Goal: Information Seeking & Learning: Learn about a topic

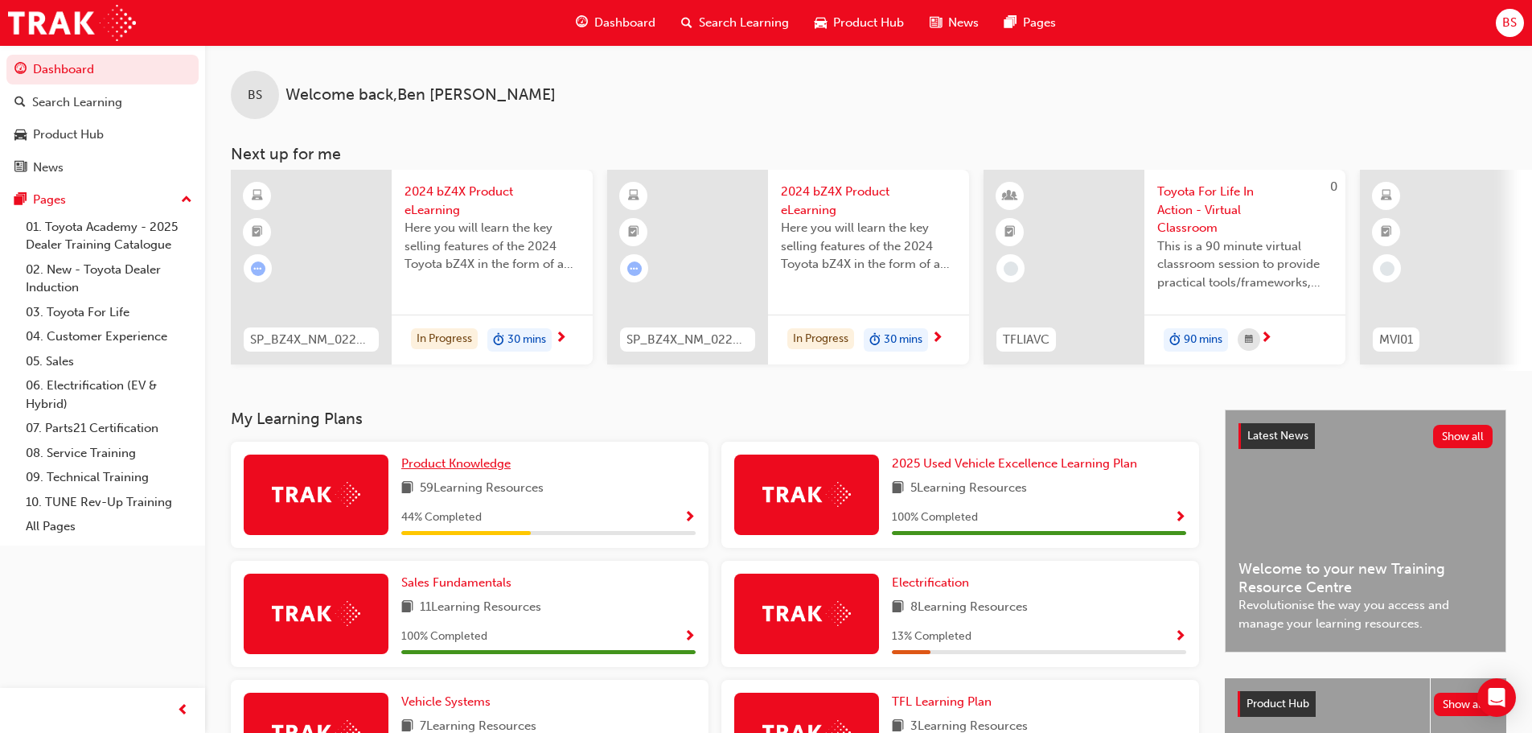
click at [455, 468] on span "Product Knowledge" at bounding box center [455, 463] width 109 height 14
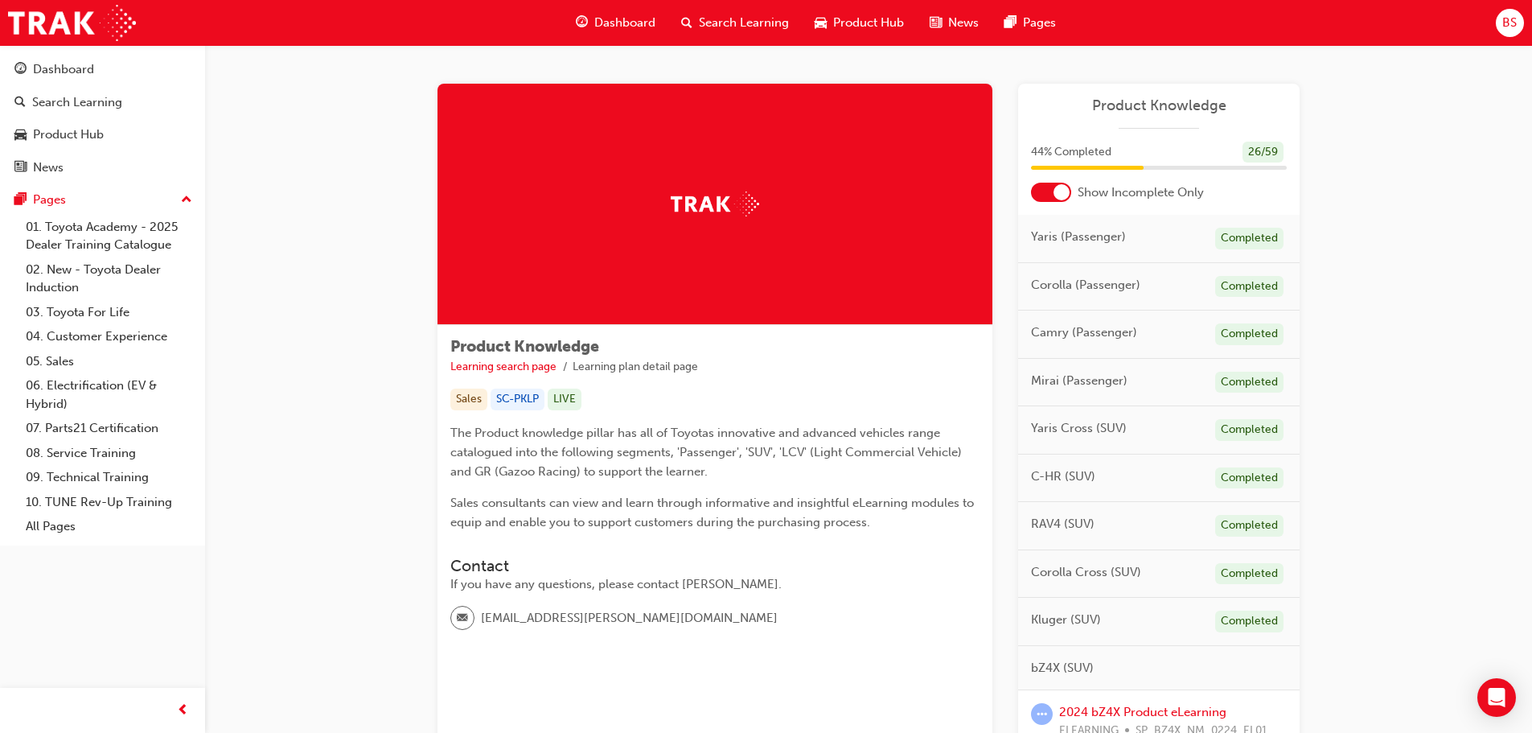
scroll to position [161, 0]
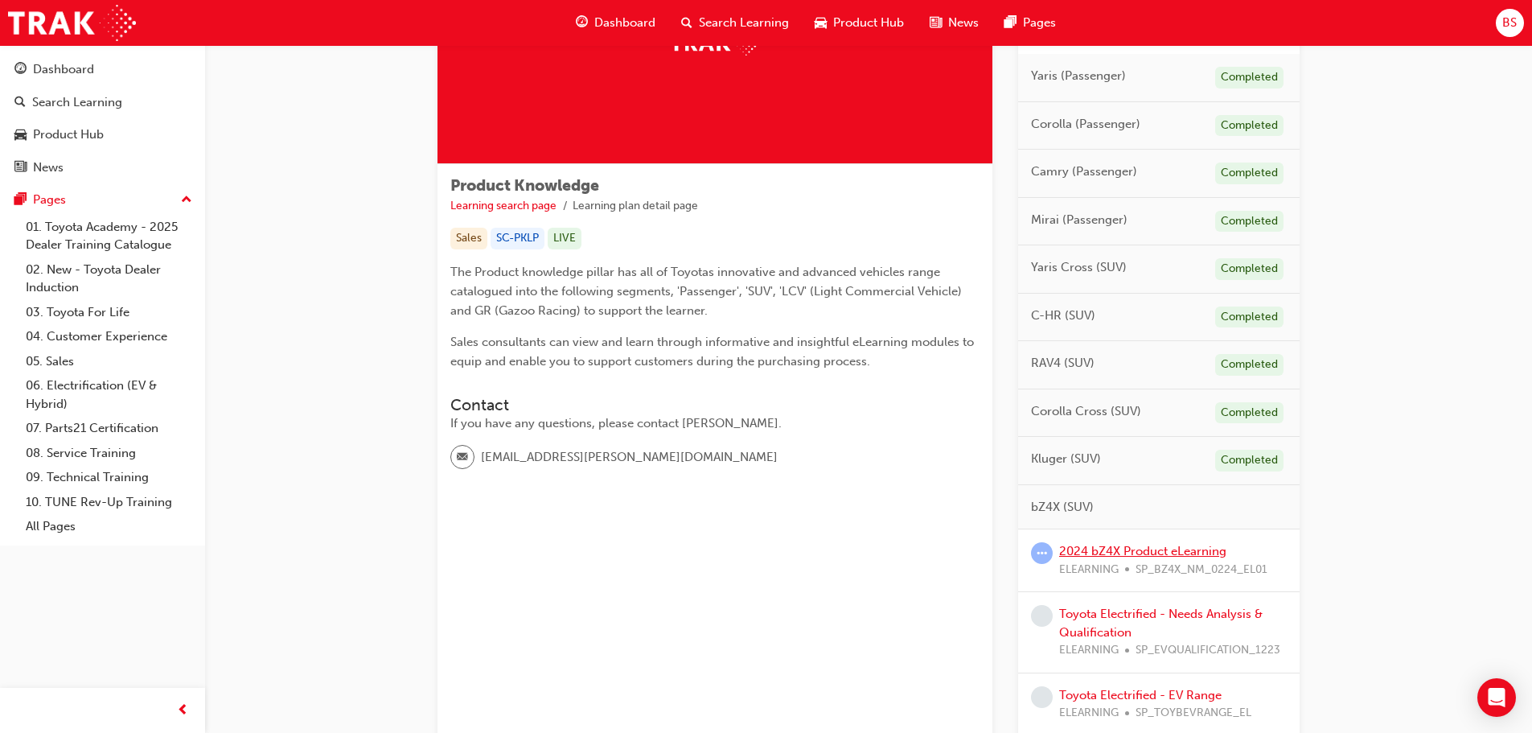
click at [1131, 549] on link "2024 bZ4X Product eLearning" at bounding box center [1142, 551] width 167 height 14
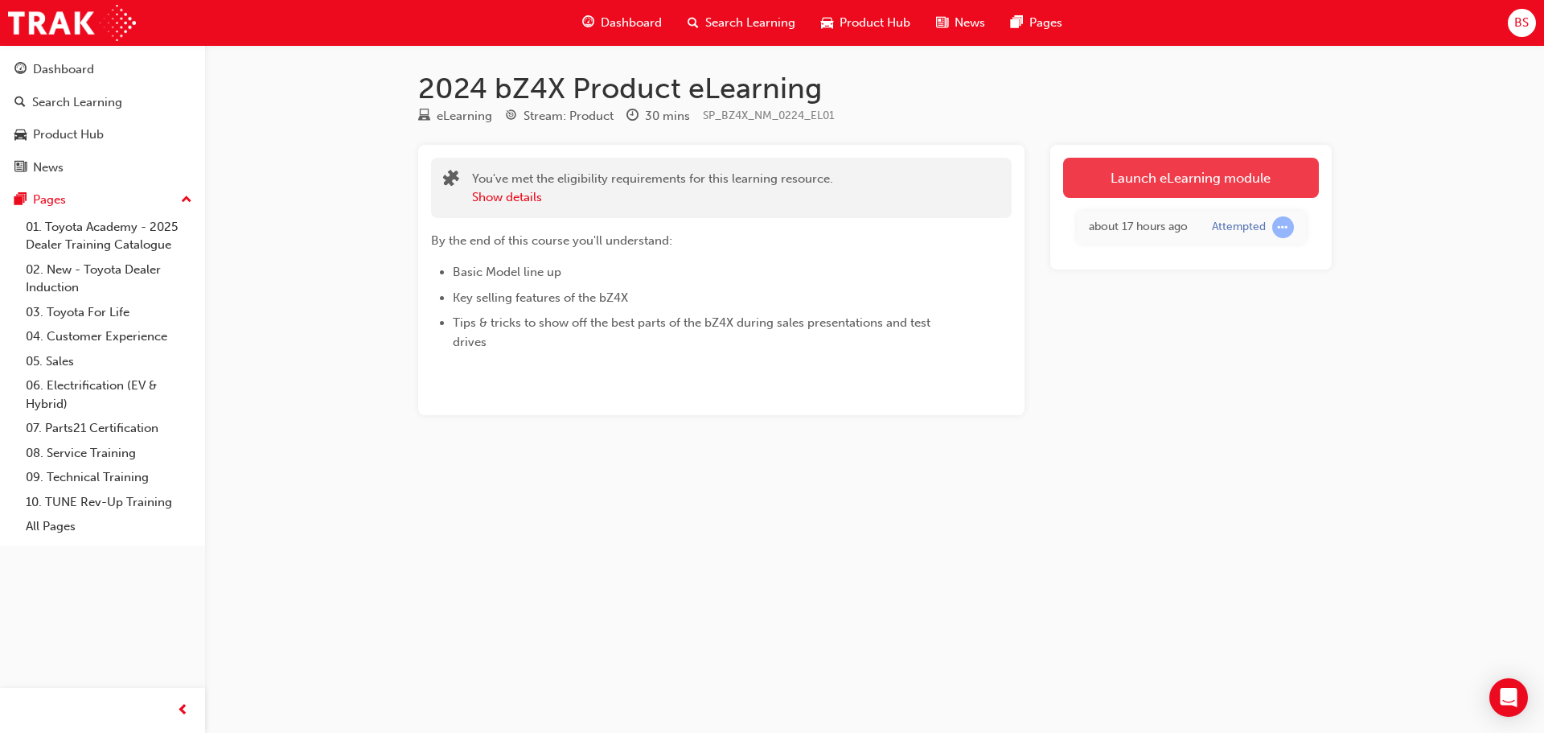
click at [1176, 167] on link "Launch eLearning module" at bounding box center [1191, 178] width 256 height 40
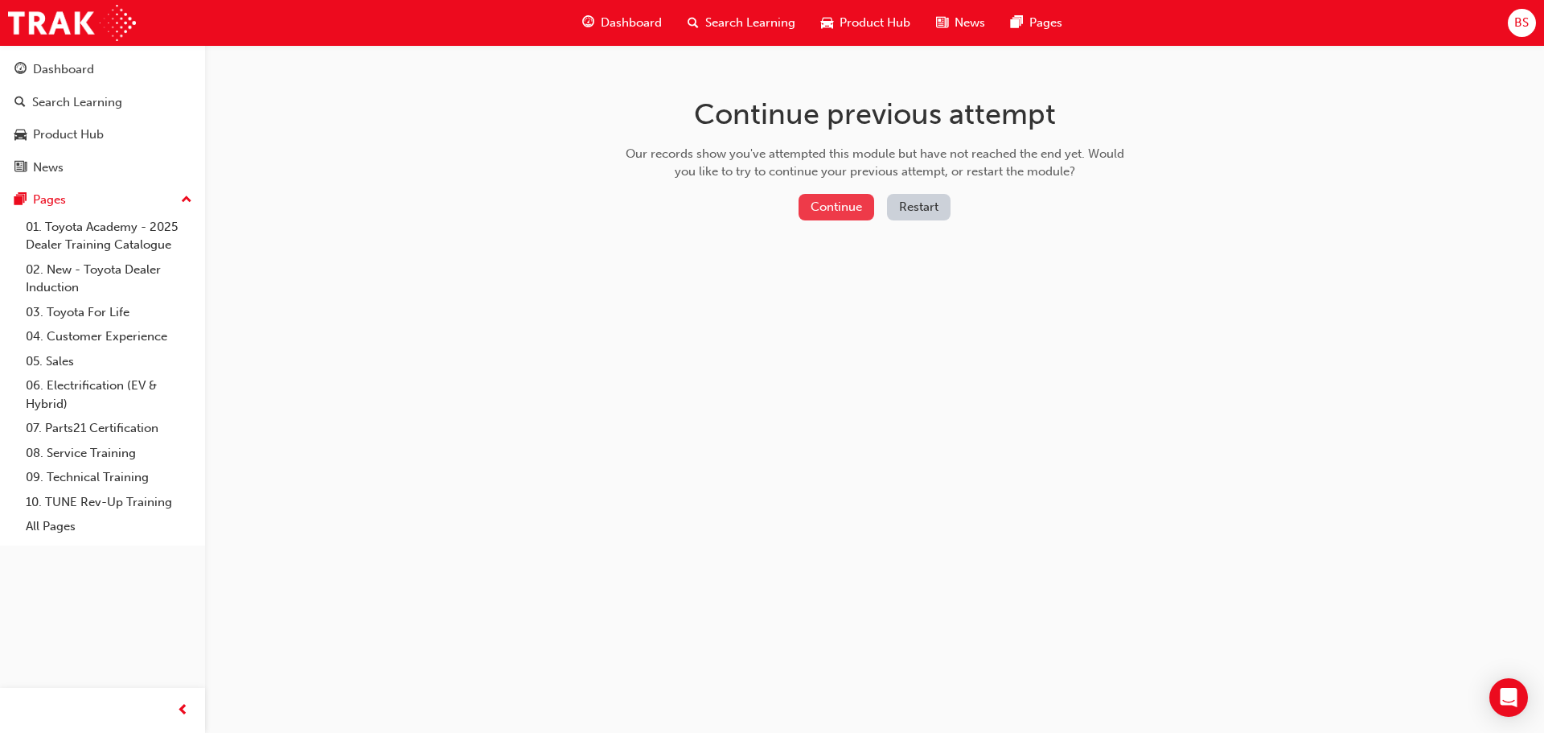
click at [836, 203] on button "Continue" at bounding box center [837, 207] width 76 height 27
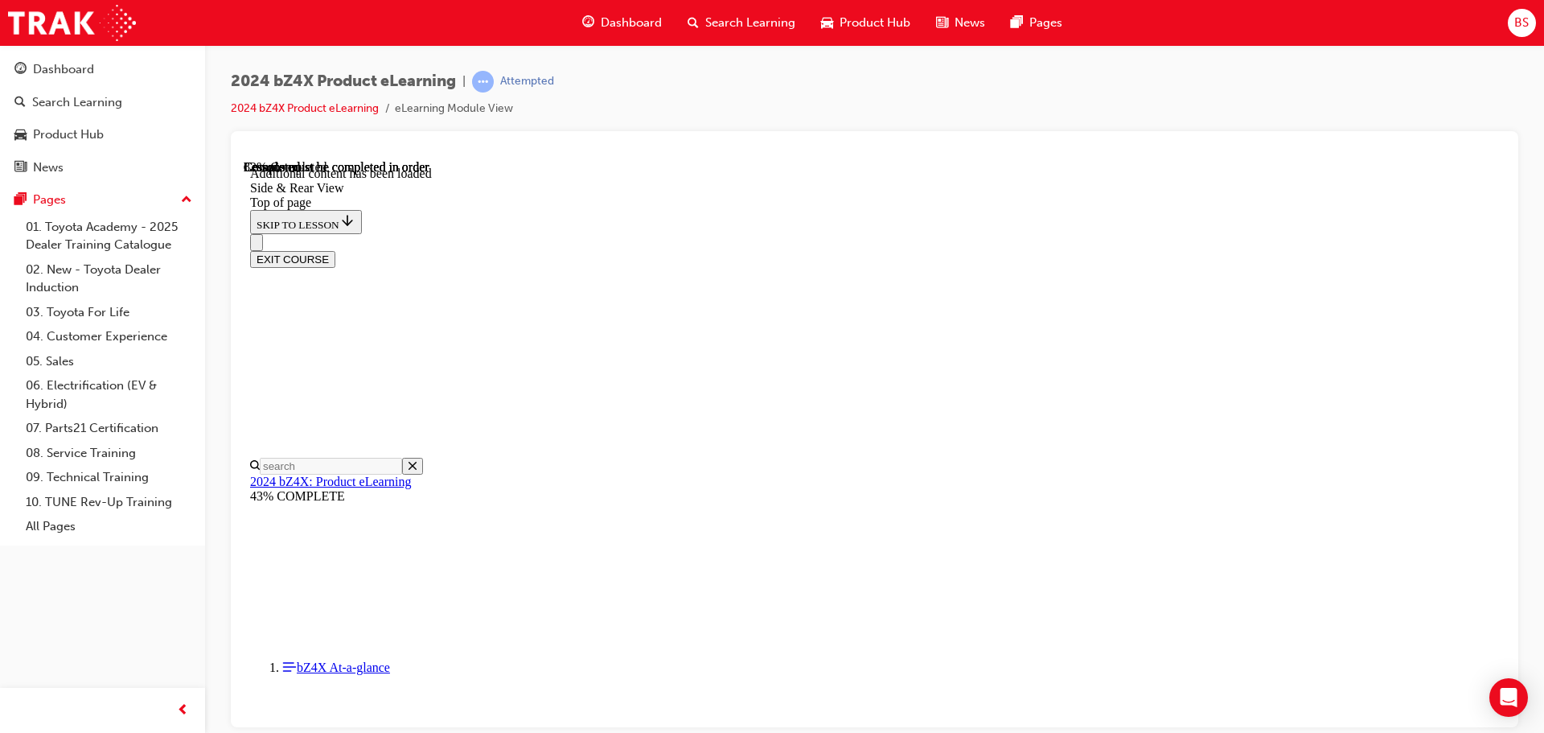
scroll to position [452, 0]
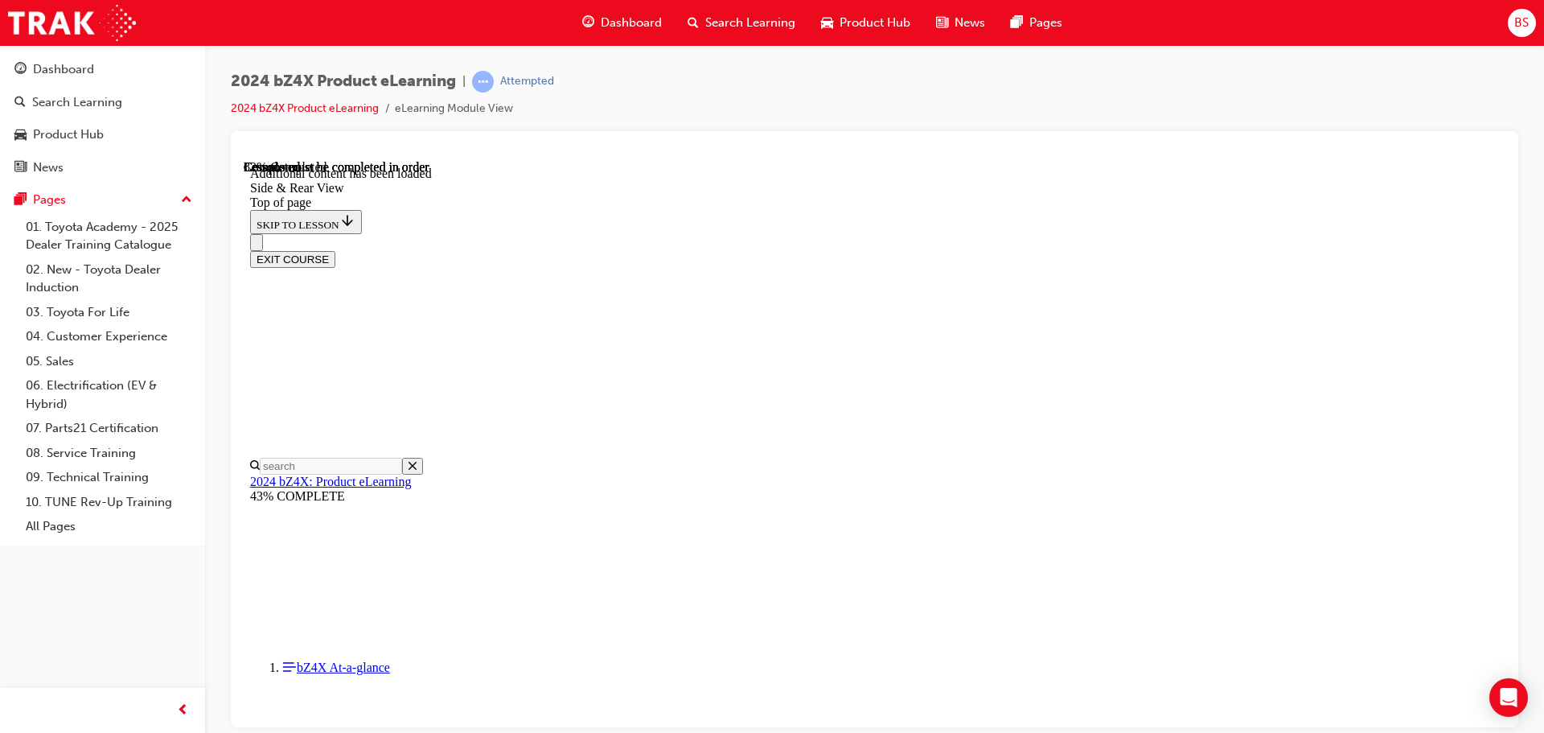
scroll to position [1658, 0]
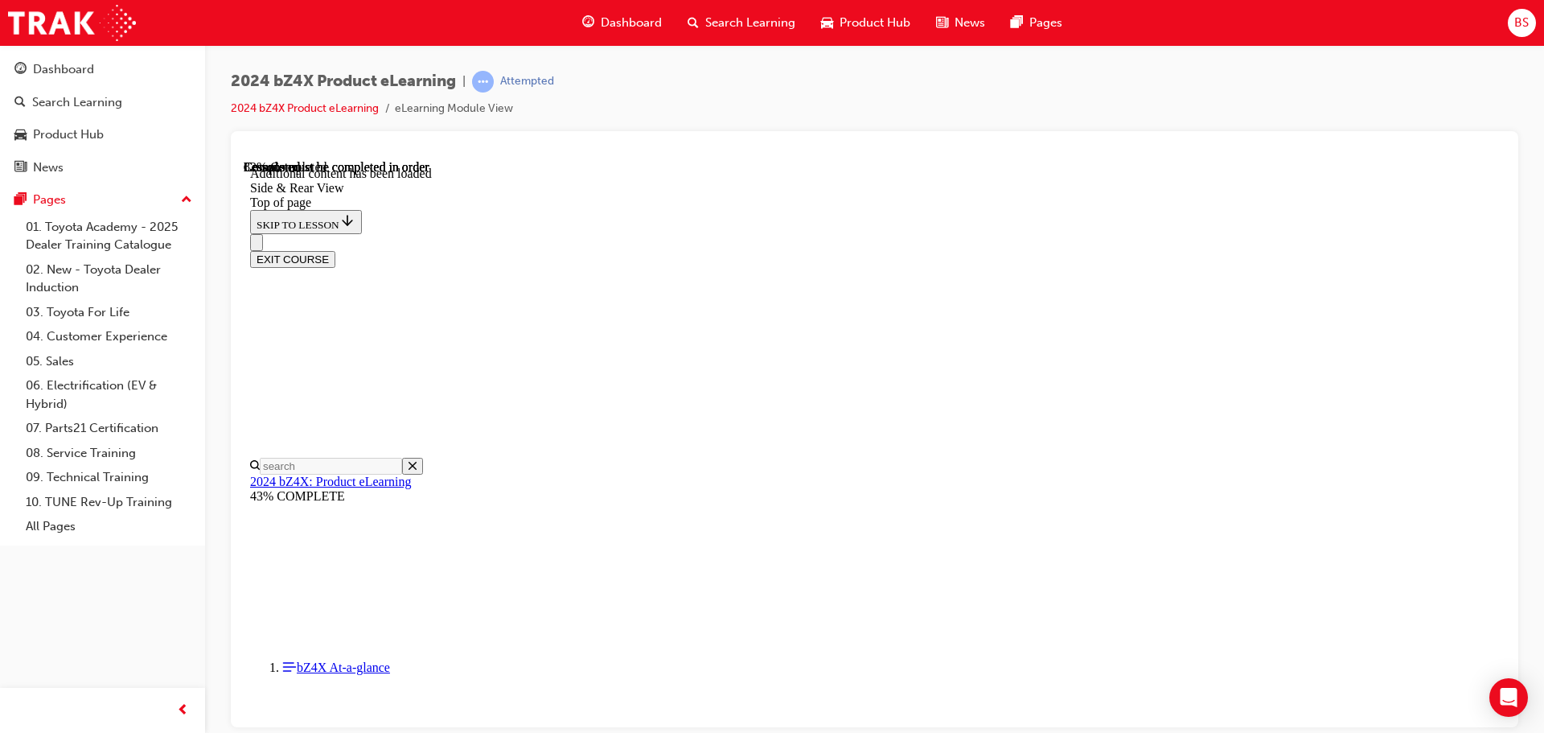
drag, startPoint x: 992, startPoint y: 670, endPoint x: 1008, endPoint y: 664, distance: 17.0
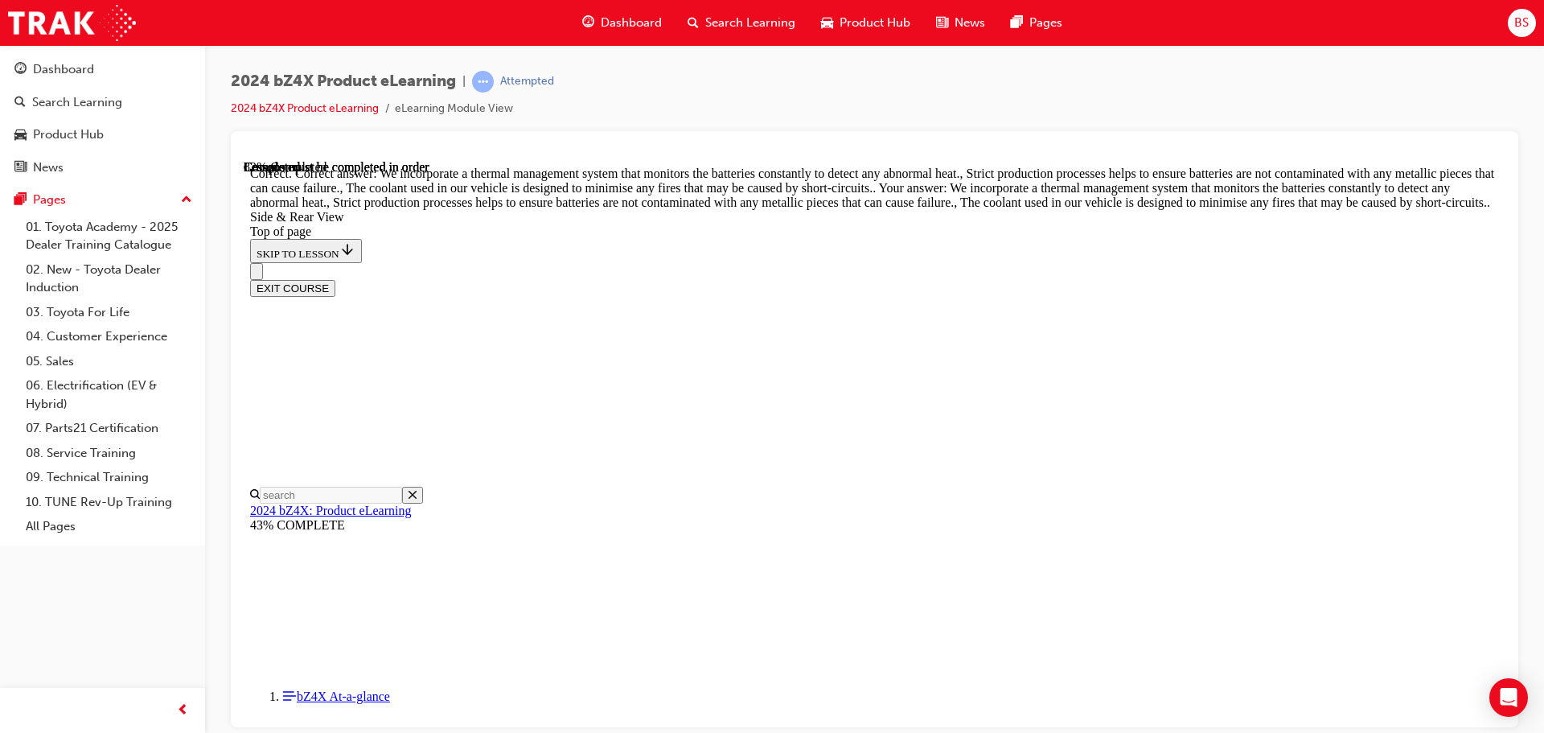
scroll to position [3294, 0]
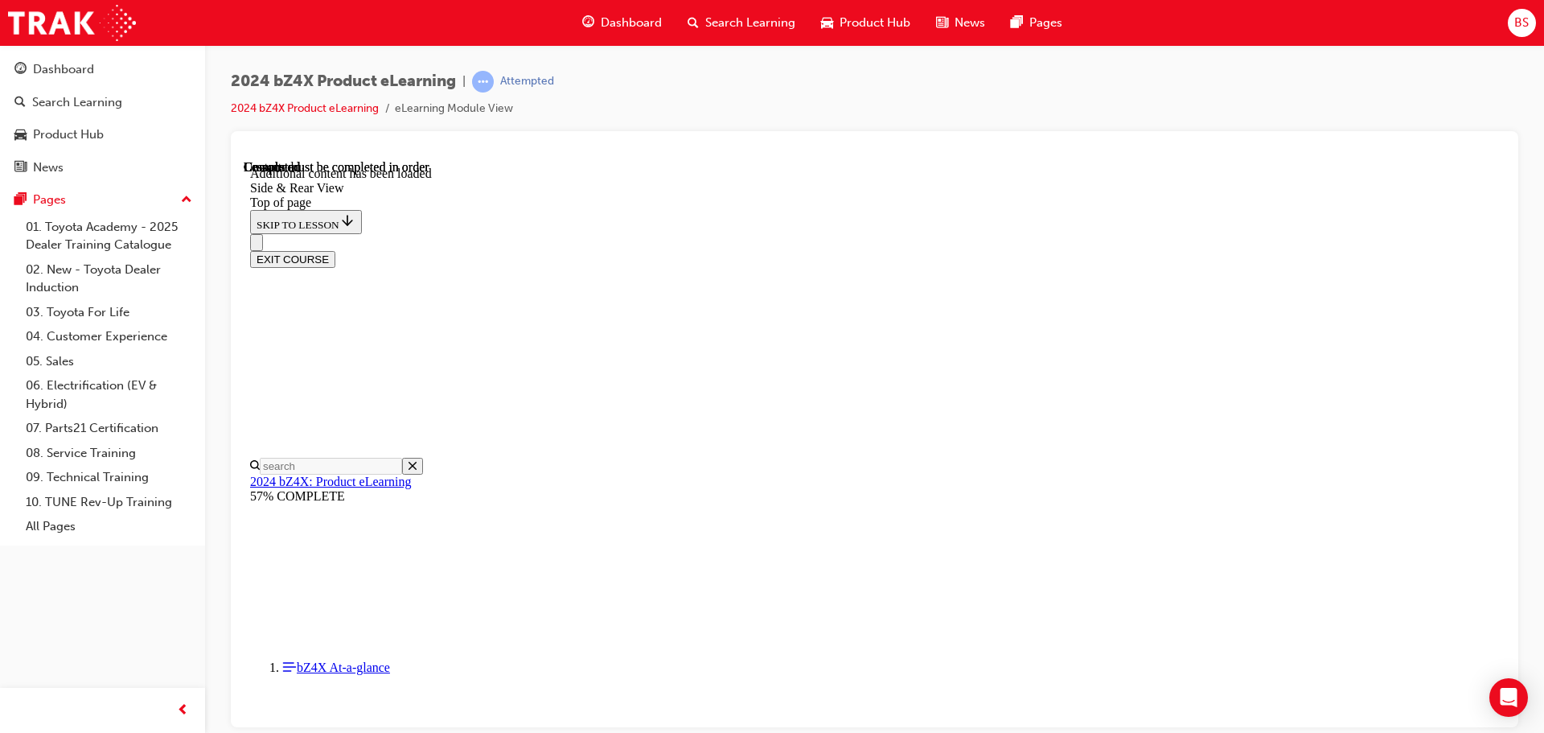
scroll to position [5305, 0]
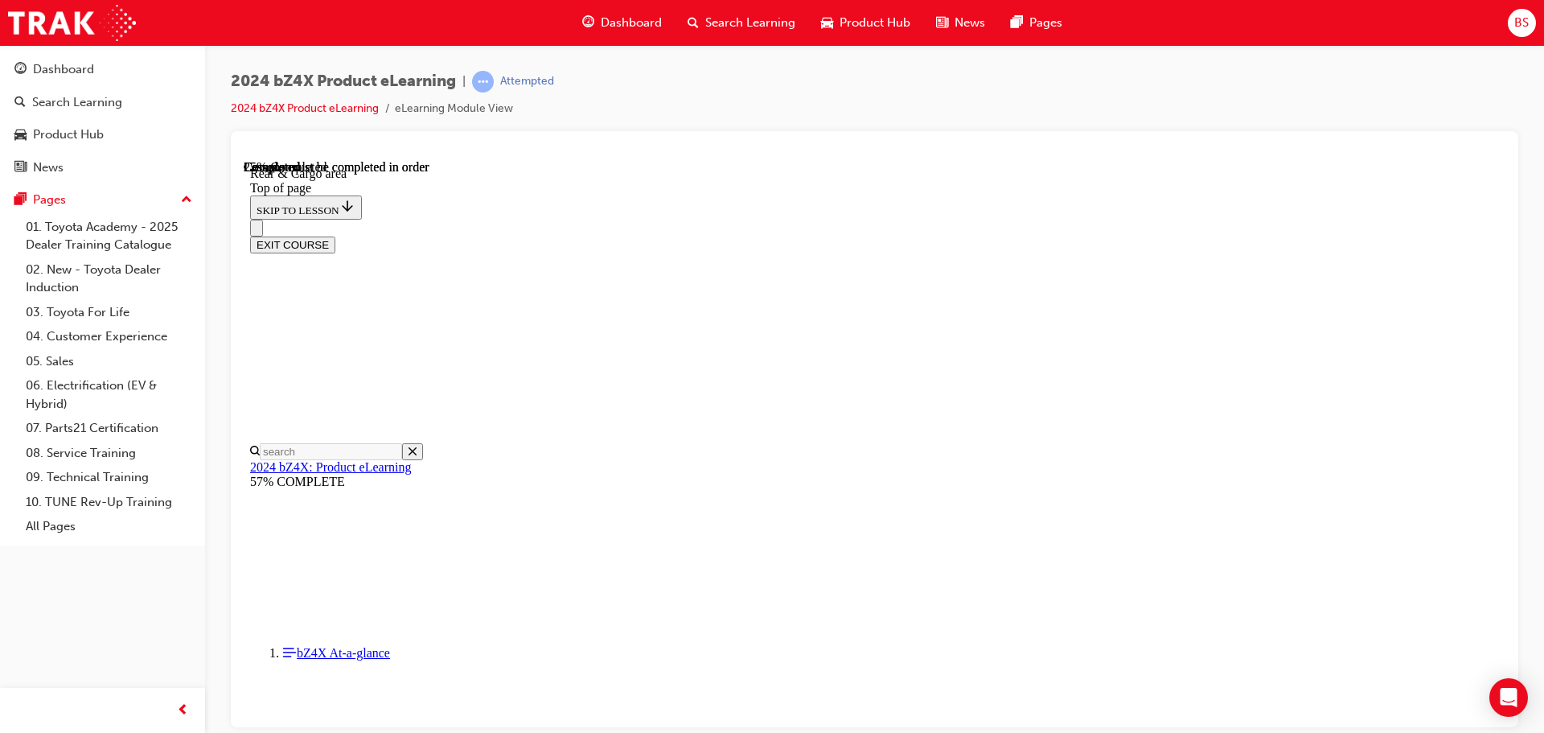
scroll to position [269, 0]
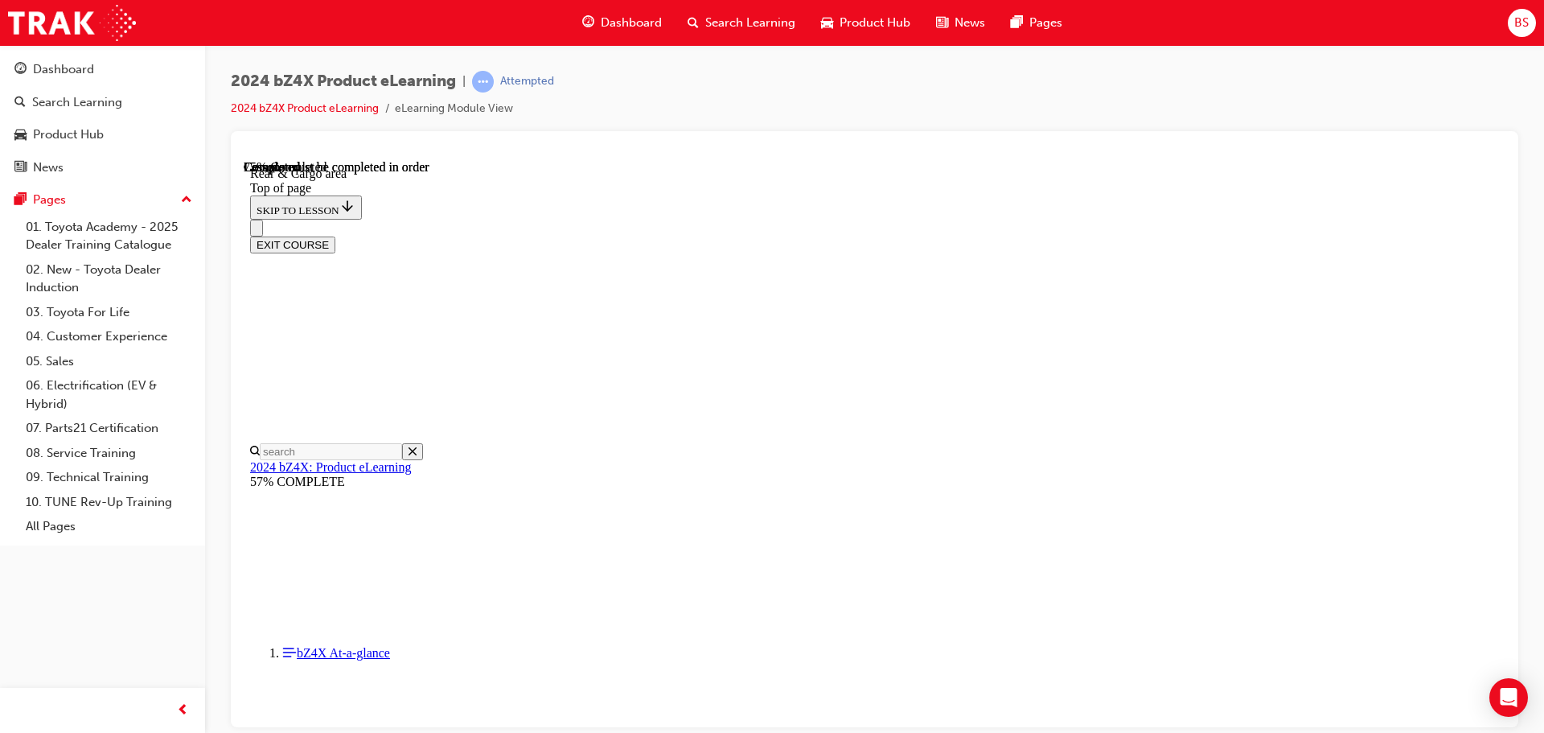
scroll to position [1472, 0]
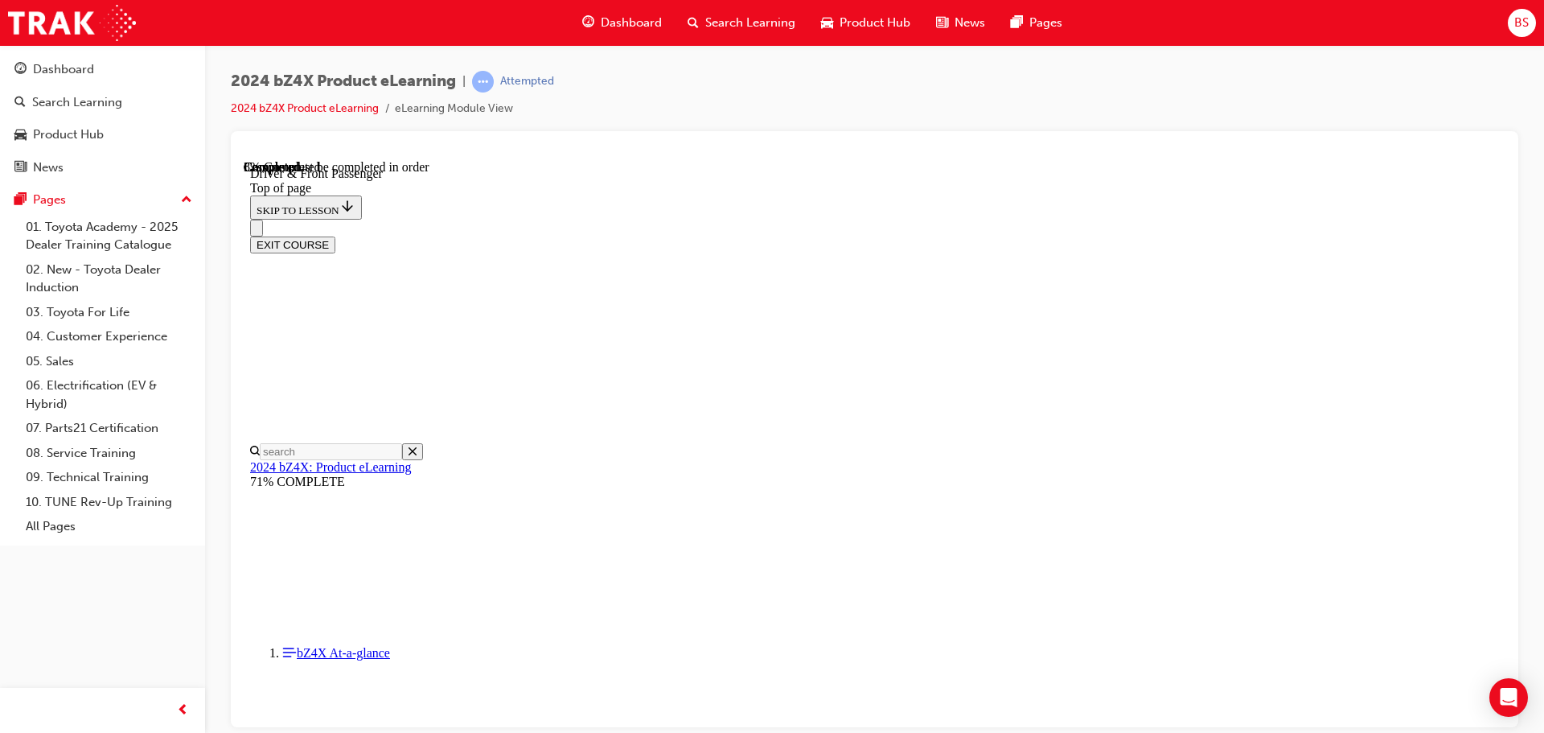
scroll to position [0, 0]
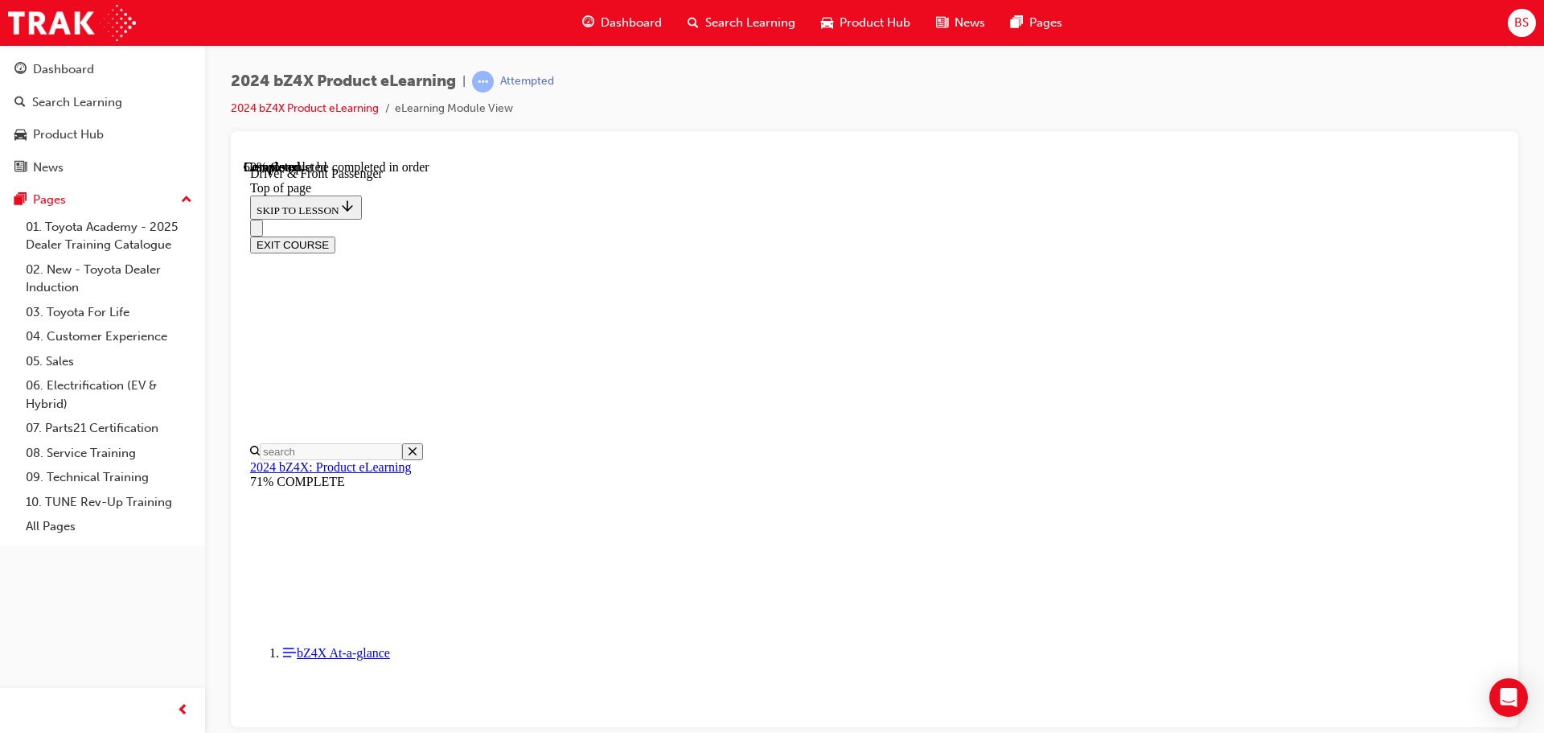
scroll to position [2315, 0]
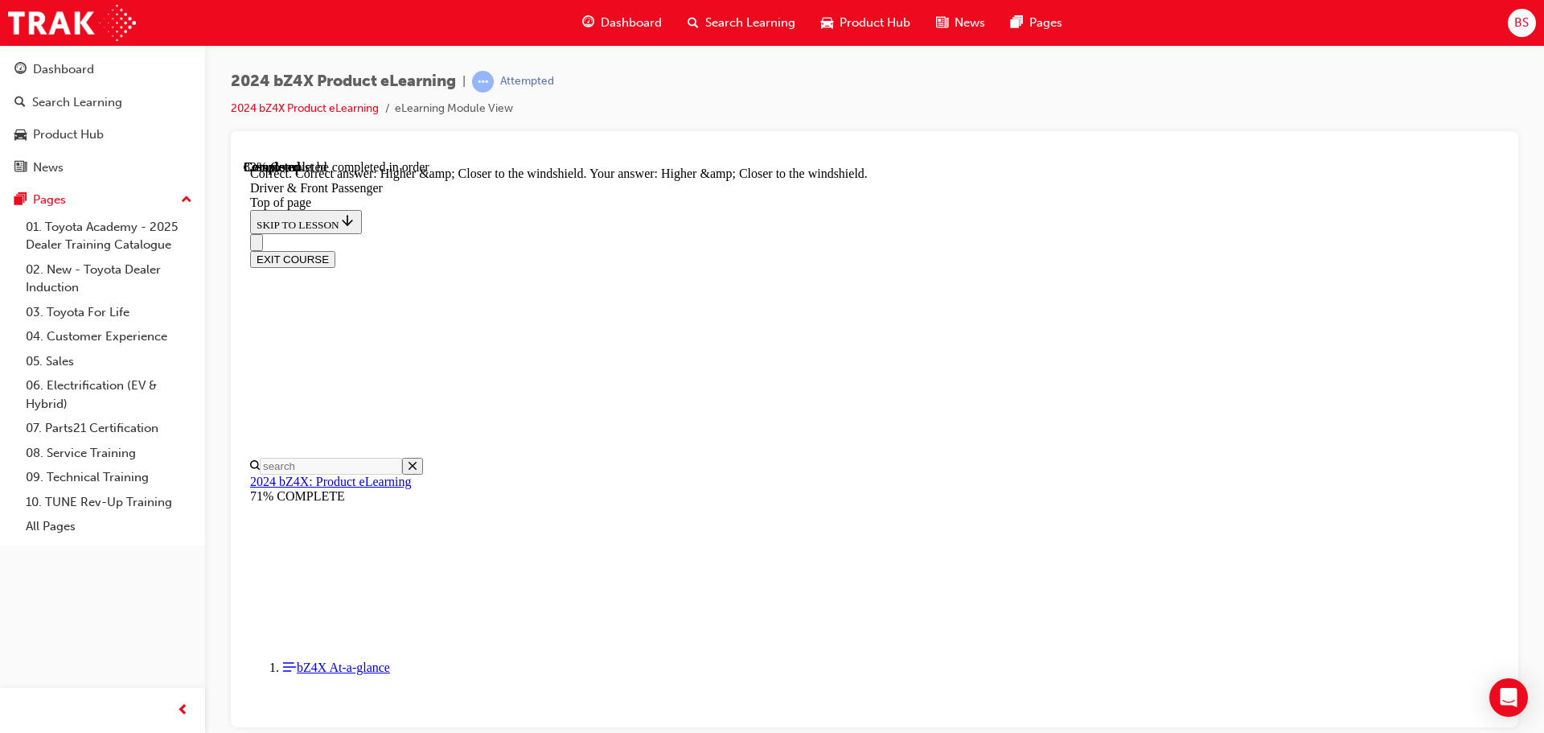
scroll to position [4041, 0]
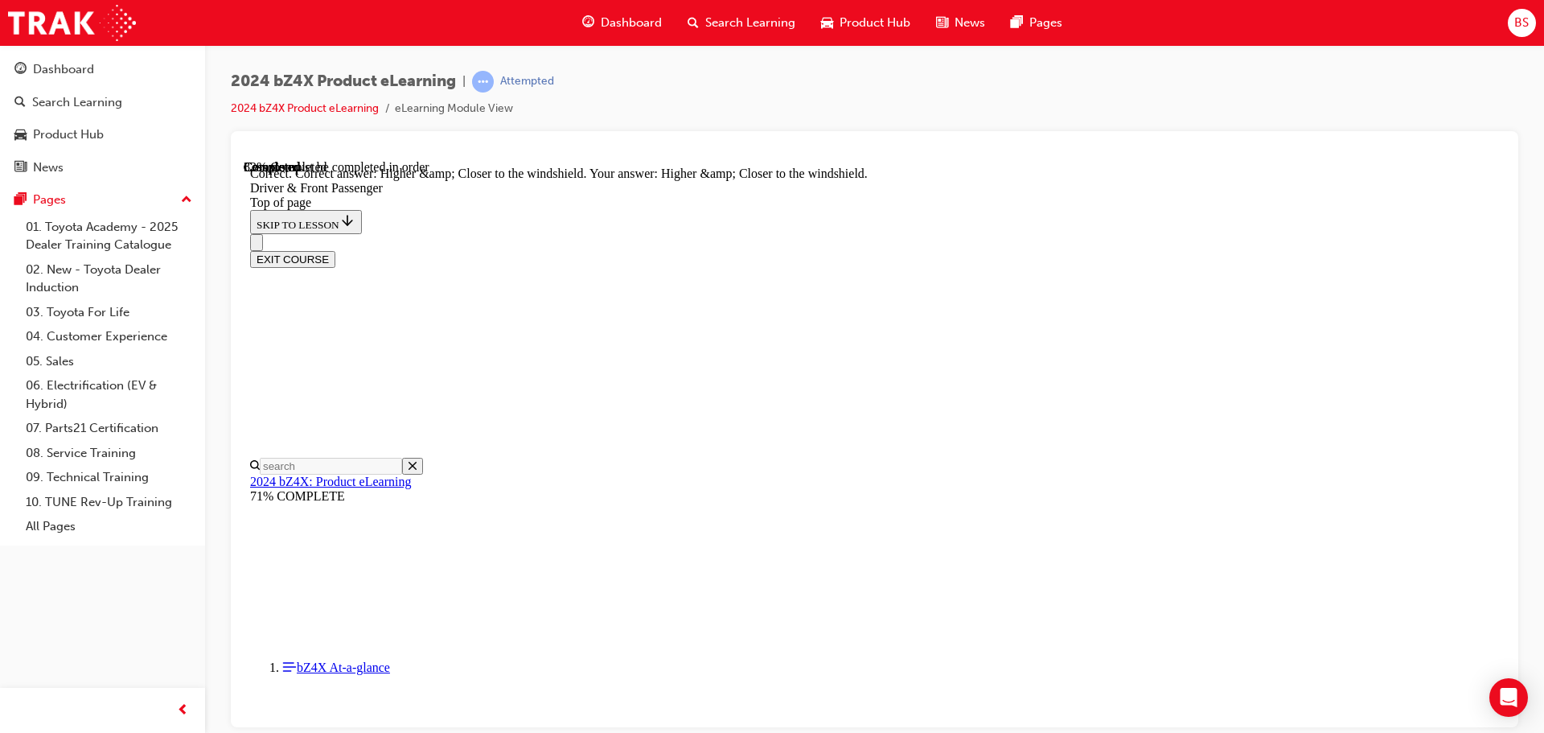
scroll to position [2191, 0]
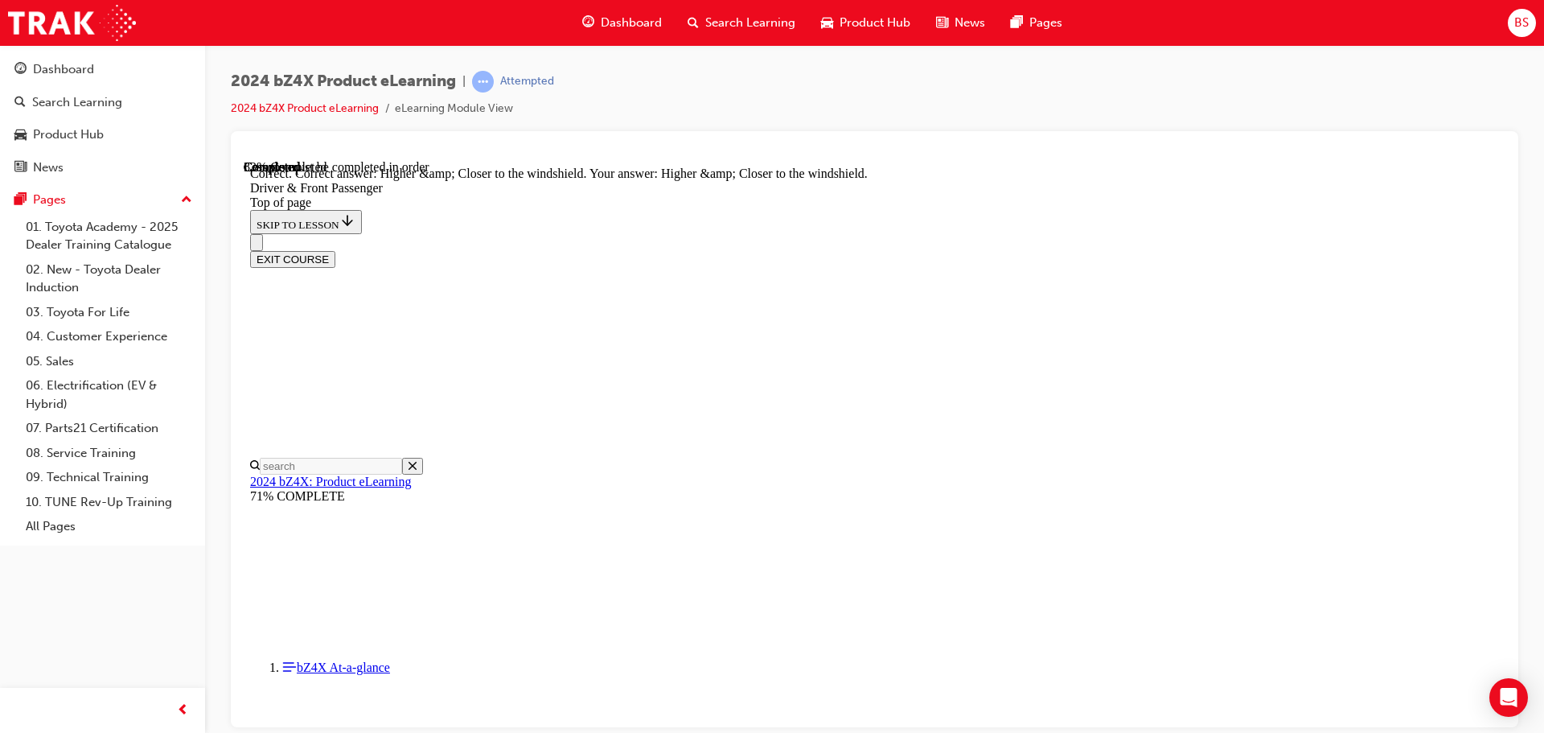
drag, startPoint x: 922, startPoint y: 336, endPoint x: 922, endPoint y: 352, distance: 16.1
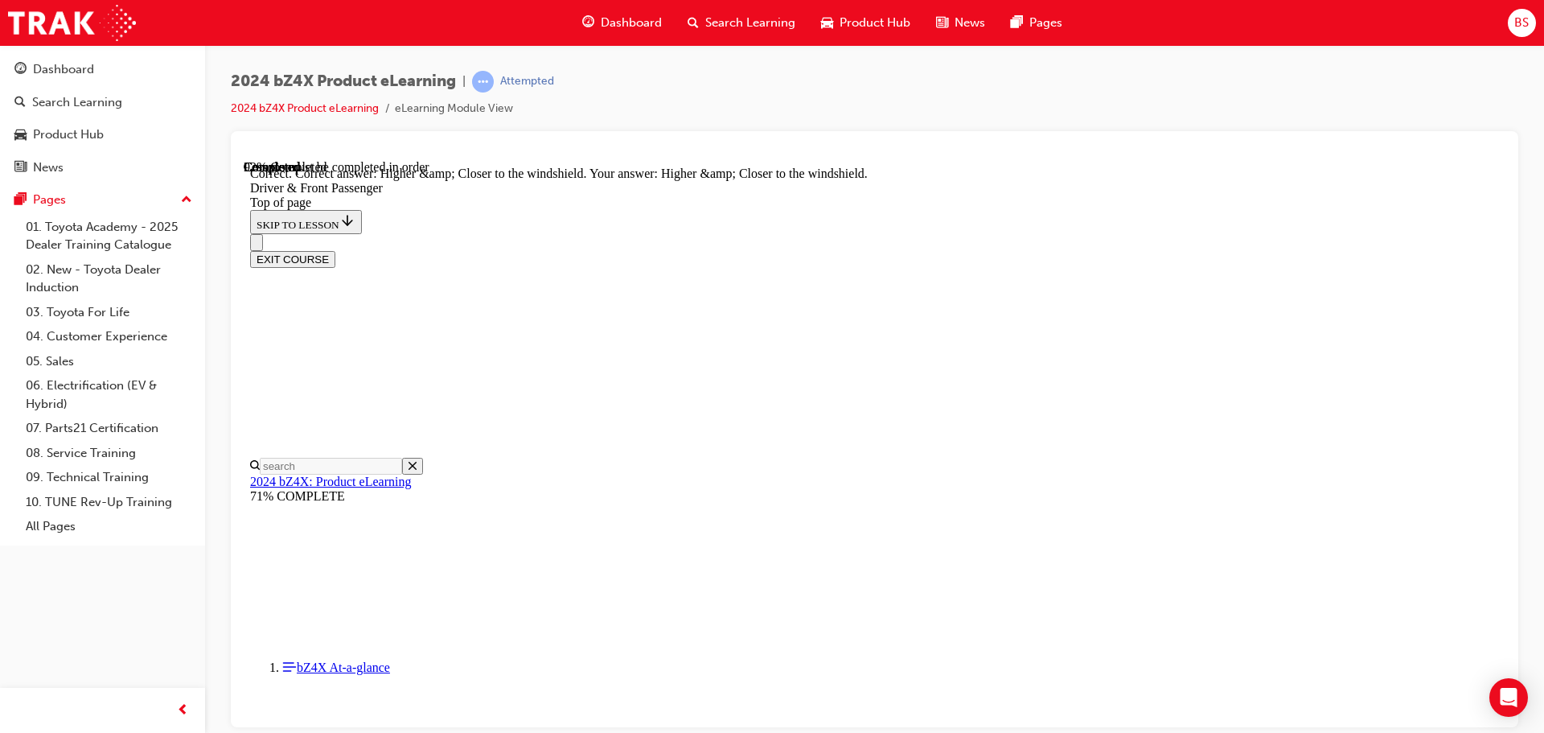
drag, startPoint x: 918, startPoint y: 524, endPoint x: 918, endPoint y: 516, distance: 8.1
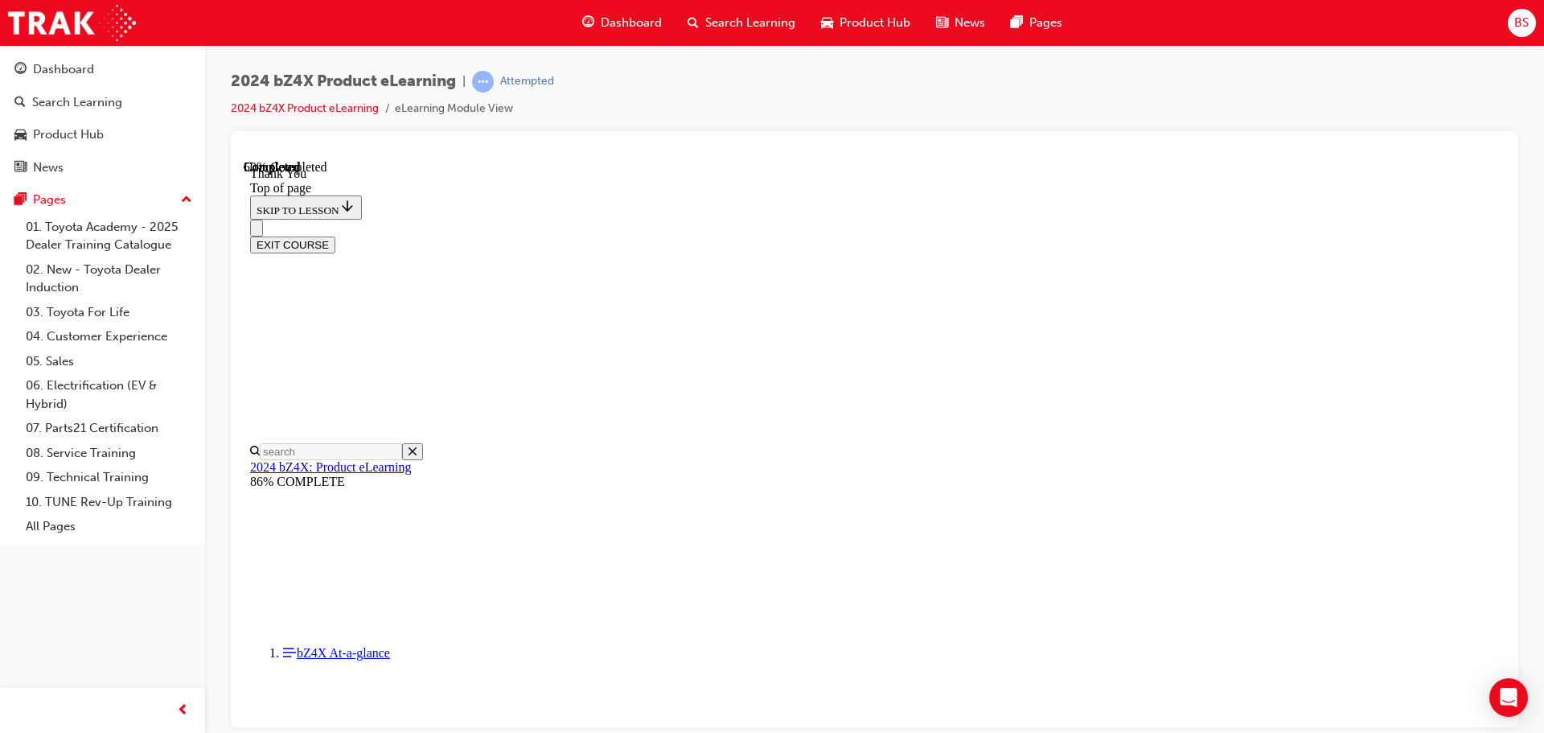
scroll to position [672, 0]
click at [335, 236] on button "EXIT COURSE" at bounding box center [292, 244] width 85 height 17
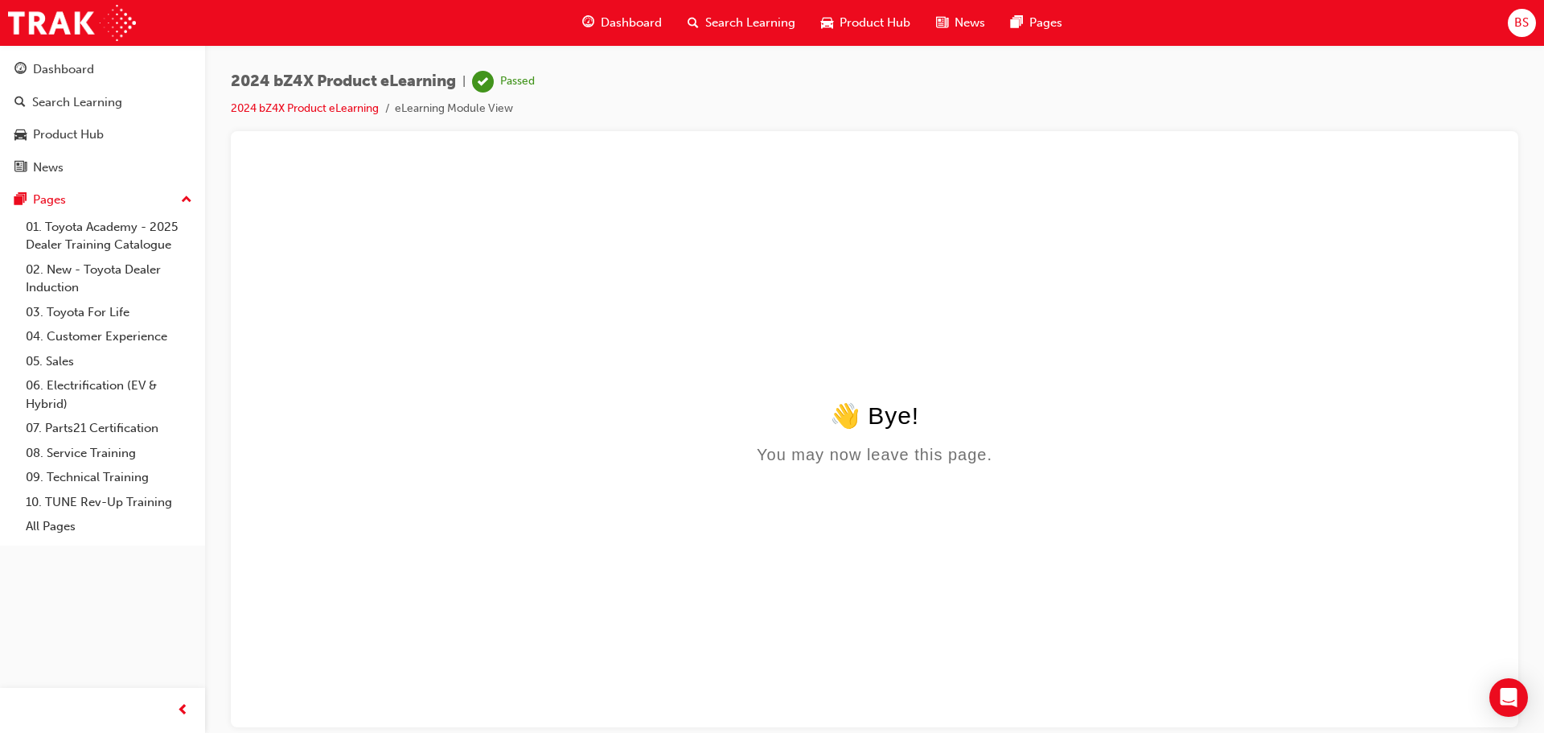
scroll to position [0, 0]
click at [68, 63] on div "Dashboard" at bounding box center [63, 69] width 61 height 18
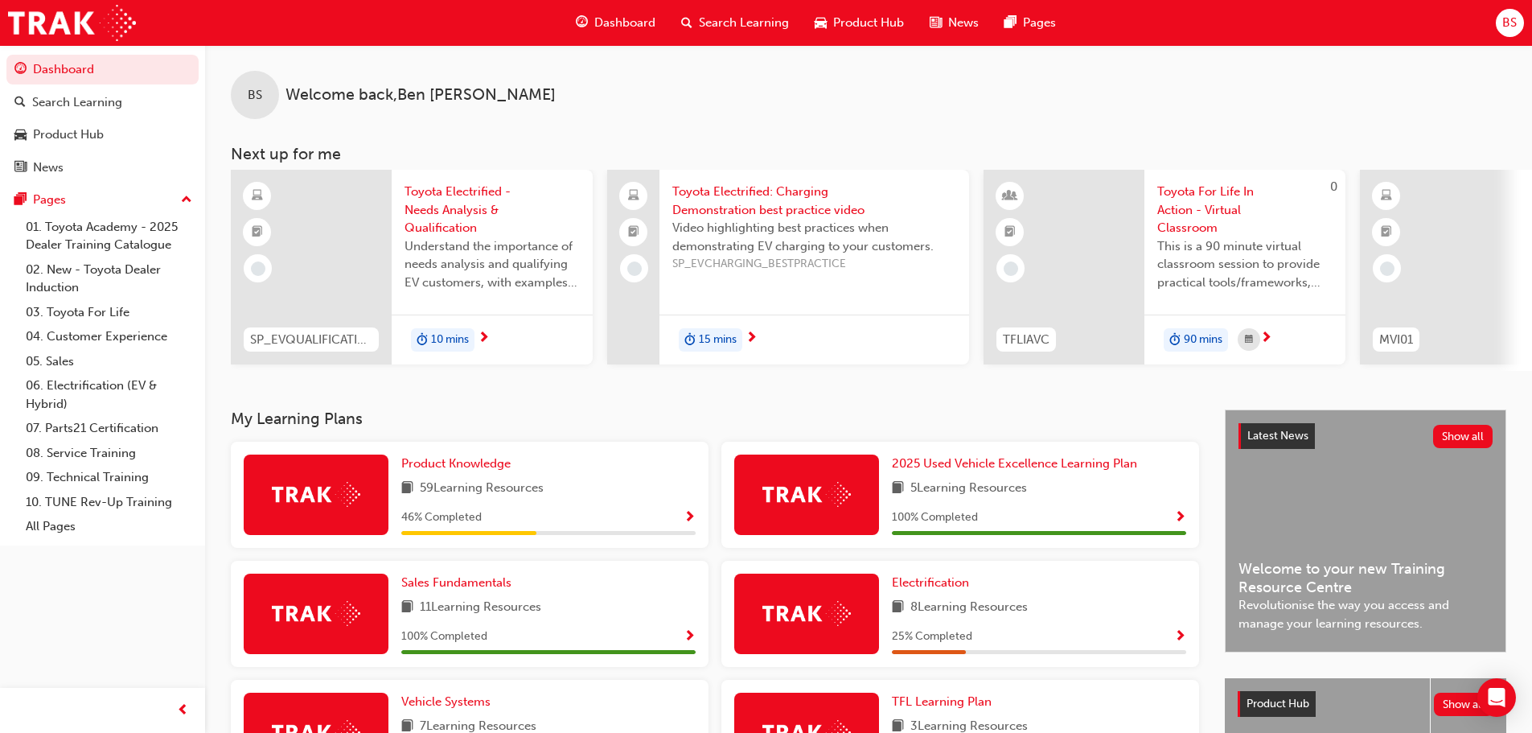
click at [454, 215] on span "Toyota Electrified - Needs Analysis & Qualification" at bounding box center [491, 210] width 175 height 55
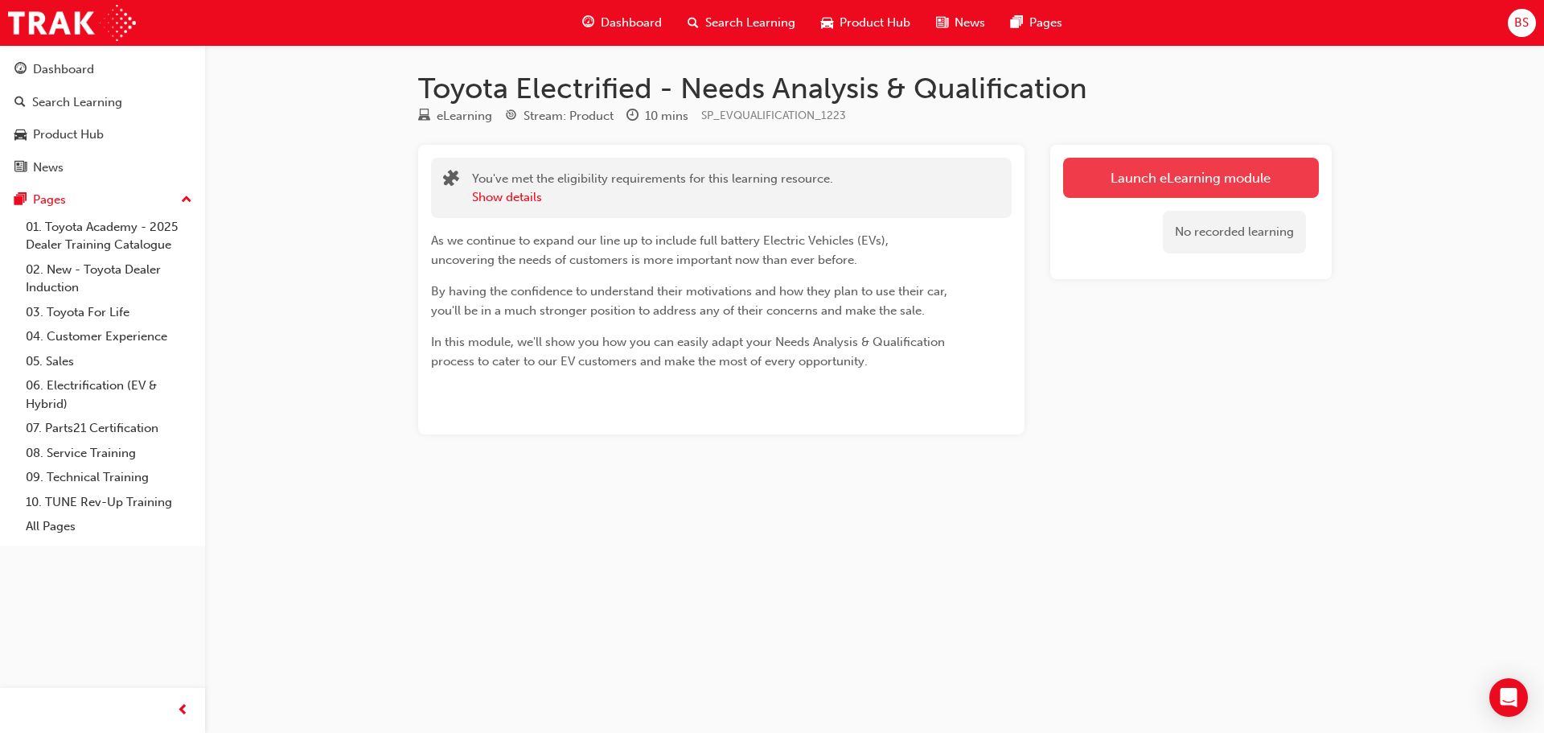
click at [1140, 170] on link "Launch eLearning module" at bounding box center [1191, 178] width 256 height 40
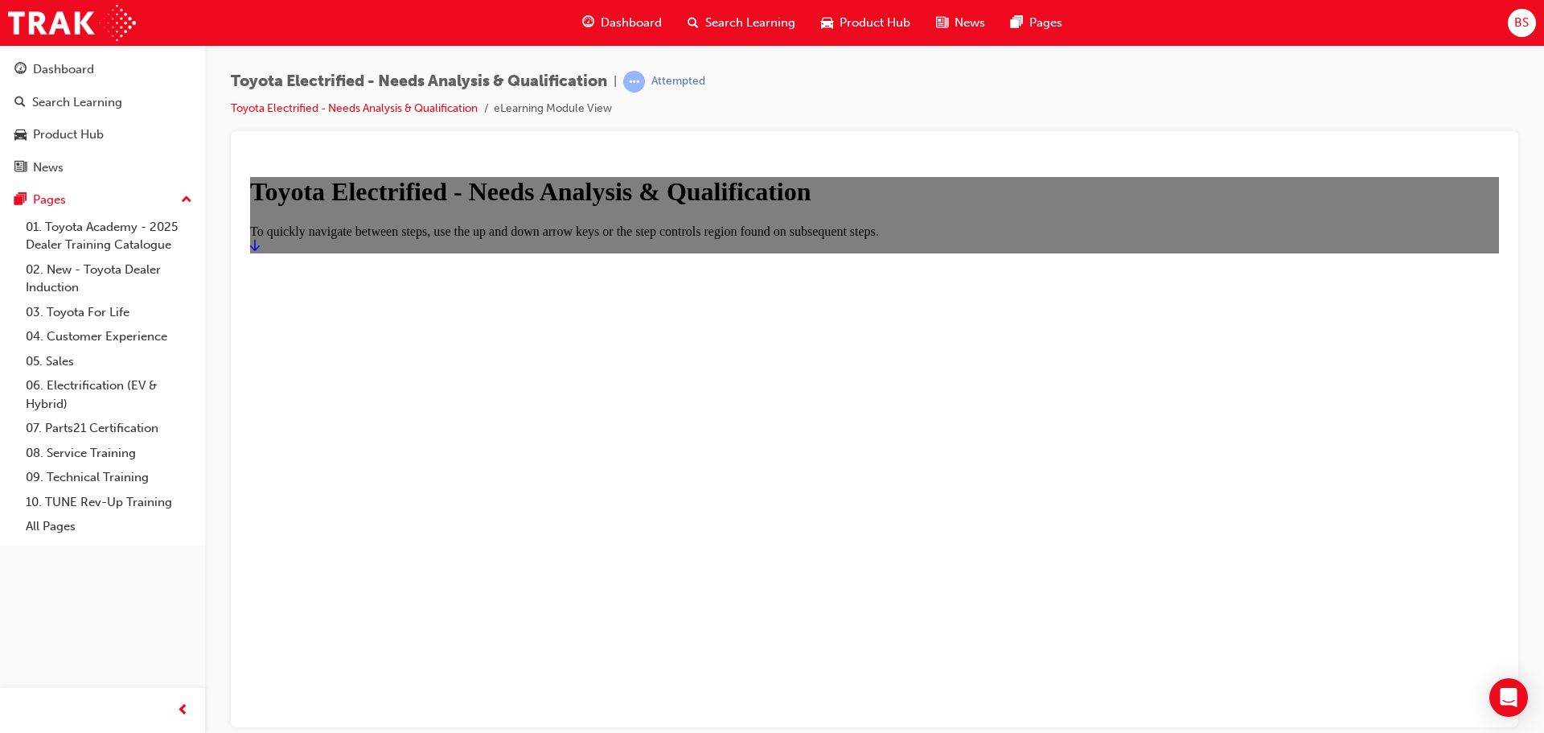
click at [260, 252] on link "Start" at bounding box center [255, 245] width 10 height 14
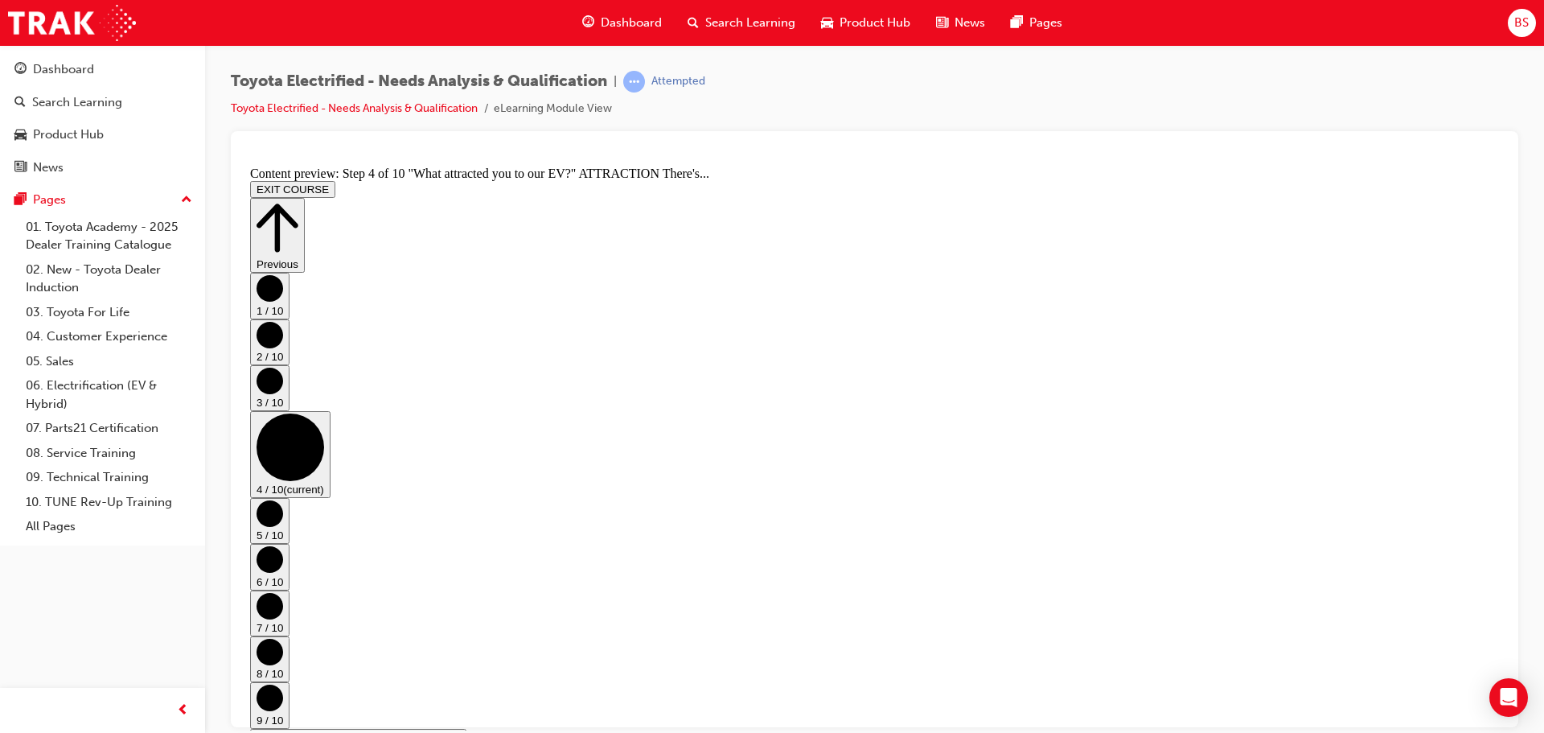
scroll to position [519, 0]
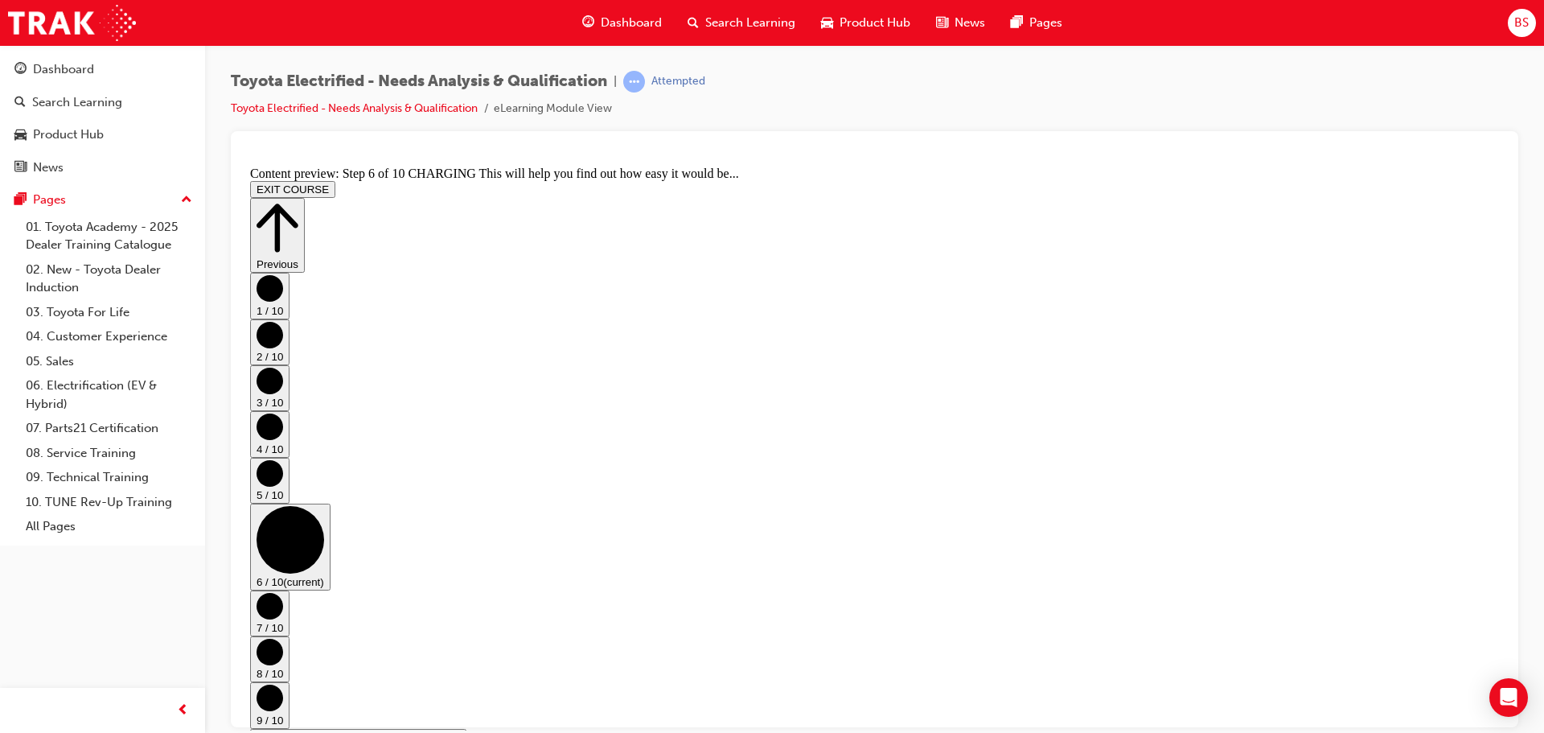
scroll to position [61, 0]
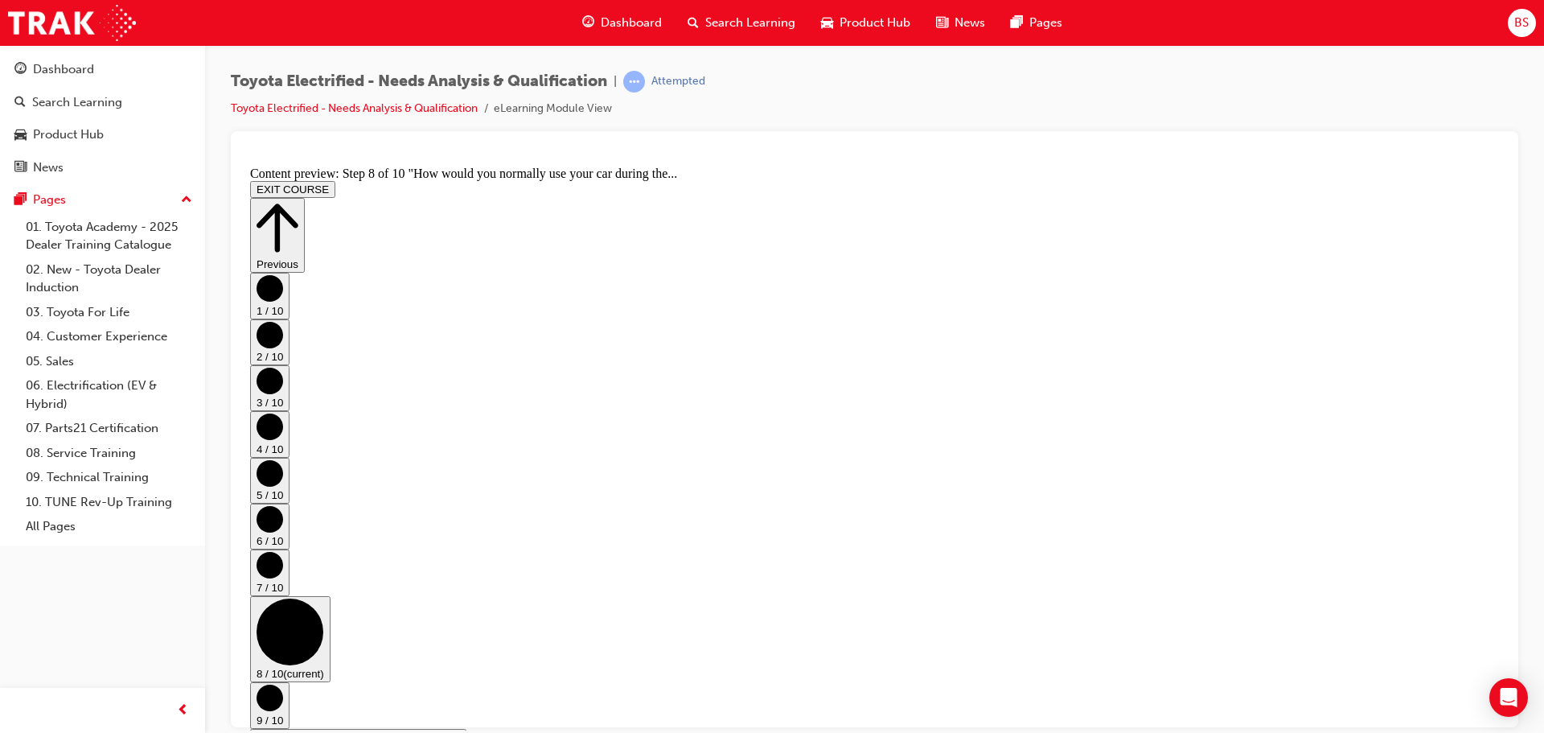
scroll to position [425, 0]
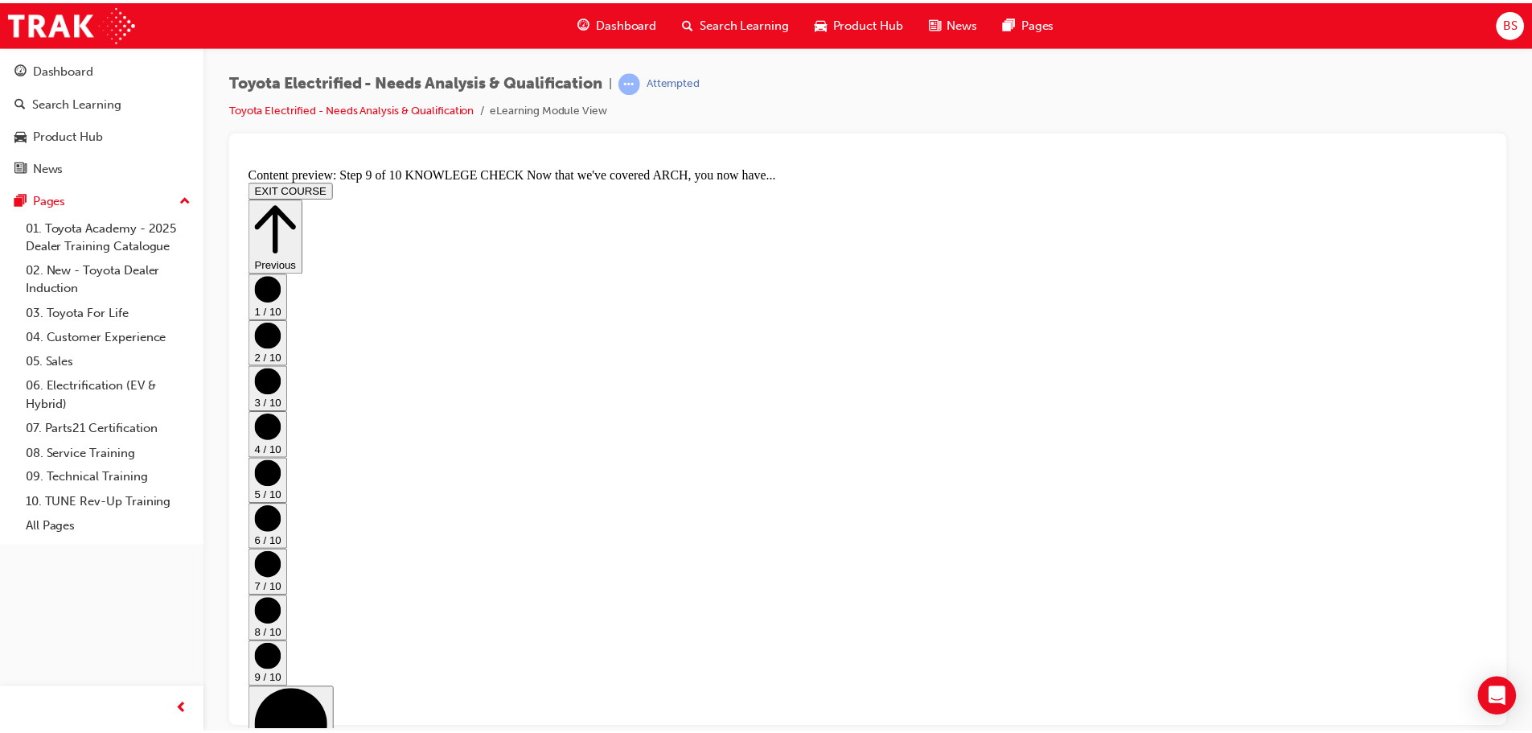
scroll to position [870, 0]
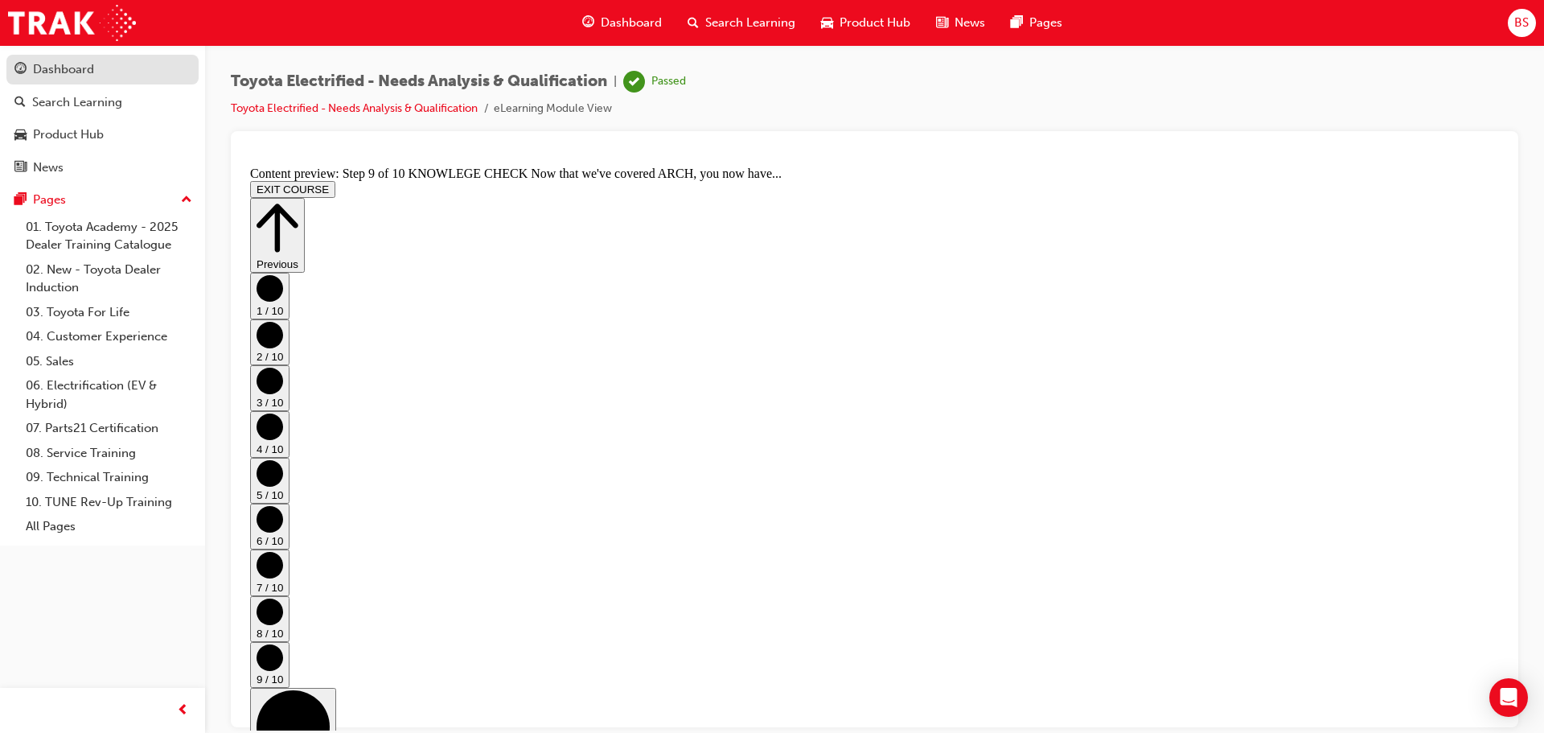
click at [74, 70] on div "Dashboard" at bounding box center [63, 69] width 61 height 18
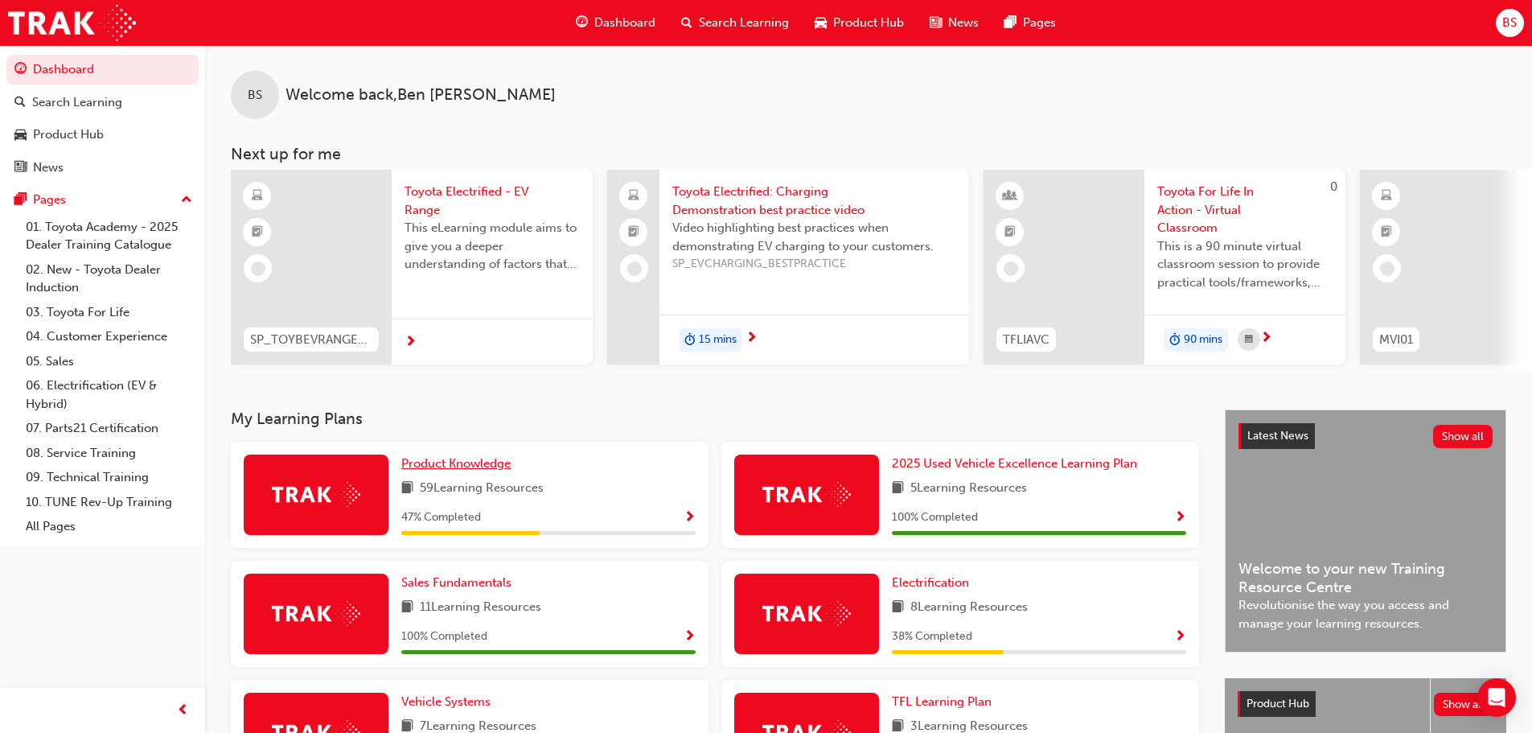
click at [445, 468] on span "Product Knowledge" at bounding box center [455, 463] width 109 height 14
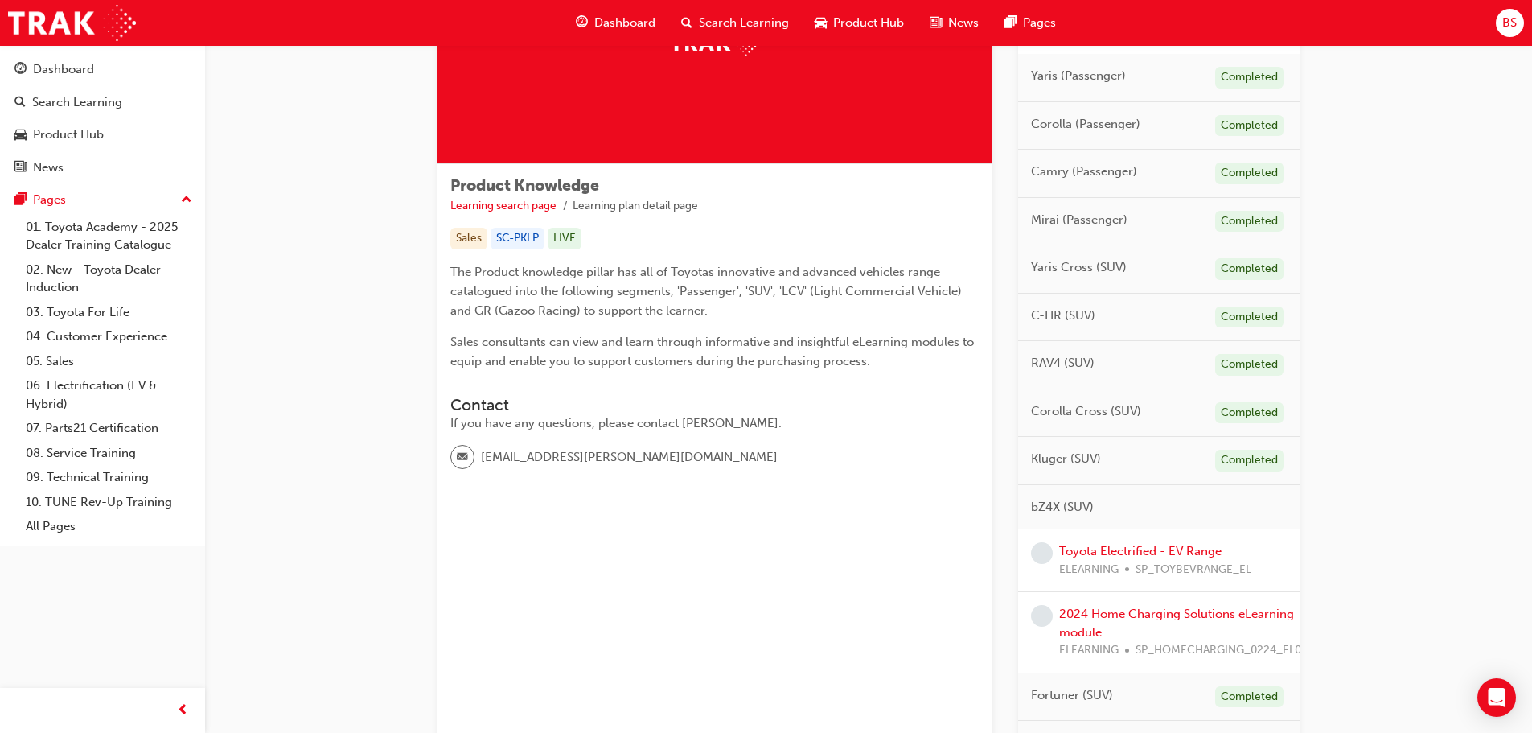
scroll to position [322, 0]
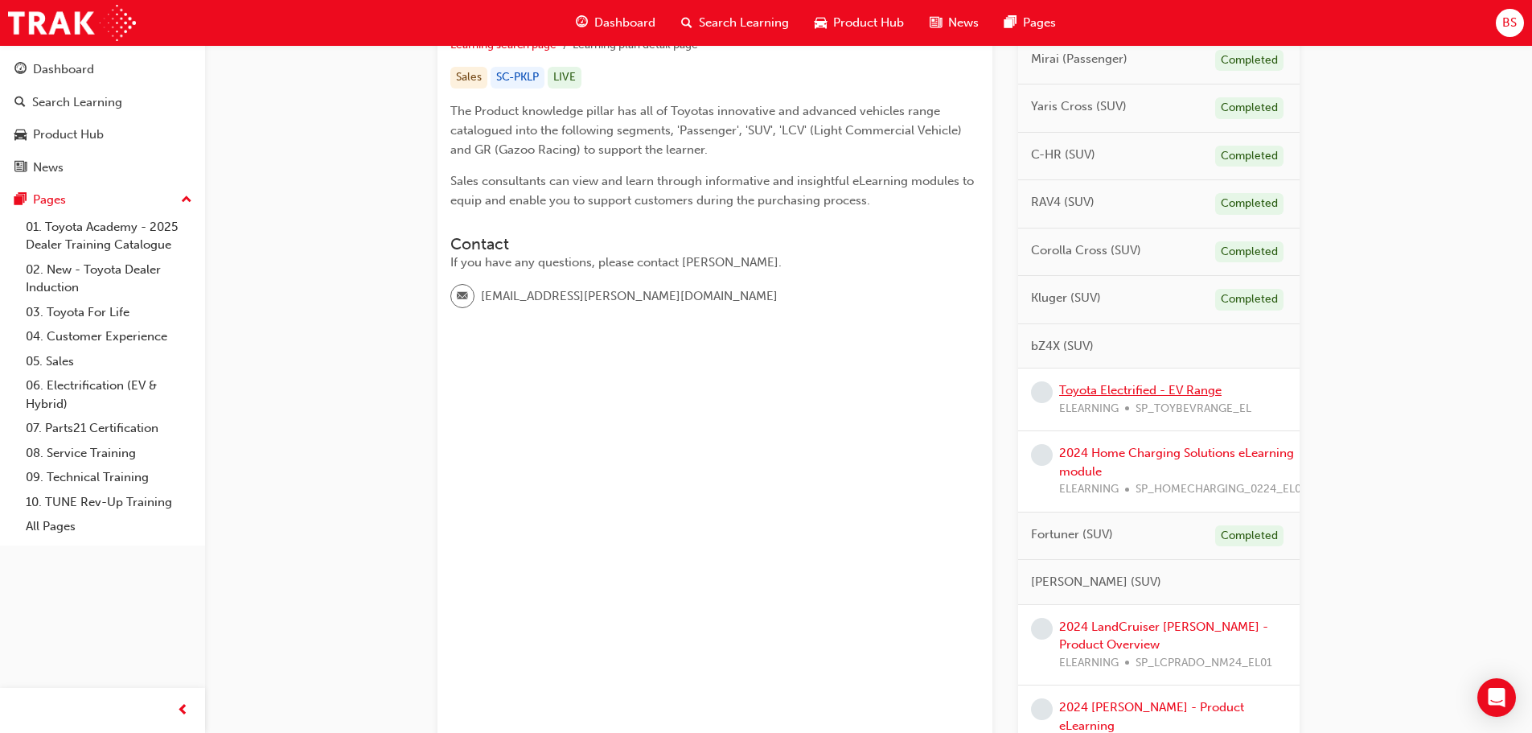
click at [1158, 391] on link "Toyota Electrified - EV Range" at bounding box center [1140, 390] width 162 height 14
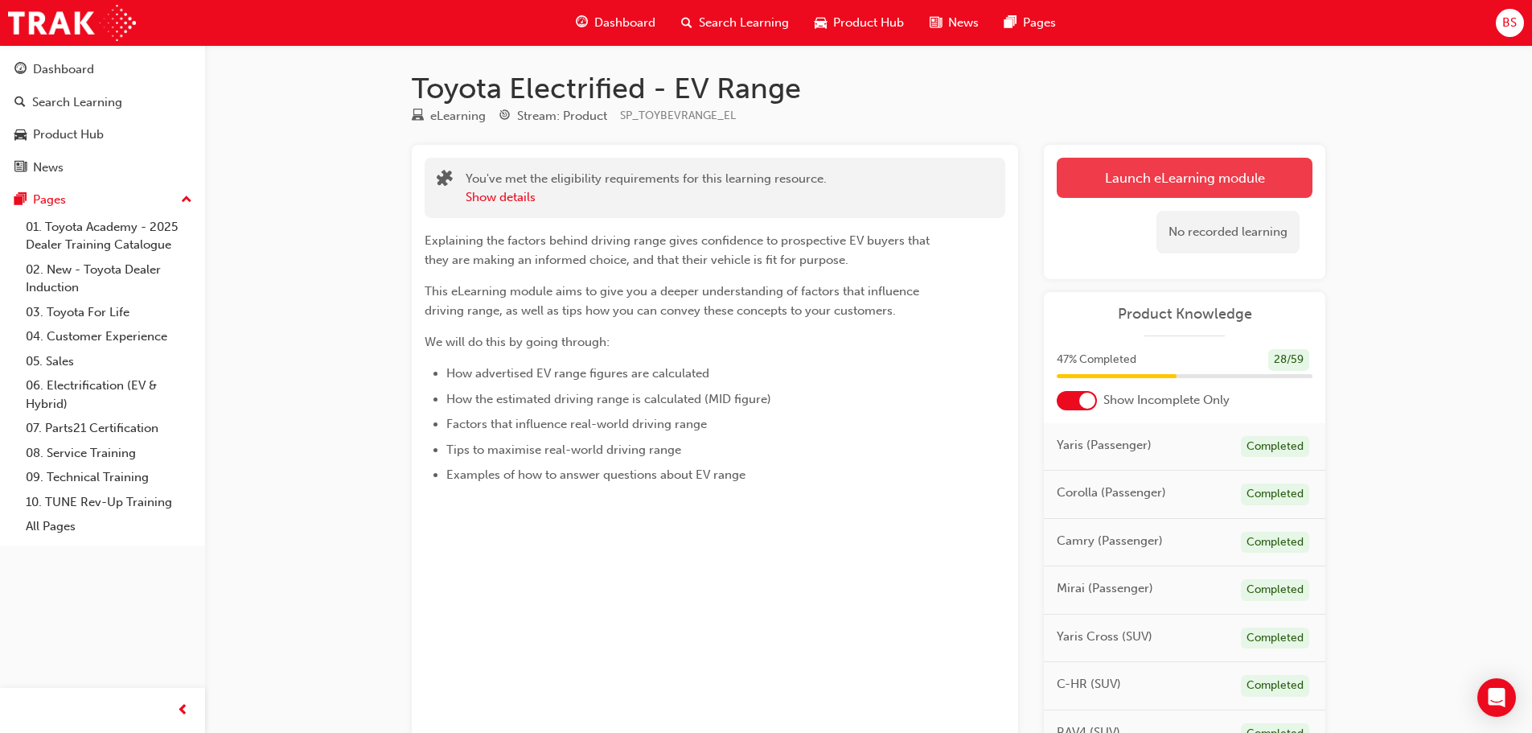
click at [1158, 170] on link "Launch eLearning module" at bounding box center [1185, 178] width 256 height 40
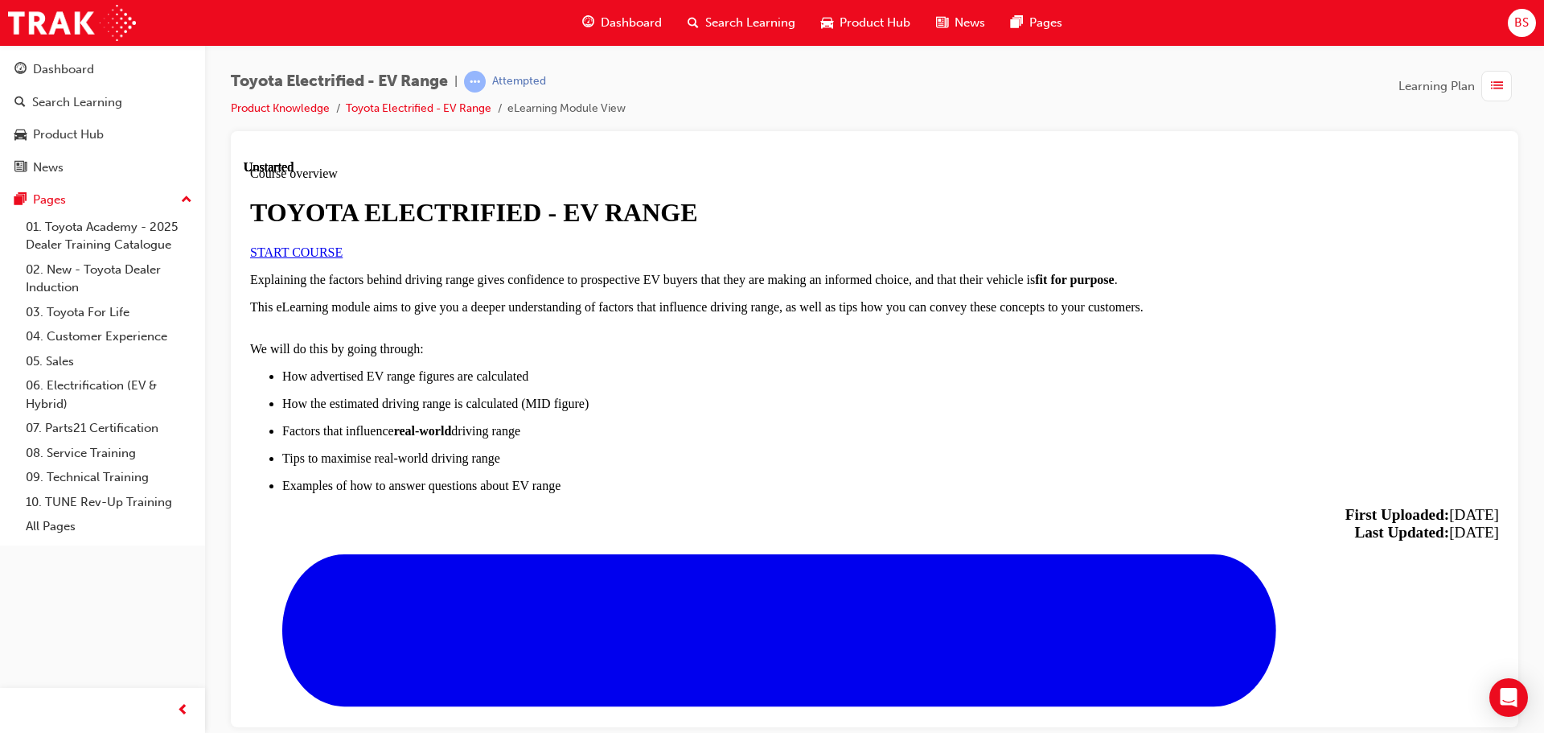
scroll to position [80, 0]
click at [343, 258] on link "START COURSE" at bounding box center [296, 251] width 92 height 14
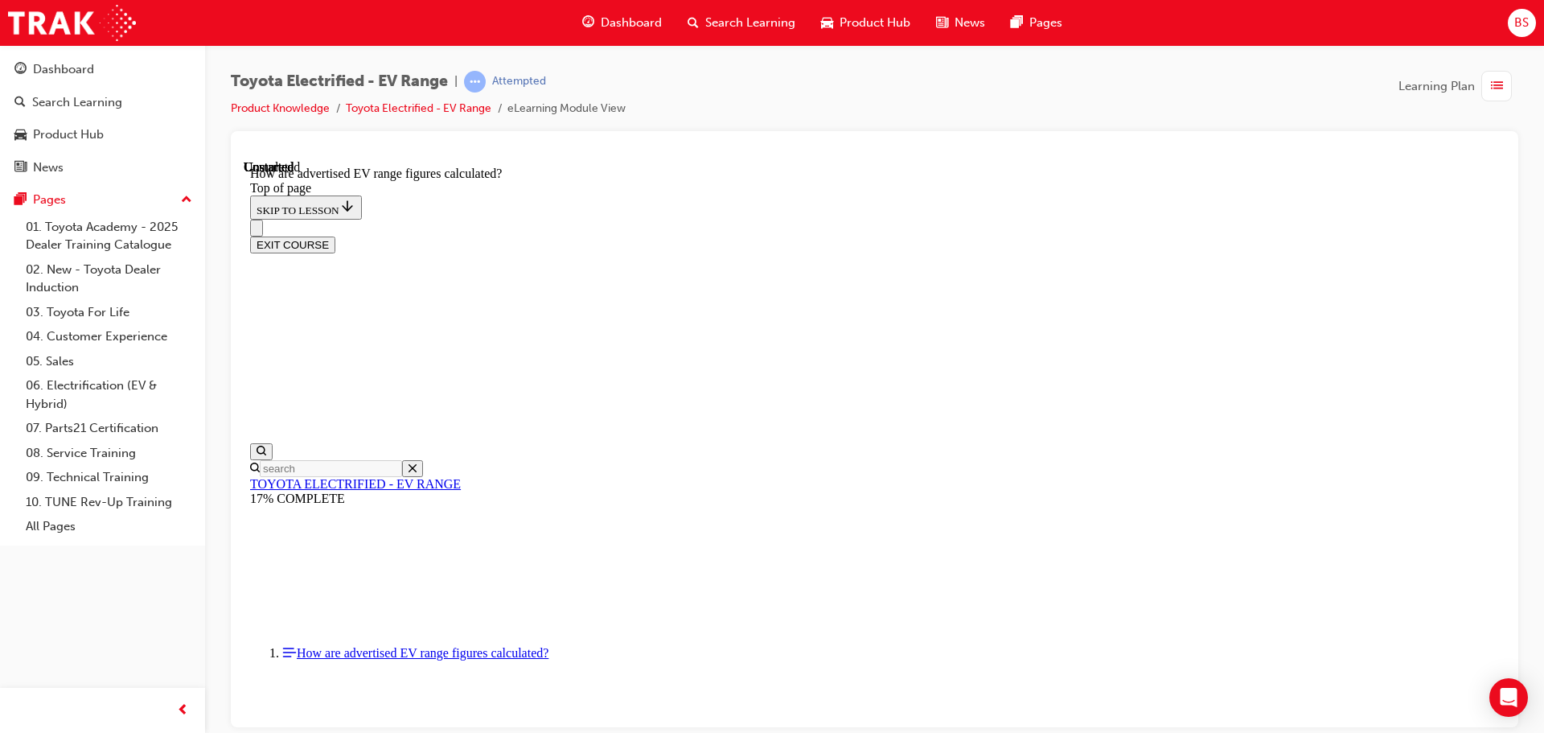
scroll to position [864, 0]
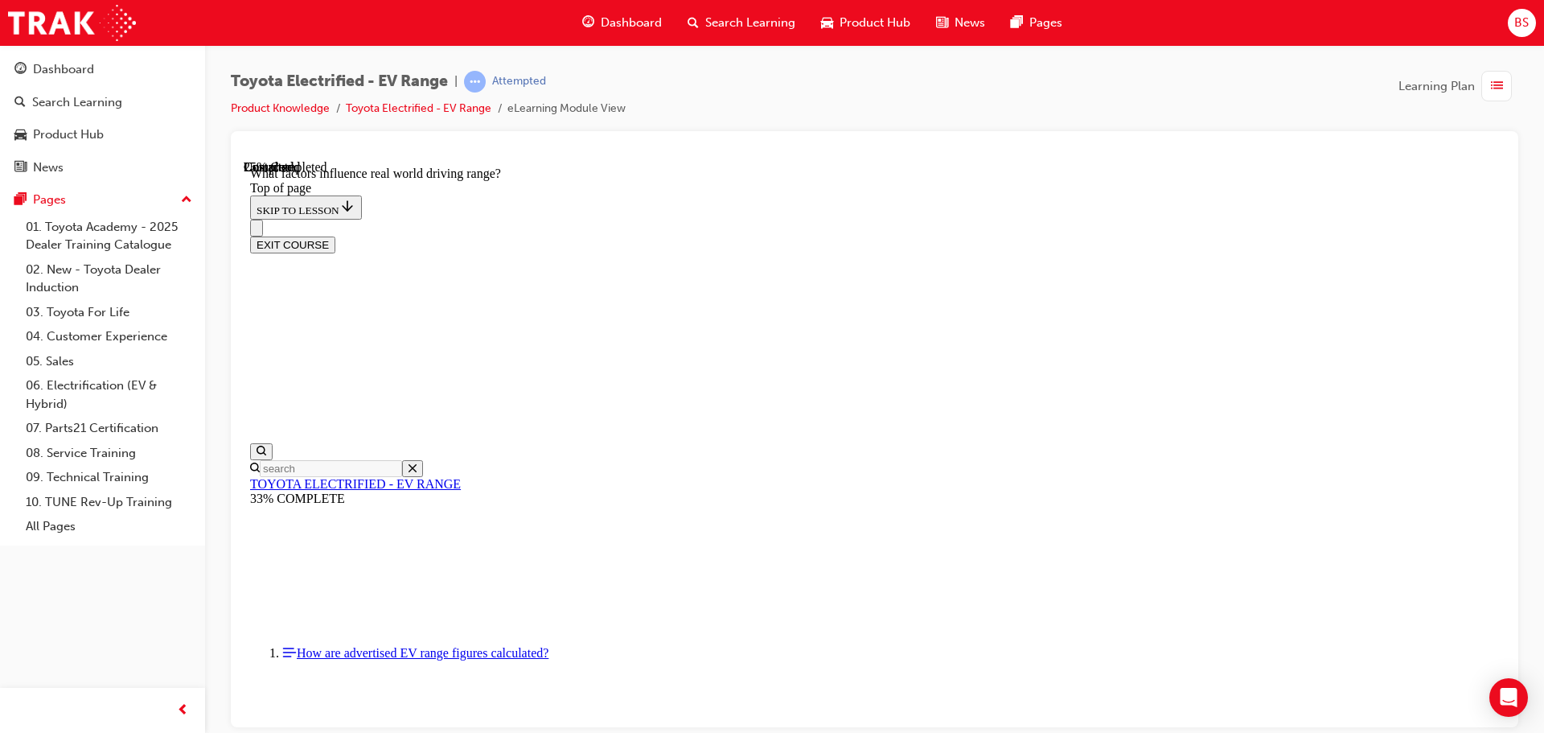
scroll to position [532, 0]
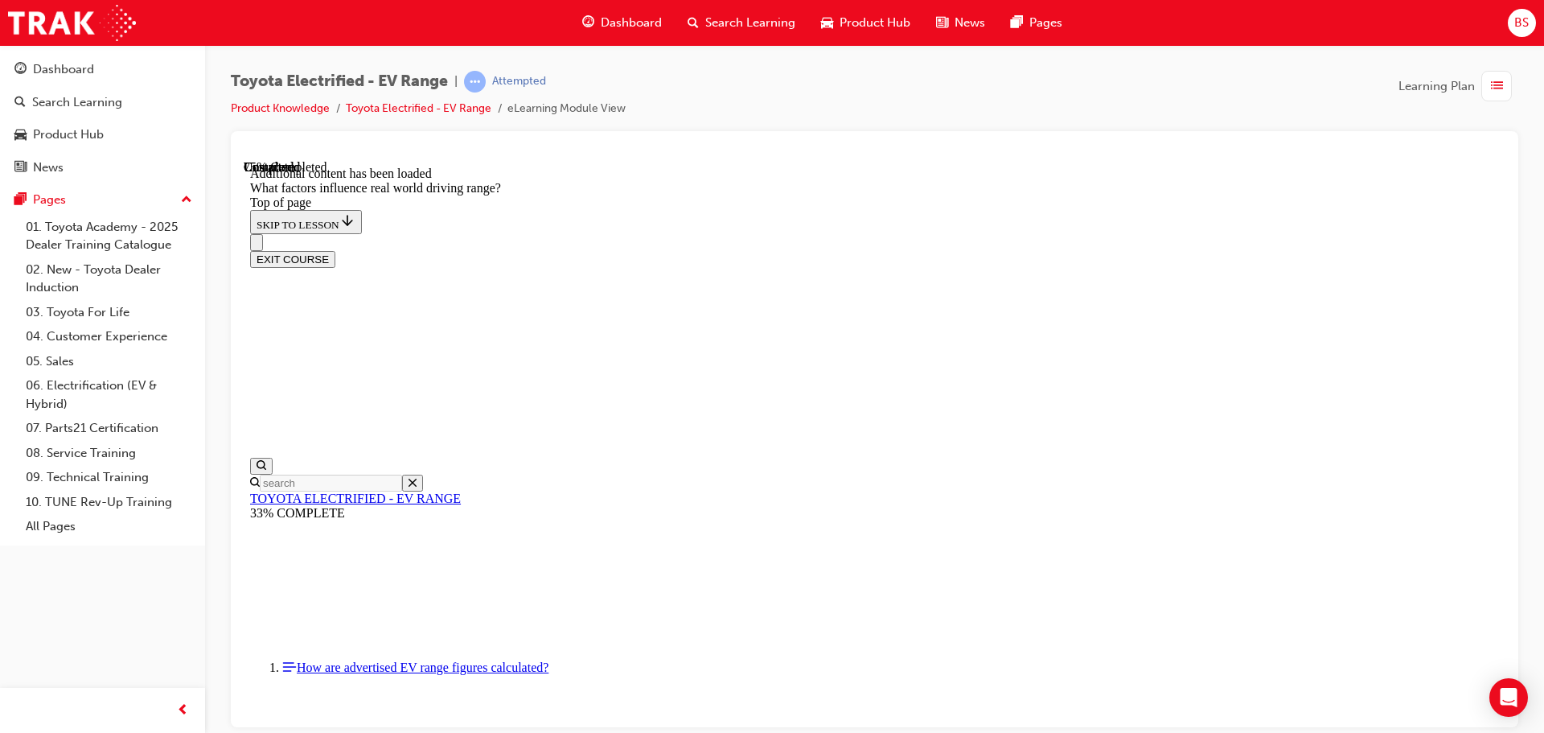
scroll to position [2022, 0]
drag, startPoint x: 1021, startPoint y: 349, endPoint x: 1056, endPoint y: 367, distance: 38.8
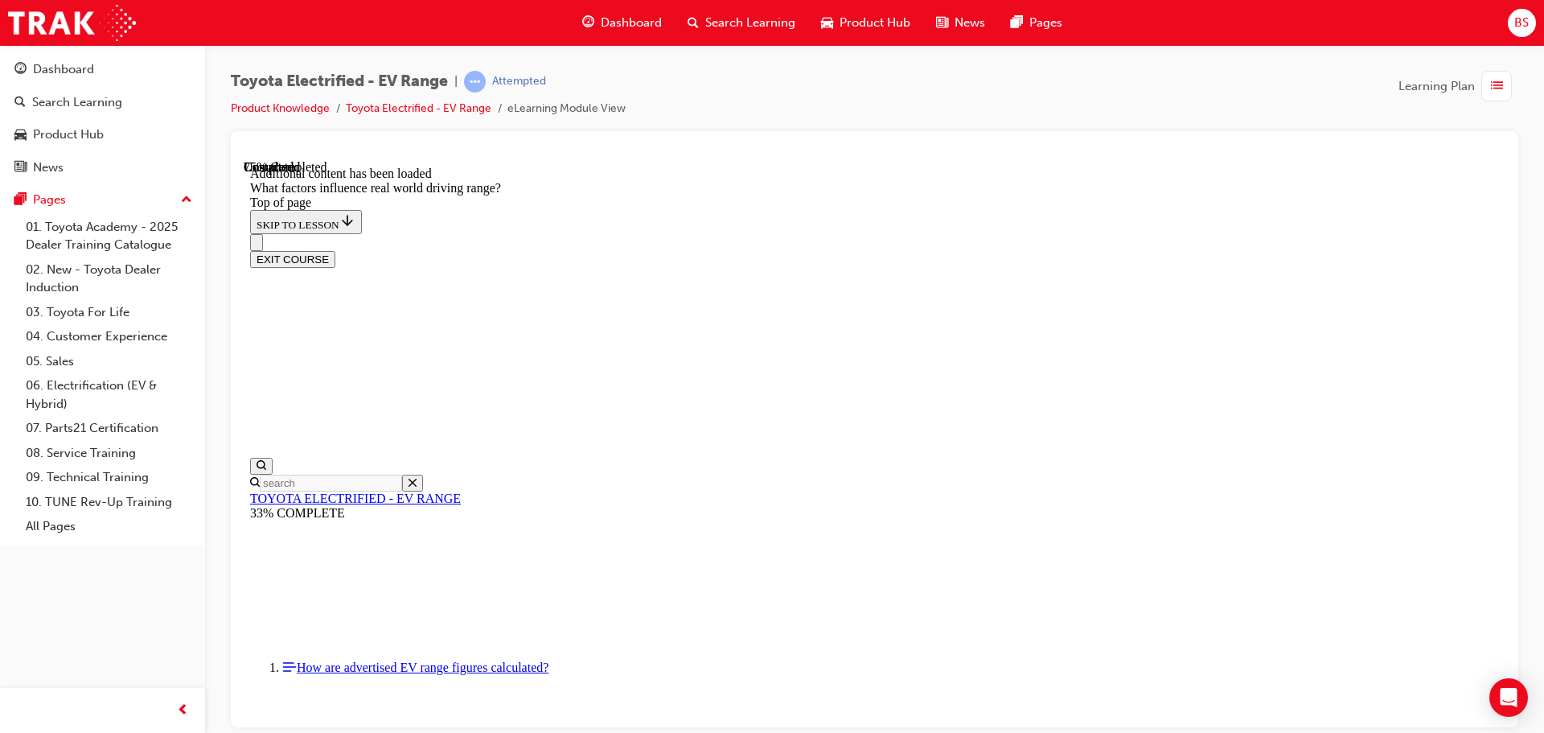
drag, startPoint x: 992, startPoint y: 354, endPoint x: 810, endPoint y: 565, distance: 278.8
drag, startPoint x: 987, startPoint y: 351, endPoint x: 798, endPoint y: 560, distance: 281.8
drag, startPoint x: 1027, startPoint y: 343, endPoint x: 838, endPoint y: 552, distance: 282.4
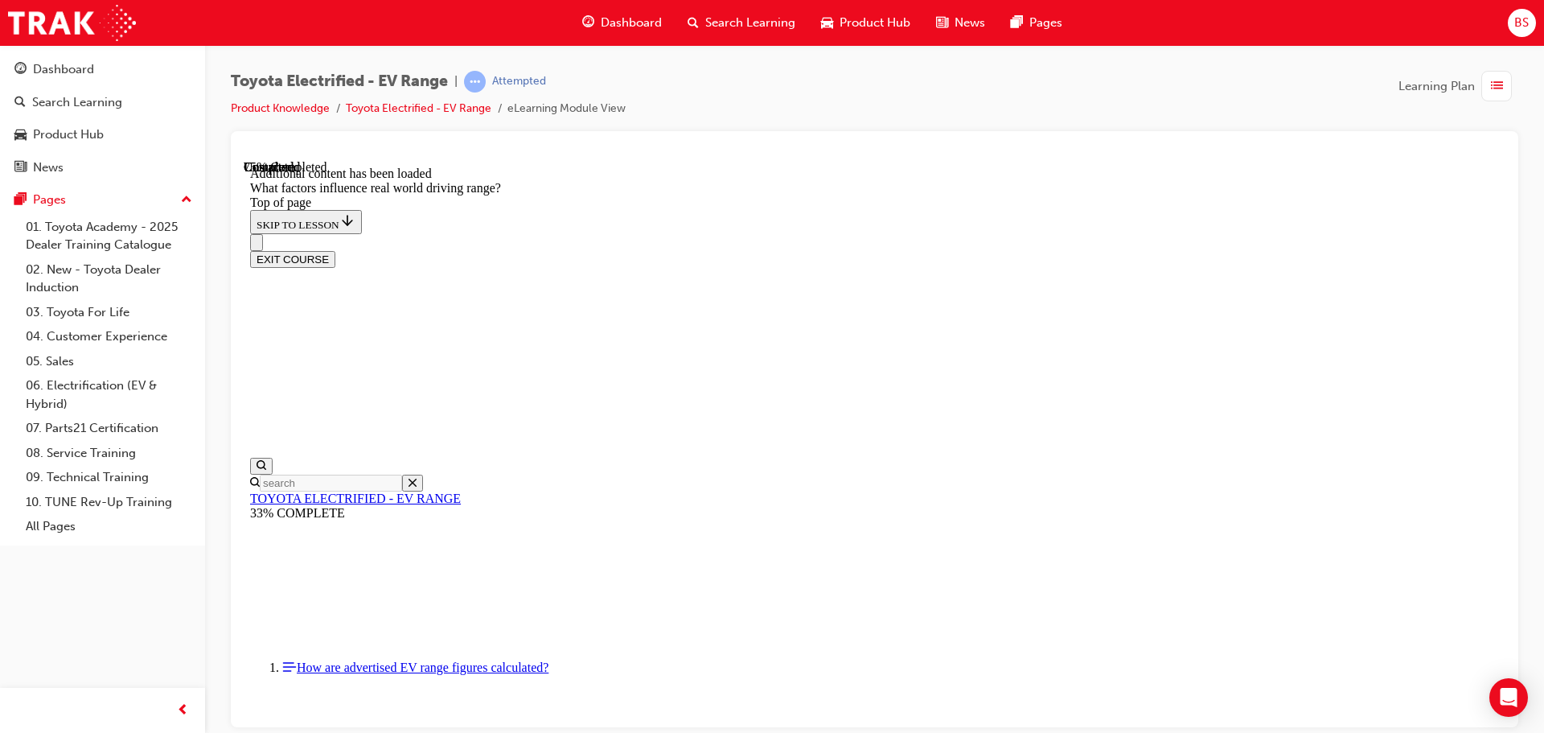
drag, startPoint x: 1015, startPoint y: 356, endPoint x: 848, endPoint y: 584, distance: 282.0
drag, startPoint x: 996, startPoint y: 339, endPoint x: 1178, endPoint y: 537, distance: 268.6
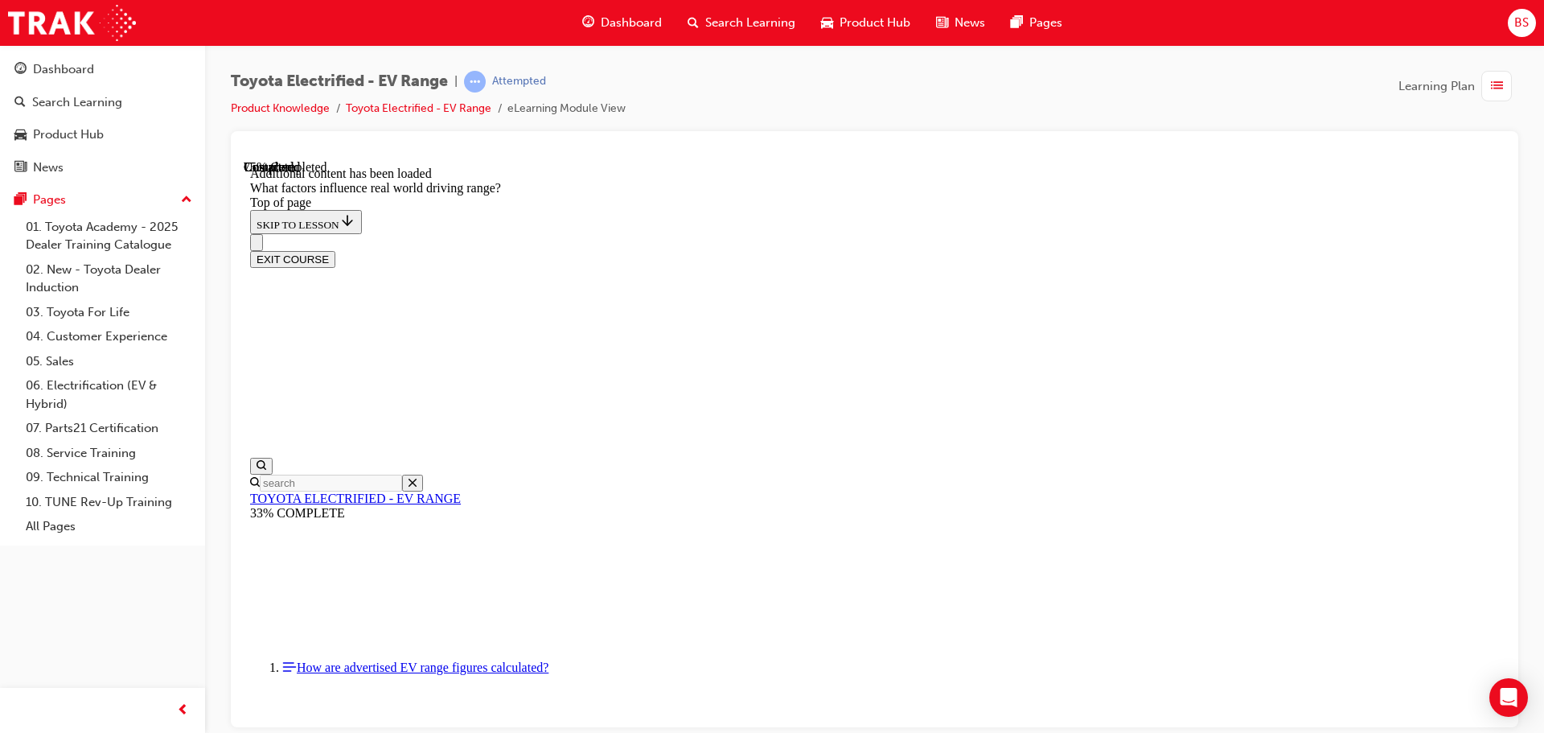
drag, startPoint x: 998, startPoint y: 354, endPoint x: 1187, endPoint y: 560, distance: 279.5
drag, startPoint x: 983, startPoint y: 355, endPoint x: 1164, endPoint y: 535, distance: 255.3
drag, startPoint x: 1001, startPoint y: 355, endPoint x: 1203, endPoint y: 545, distance: 277.6
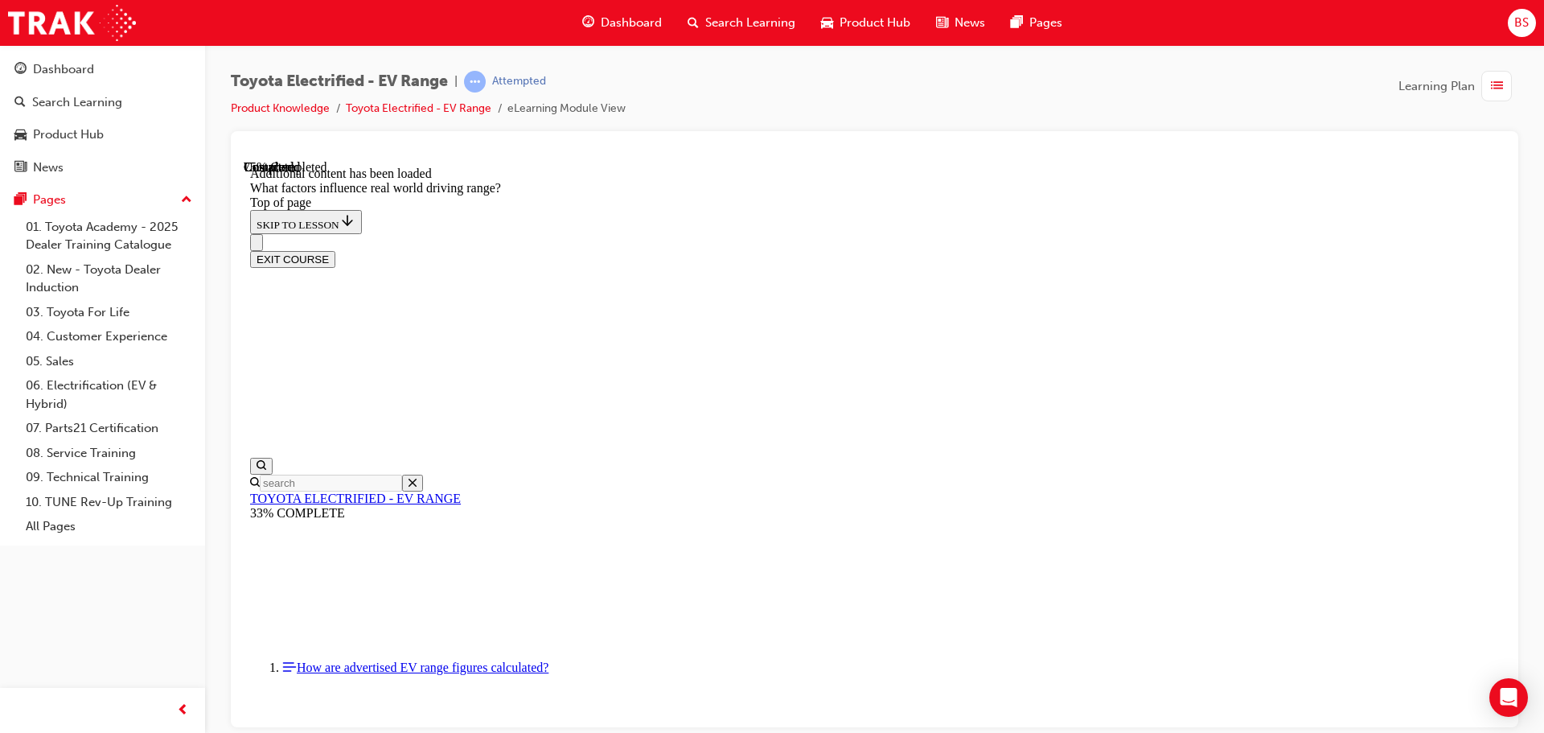
drag, startPoint x: 1000, startPoint y: 351, endPoint x: 1177, endPoint y: 537, distance: 257.7
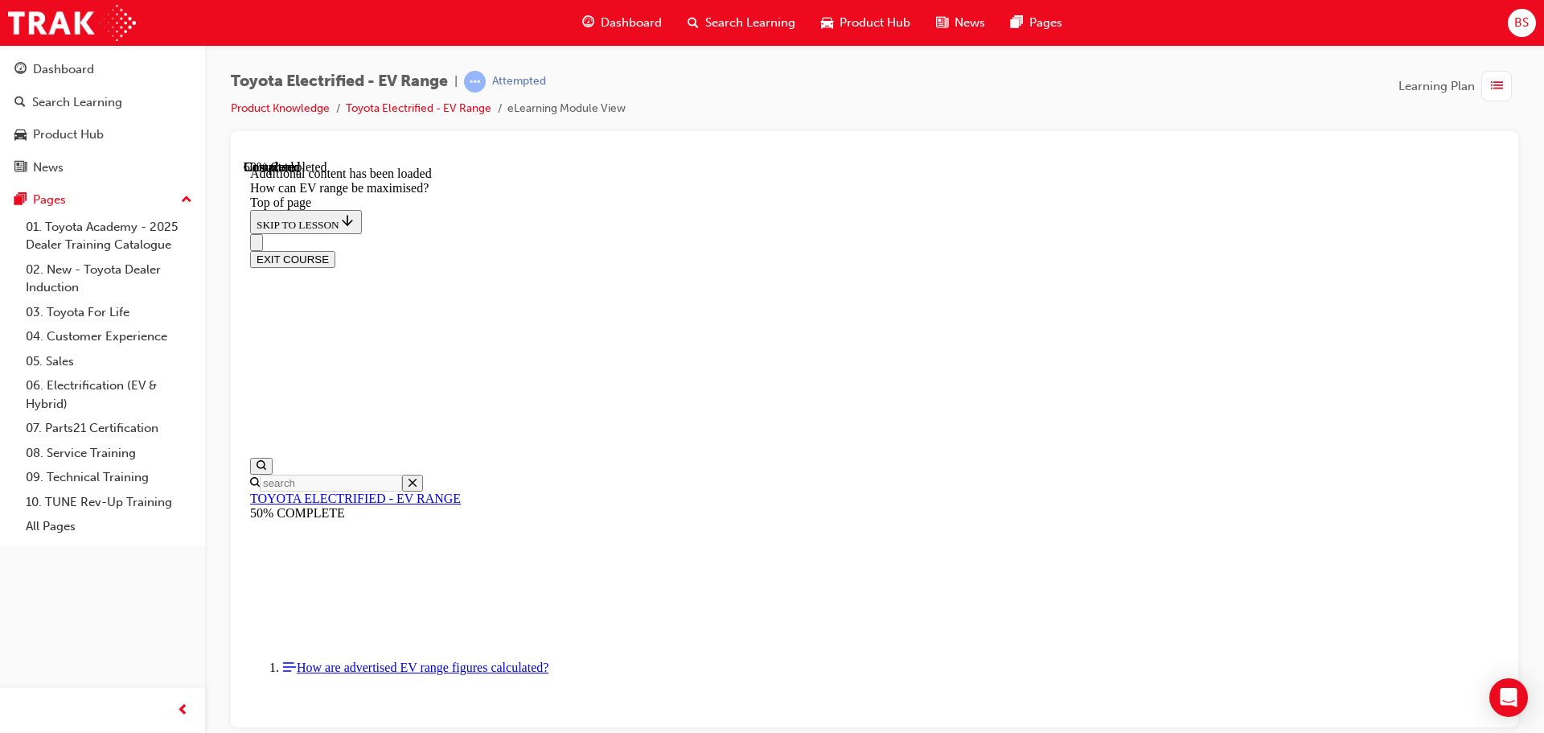
scroll to position [372, 0]
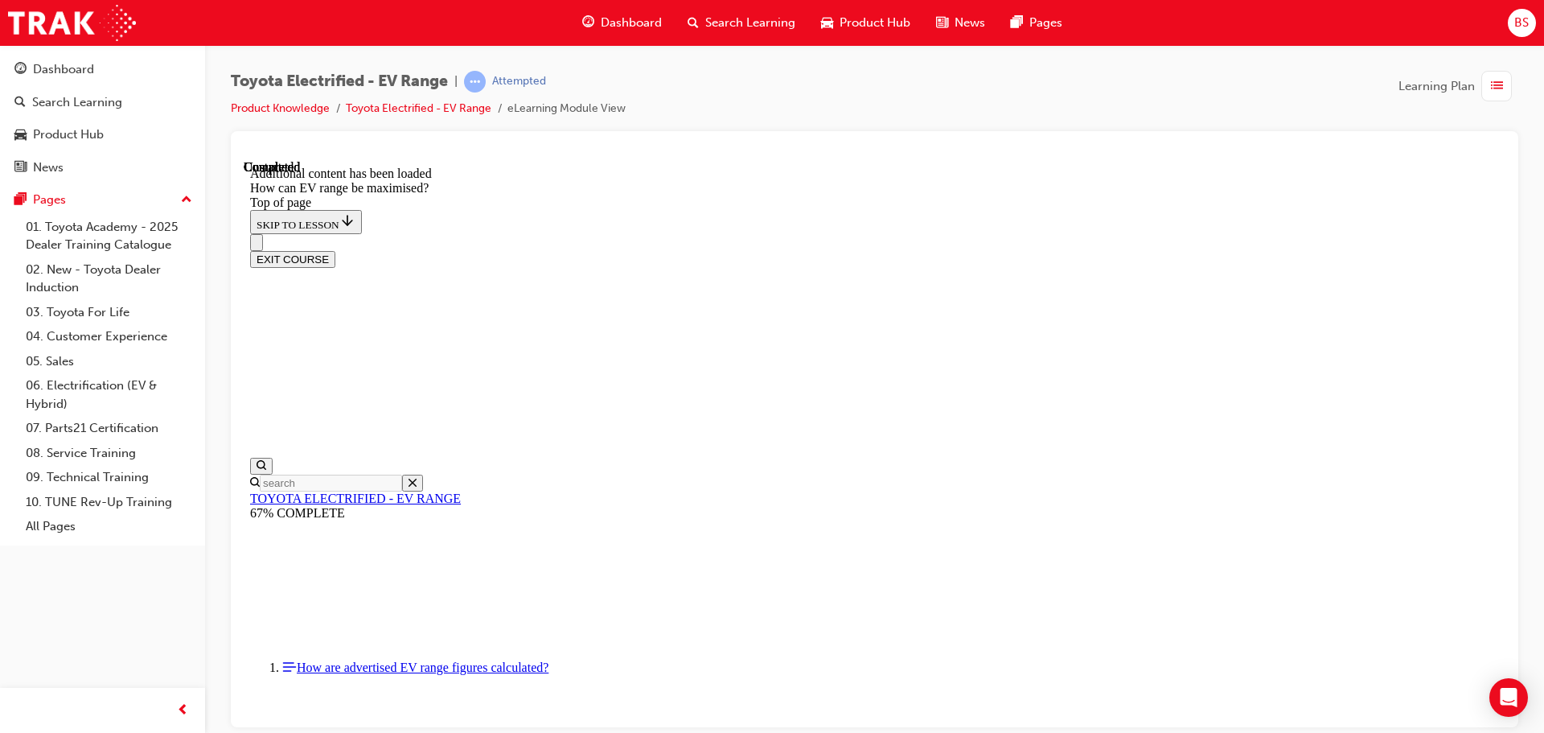
scroll to position [2059, 0]
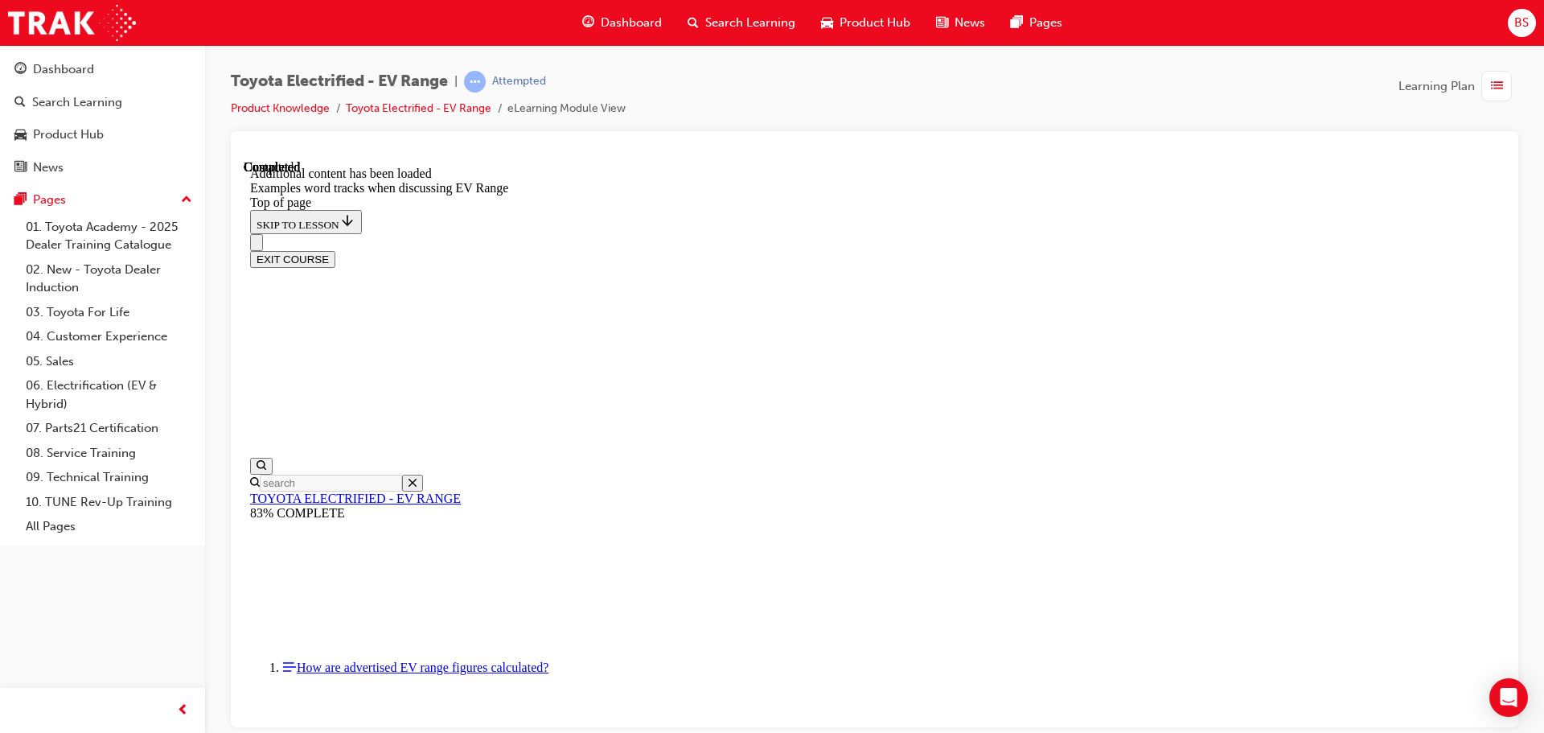
scroll to position [2318, 0]
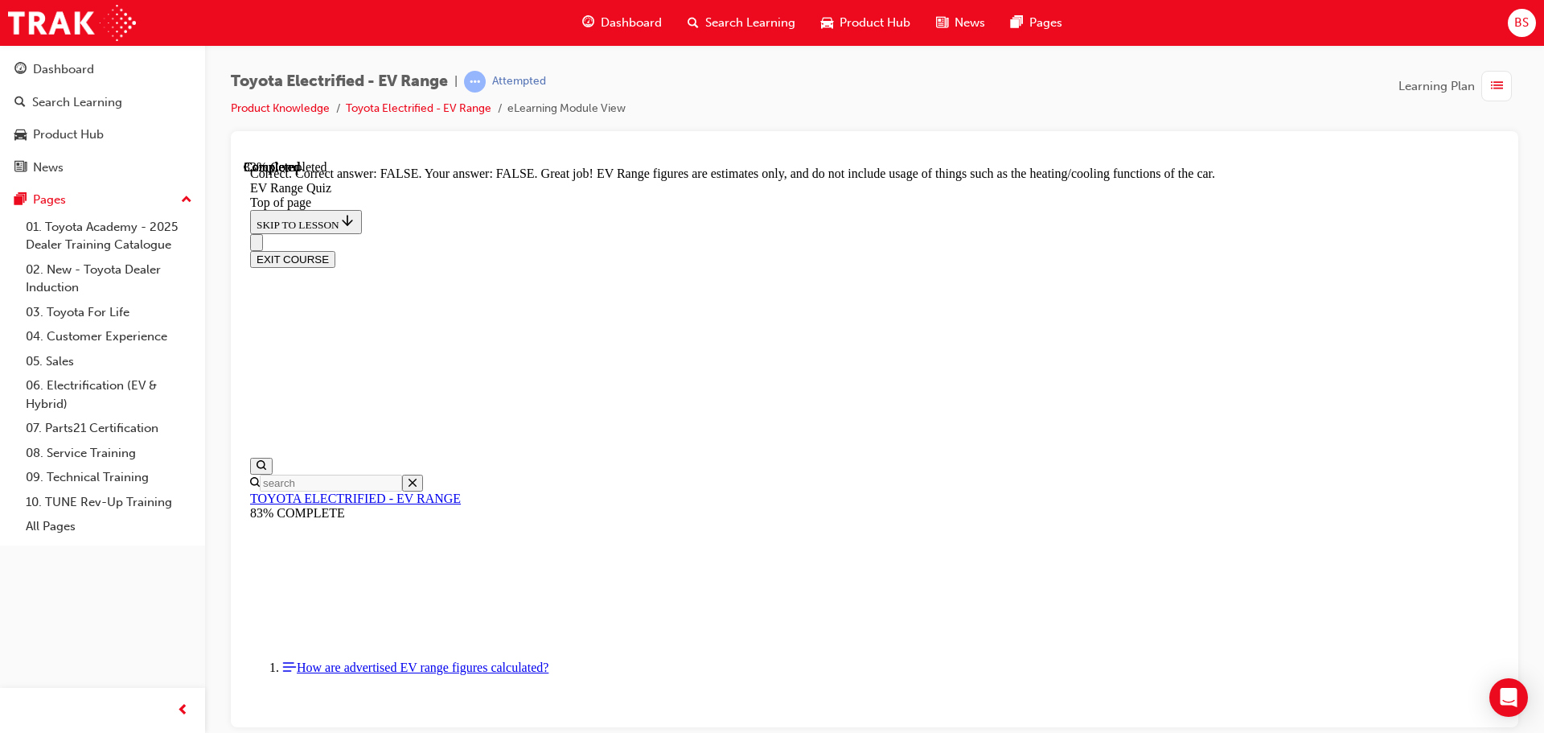
scroll to position [291, 0]
drag, startPoint x: 727, startPoint y: 382, endPoint x: 929, endPoint y: 429, distance: 207.2
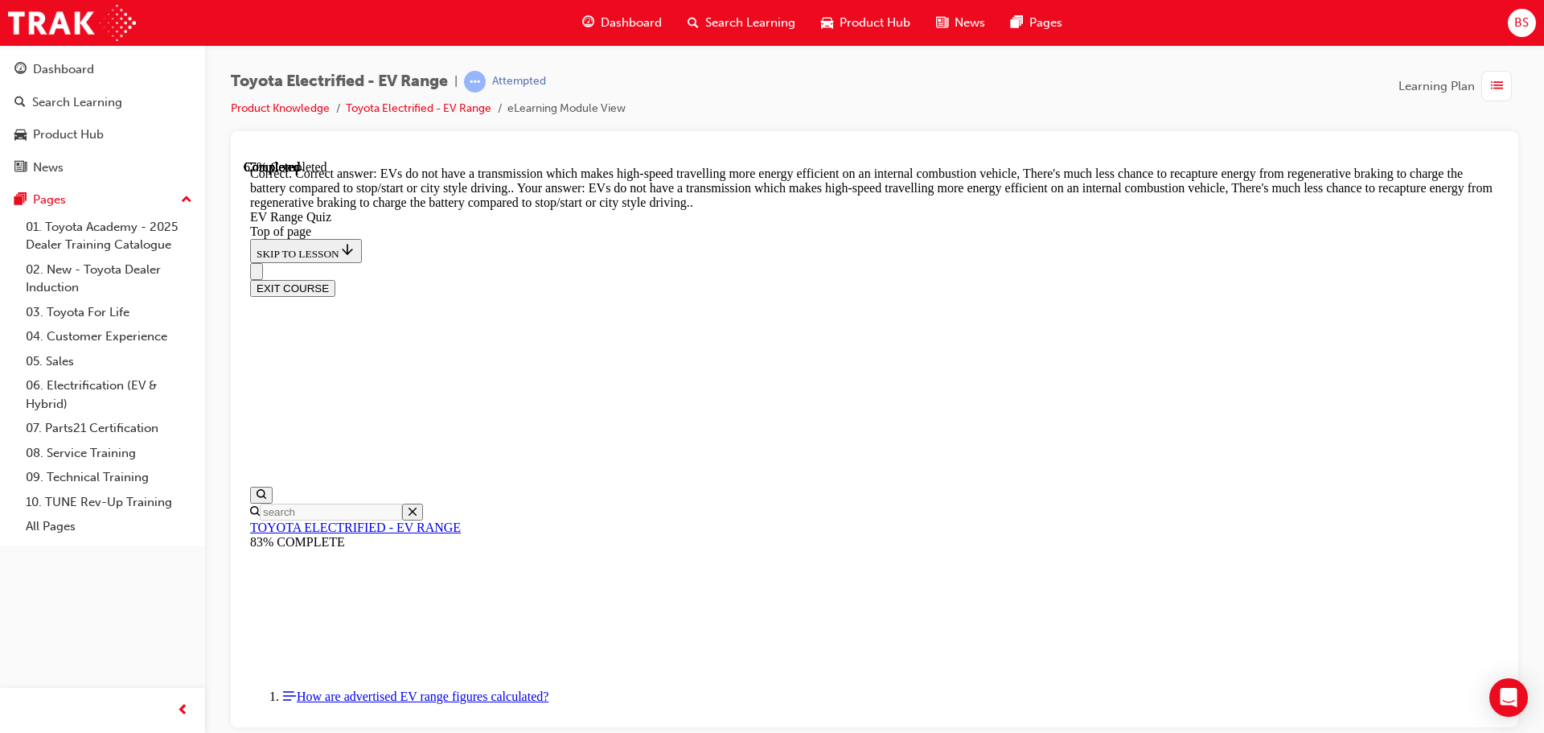
scroll to position [400, 0]
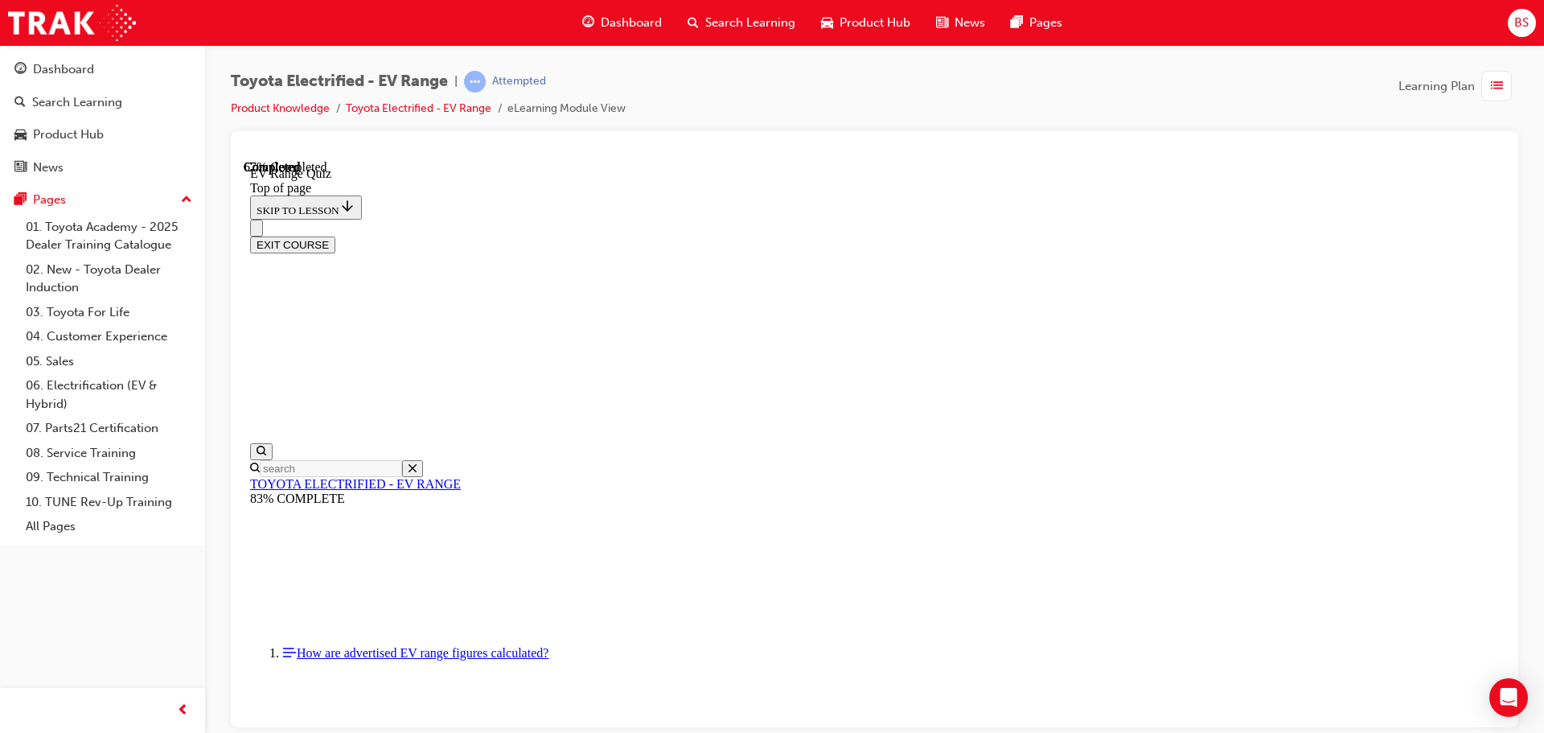
scroll to position [372, 0]
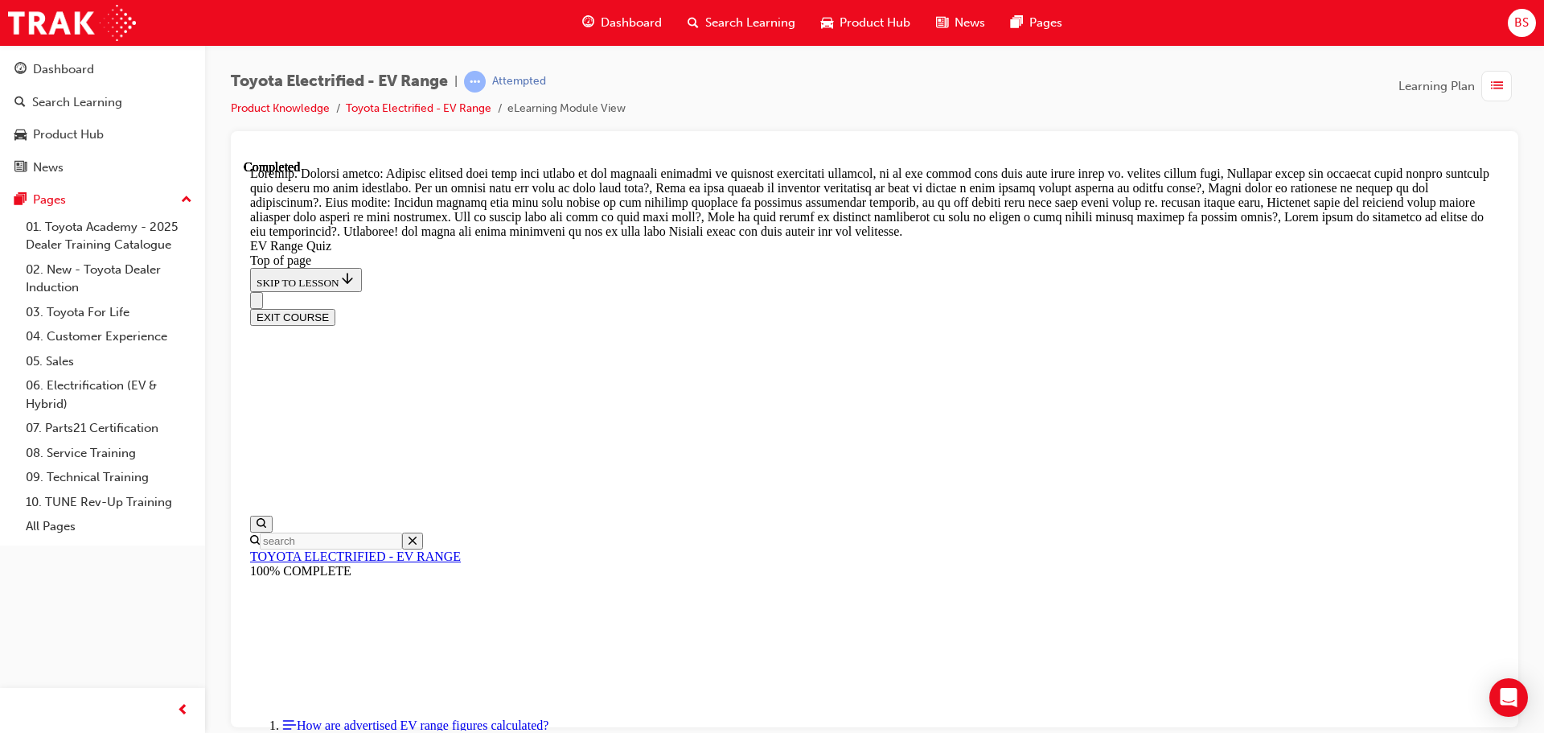
scroll to position [532, 0]
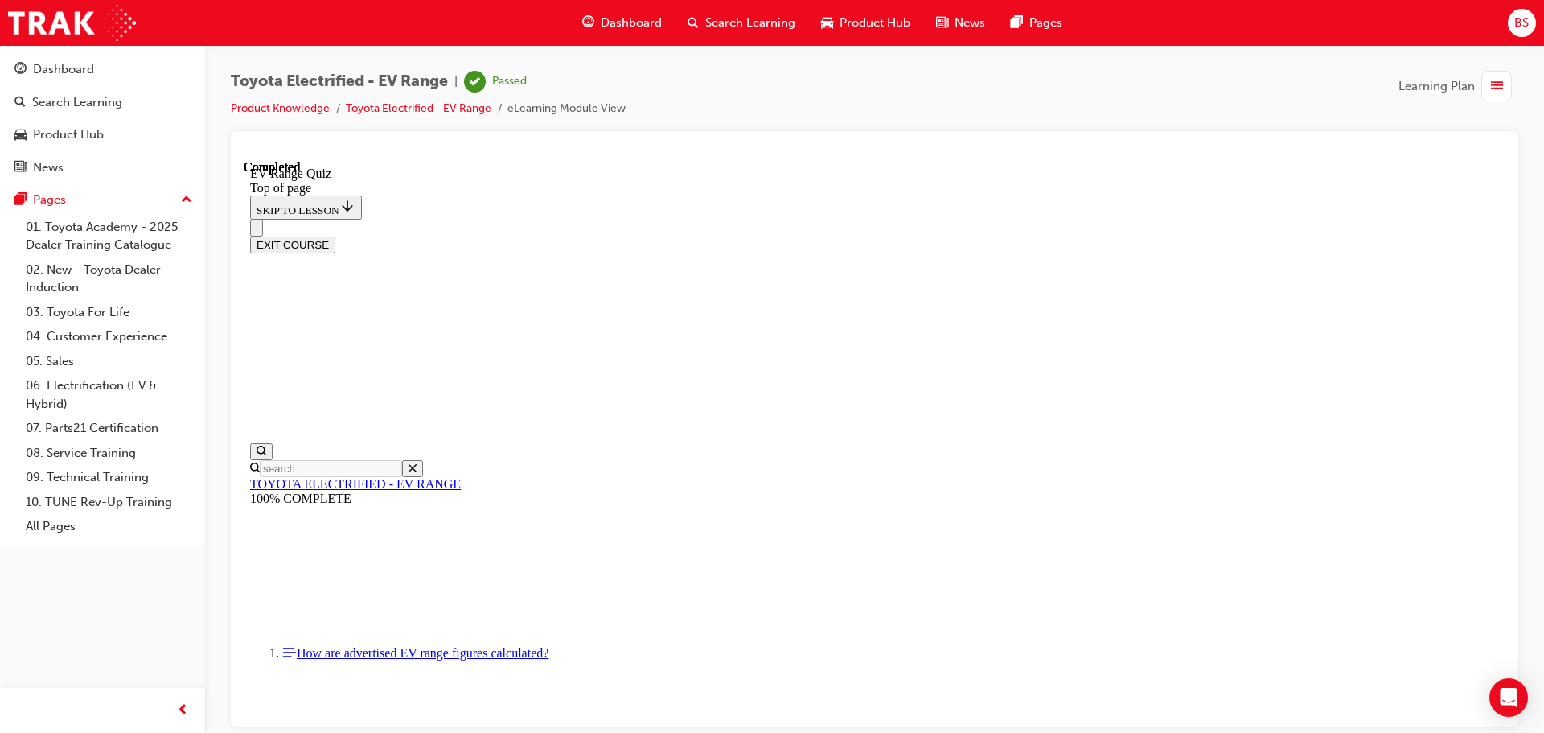
scroll to position [254, 0]
click at [335, 236] on button "EXIT COURSE" at bounding box center [292, 244] width 85 height 17
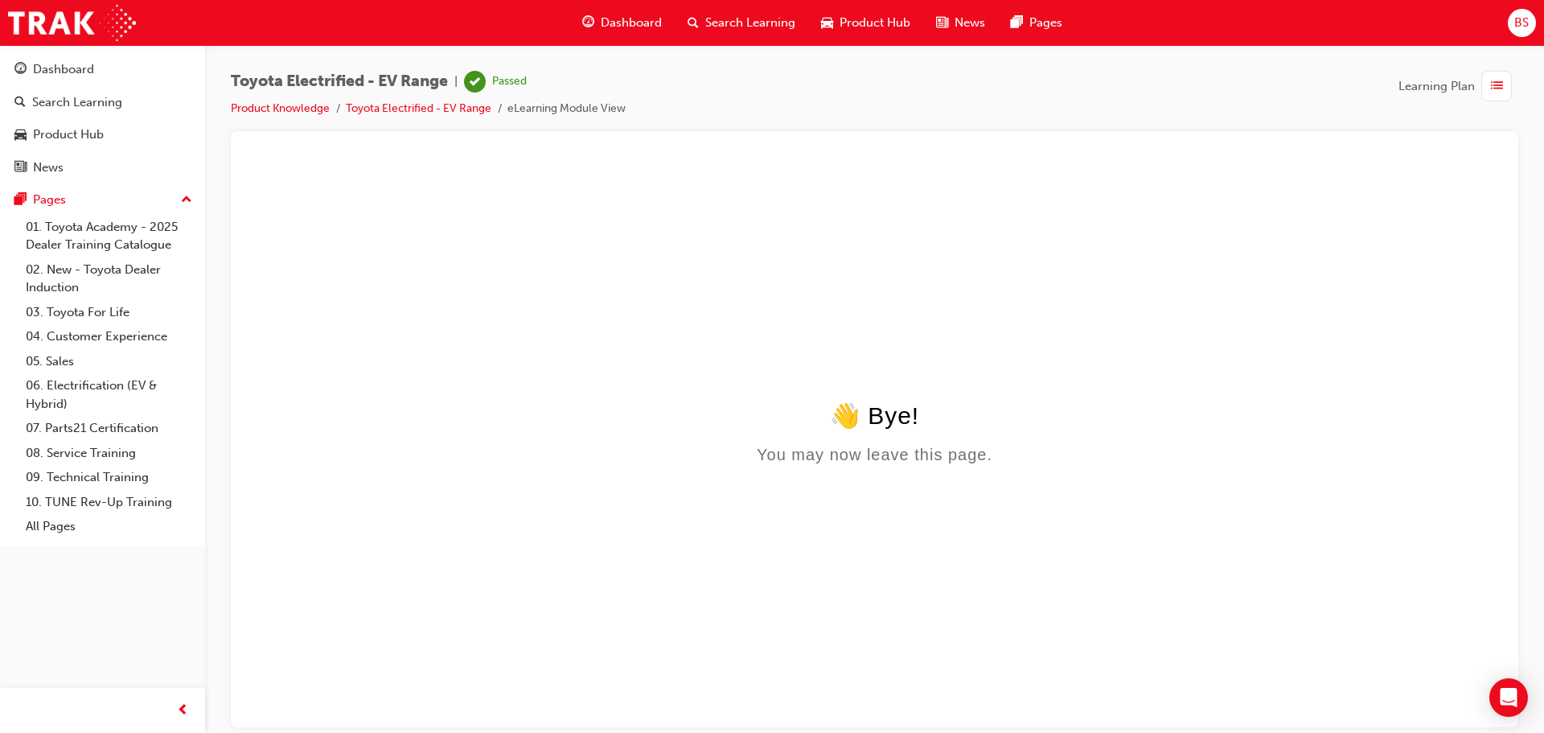
scroll to position [0, 0]
click at [80, 69] on div "Dashboard" at bounding box center [63, 69] width 61 height 18
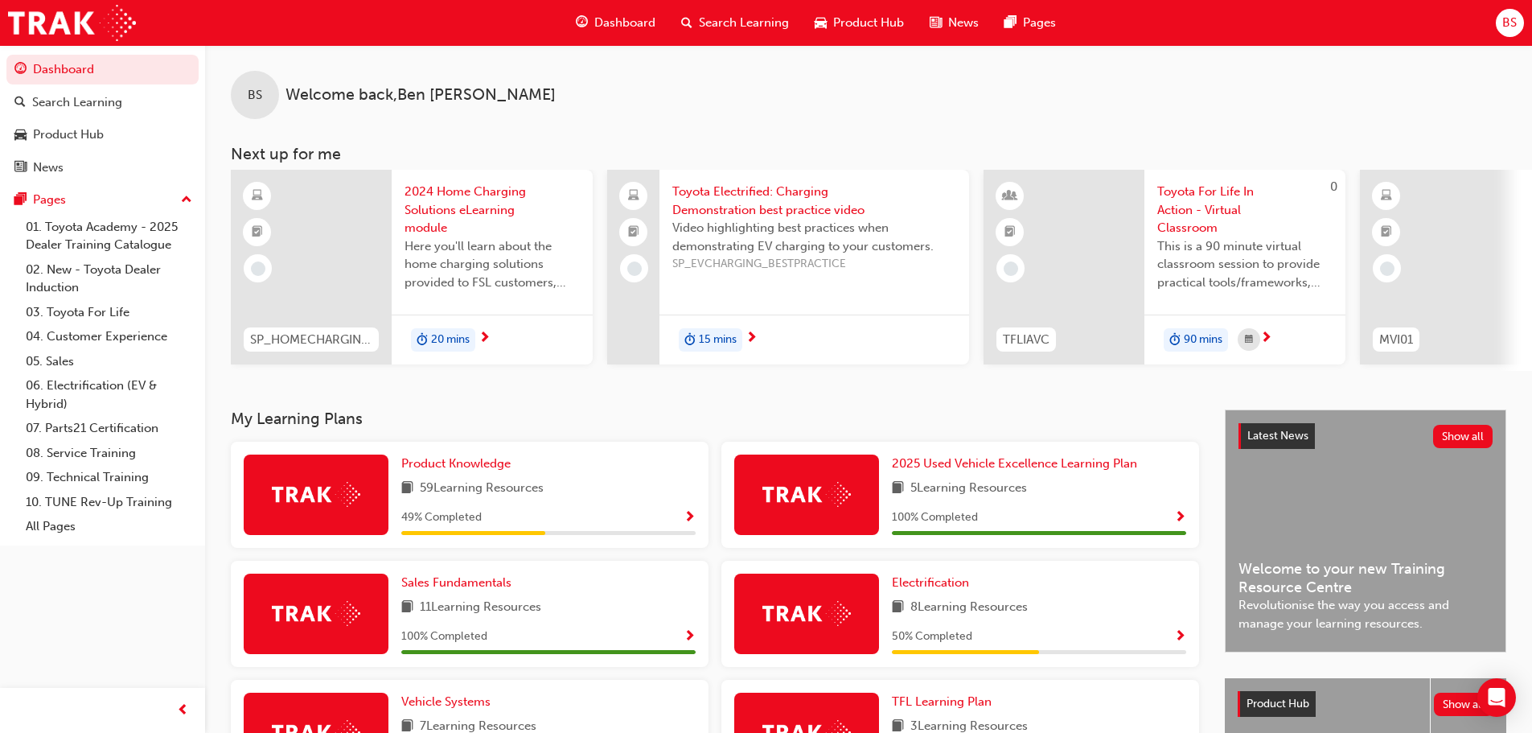
click at [454, 191] on span "2024 Home Charging Solutions eLearning module" at bounding box center [491, 210] width 175 height 55
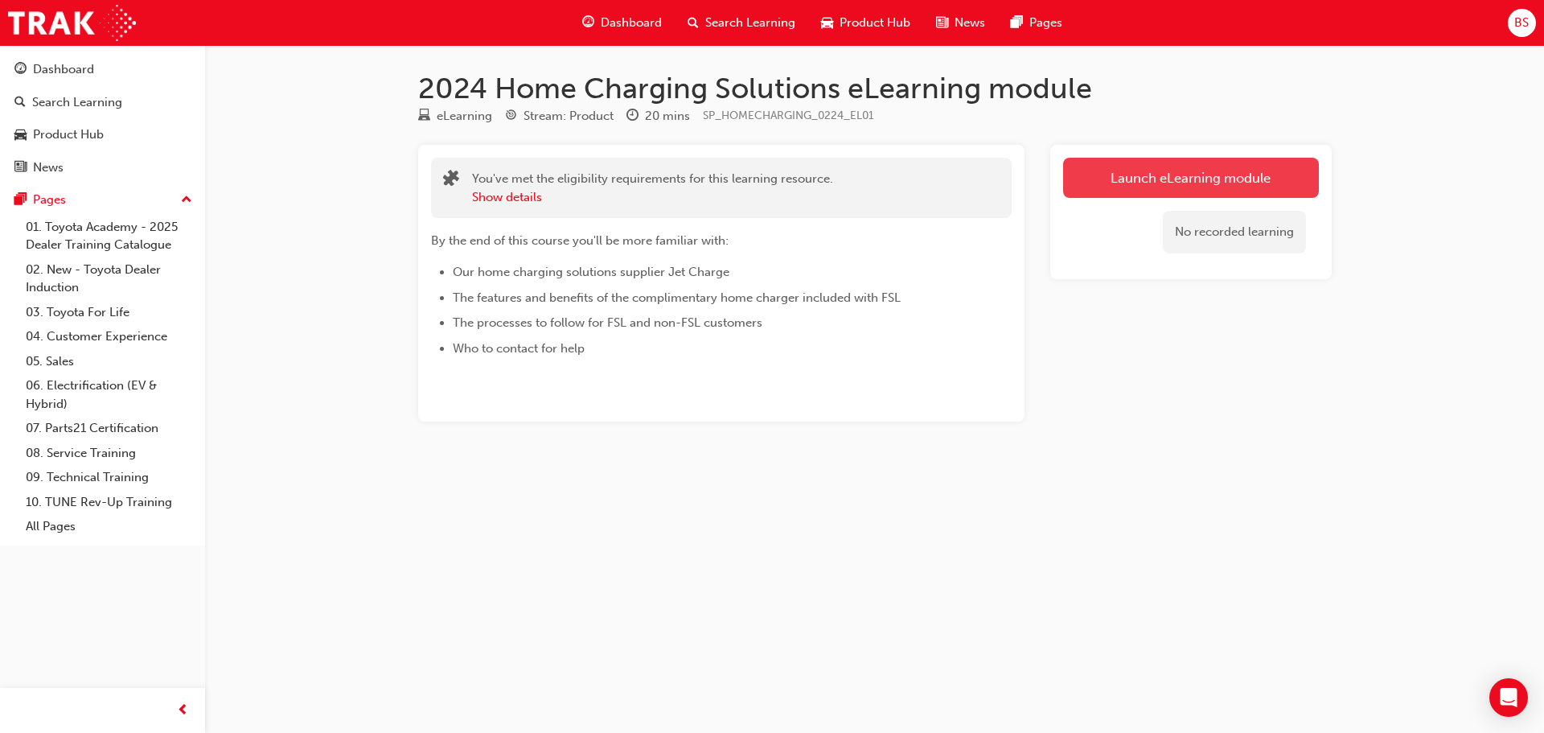
click at [1194, 191] on link "Launch eLearning module" at bounding box center [1191, 178] width 256 height 40
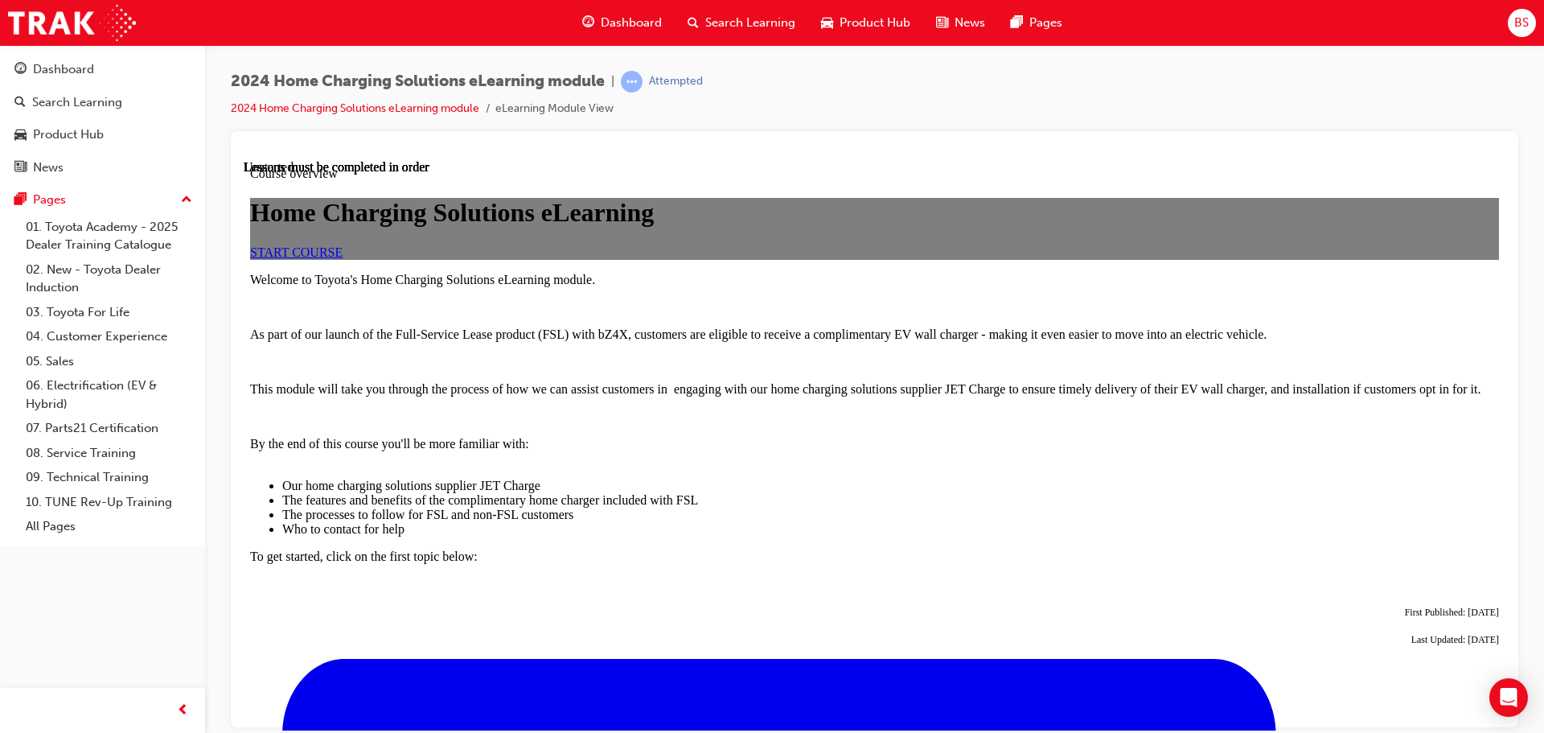
click at [343, 258] on span "START COURSE" at bounding box center [296, 251] width 92 height 14
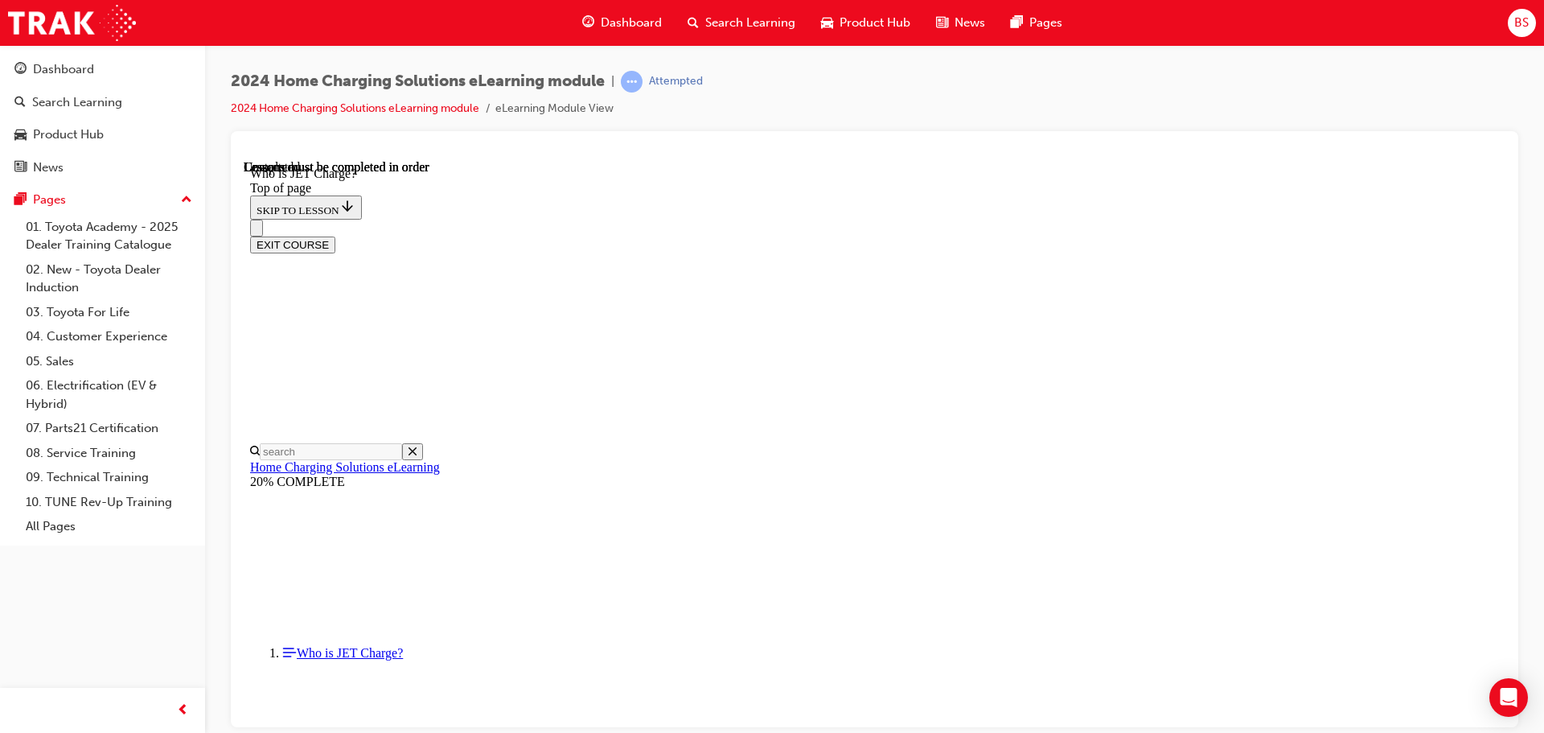
scroll to position [236, 0]
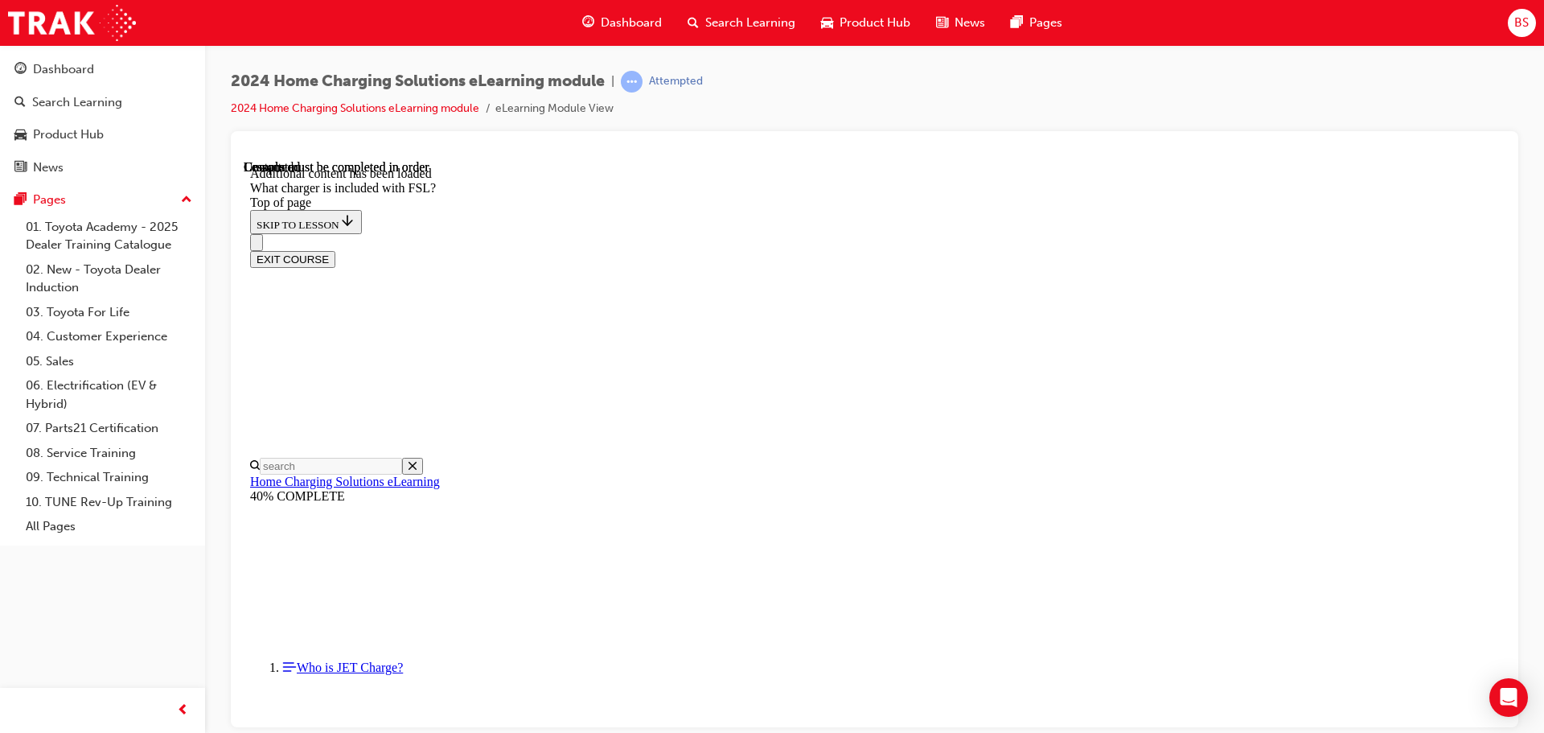
scroll to position [2113, 0]
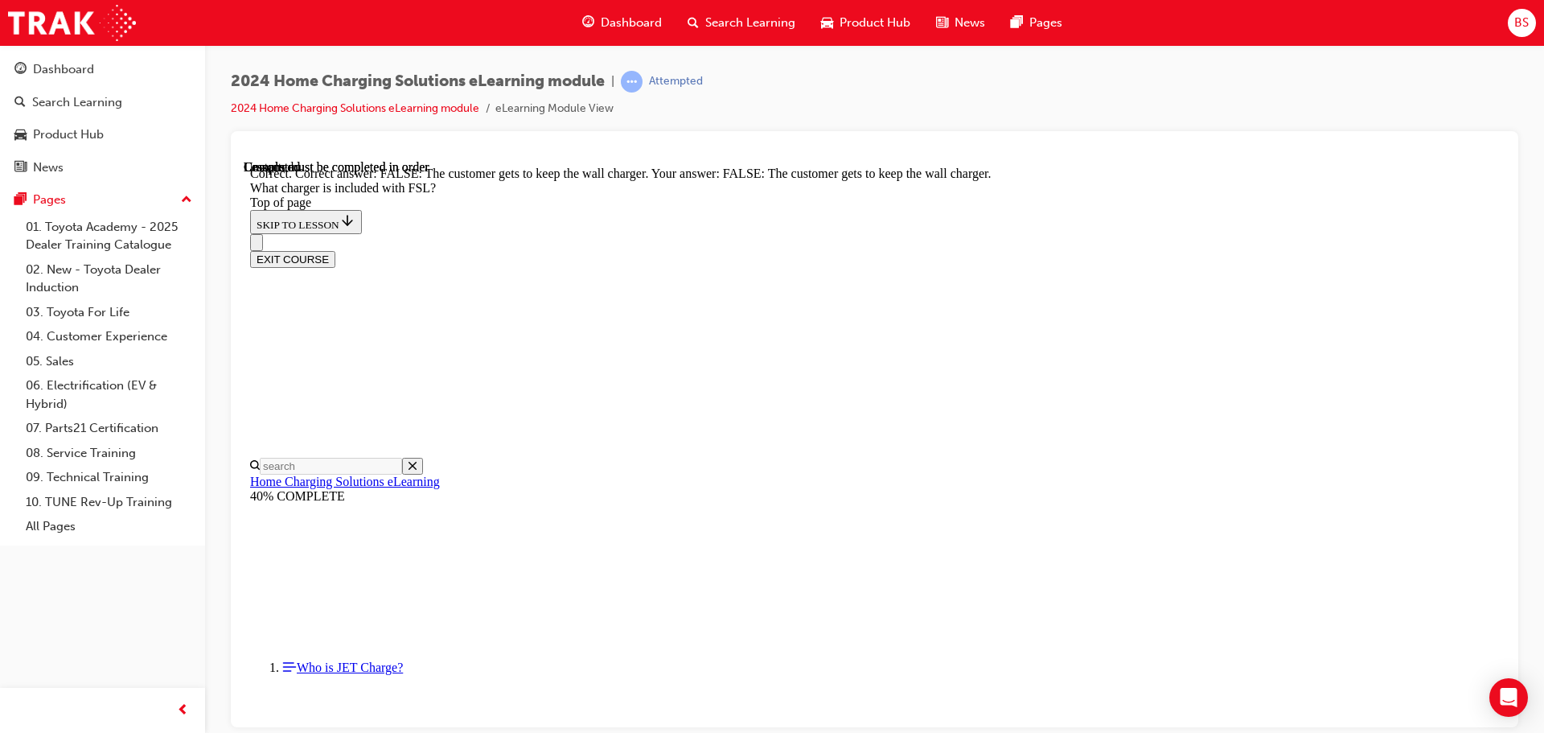
scroll to position [2220, 0]
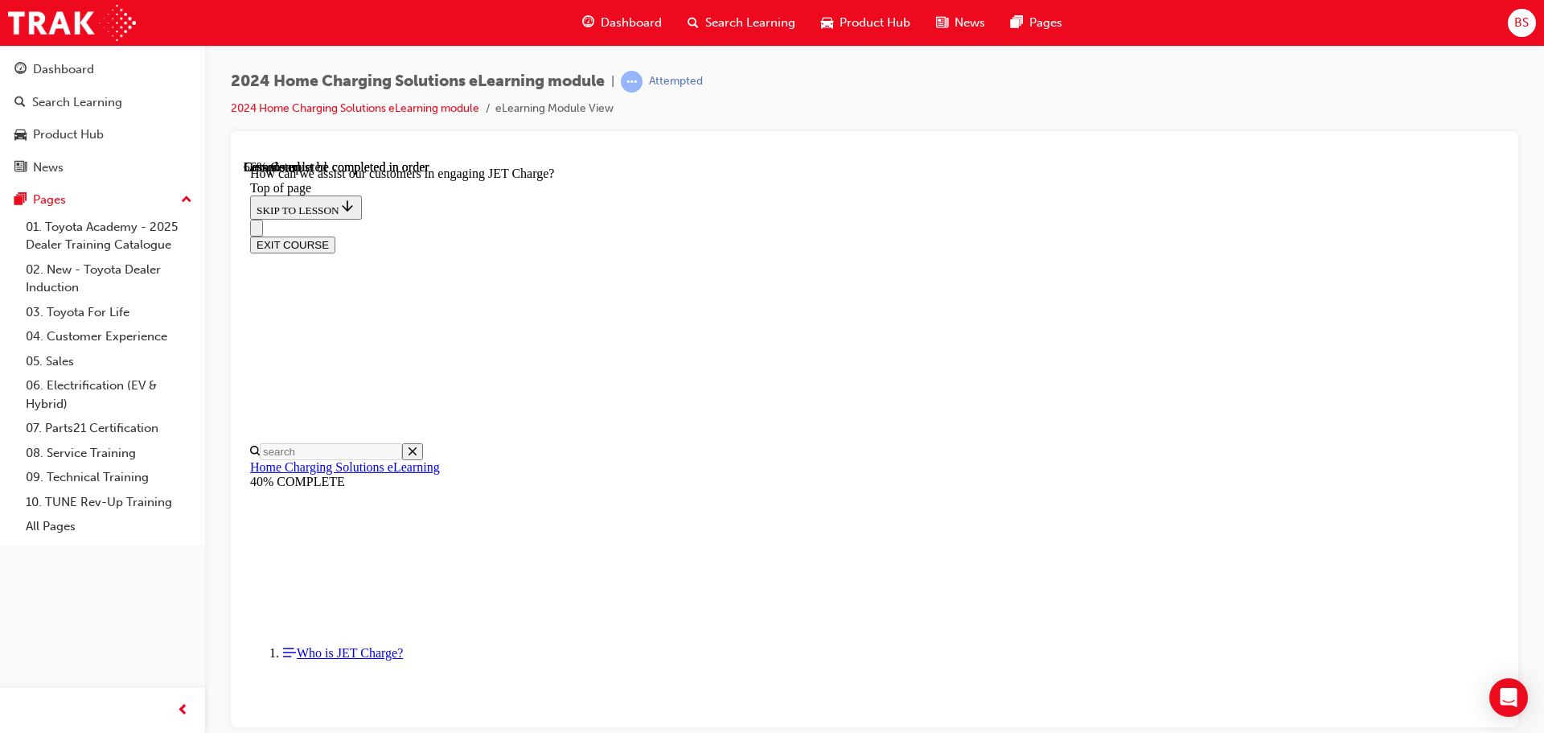
scroll to position [211, 0]
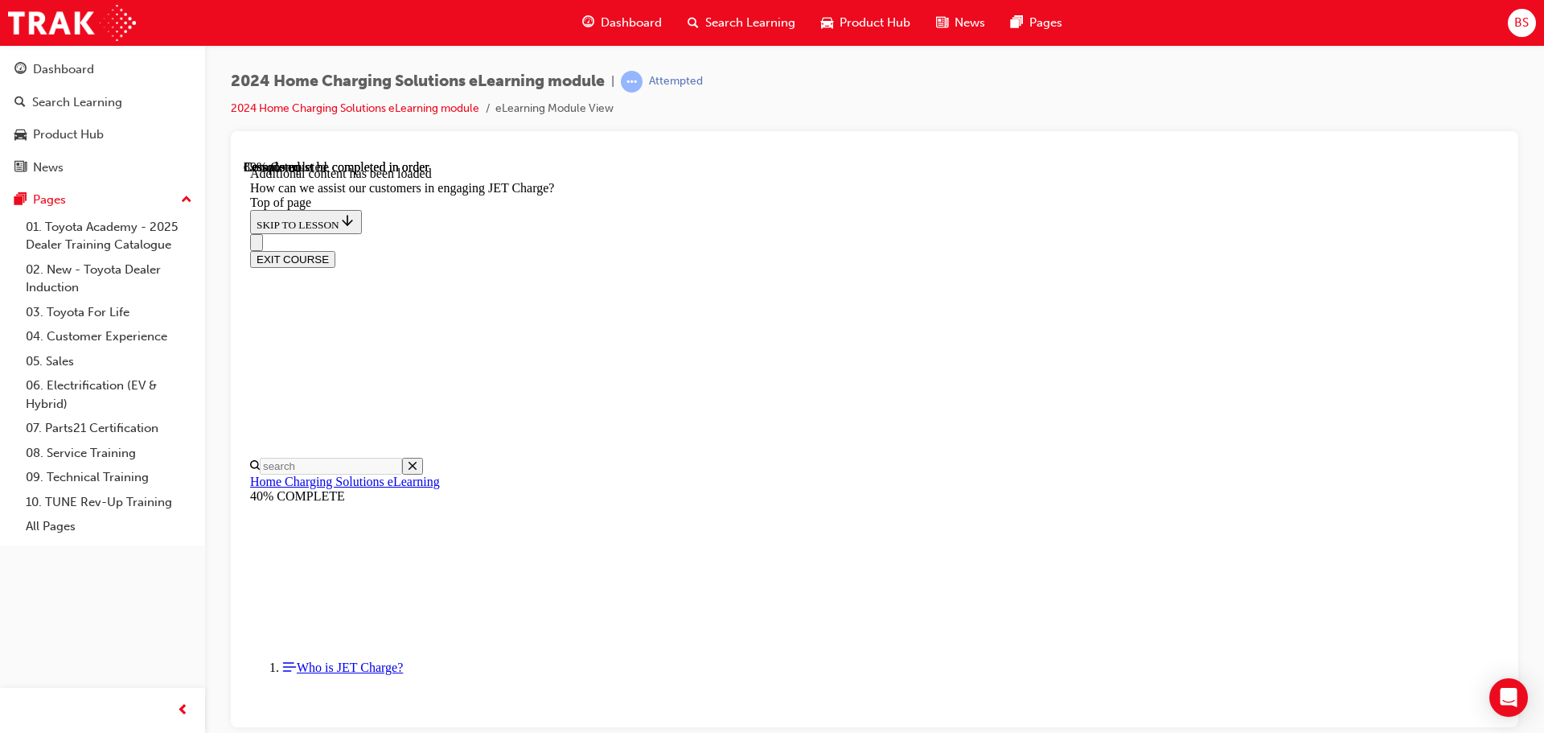
scroll to position [3474, 0]
drag, startPoint x: 830, startPoint y: 585, endPoint x: 901, endPoint y: 522, distance: 95.2
drag, startPoint x: 868, startPoint y: 414, endPoint x: 928, endPoint y: 413, distance: 60.3
drag, startPoint x: 864, startPoint y: 342, endPoint x: 952, endPoint y: 342, distance: 88.5
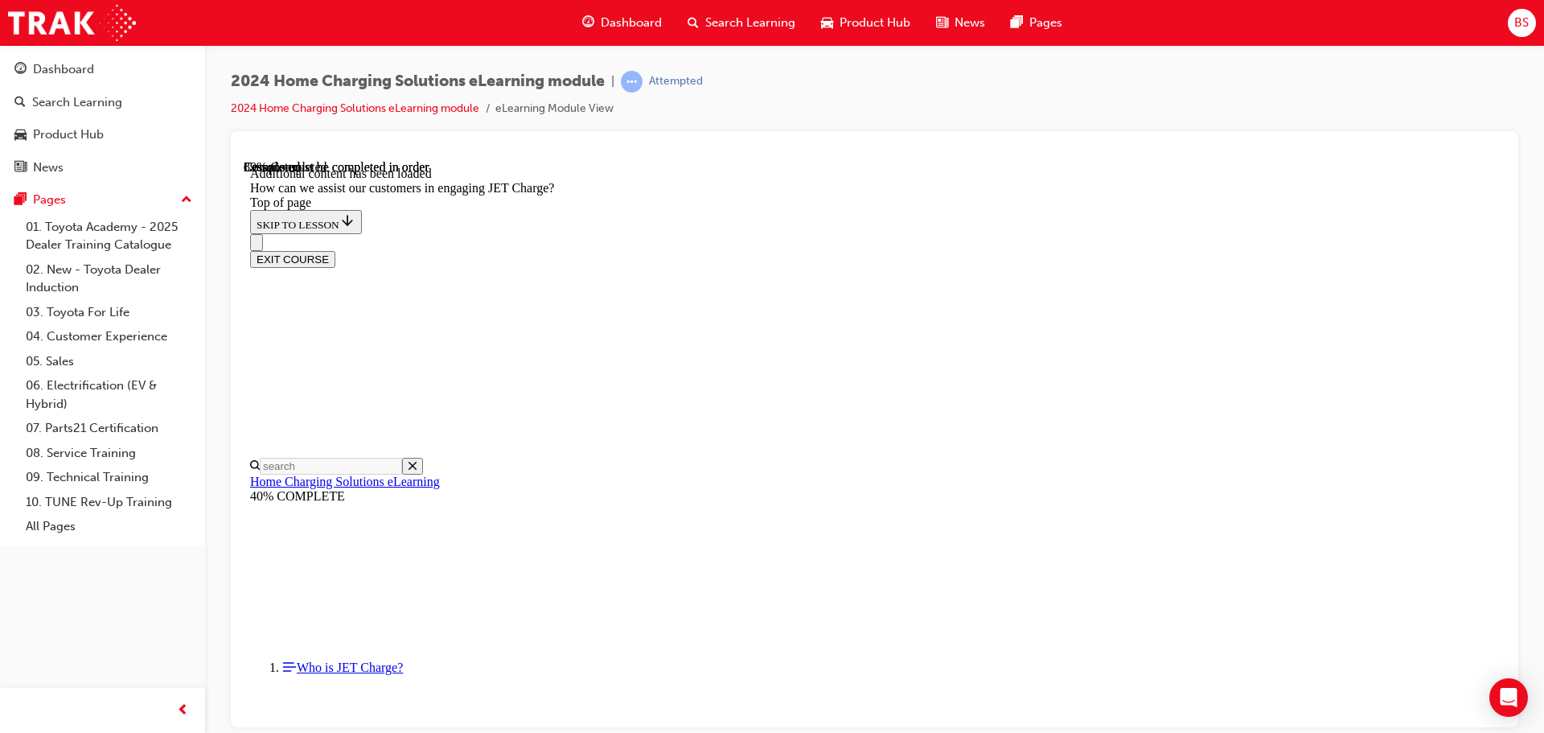
drag, startPoint x: 844, startPoint y: 567, endPoint x: 918, endPoint y: 561, distance: 73.4
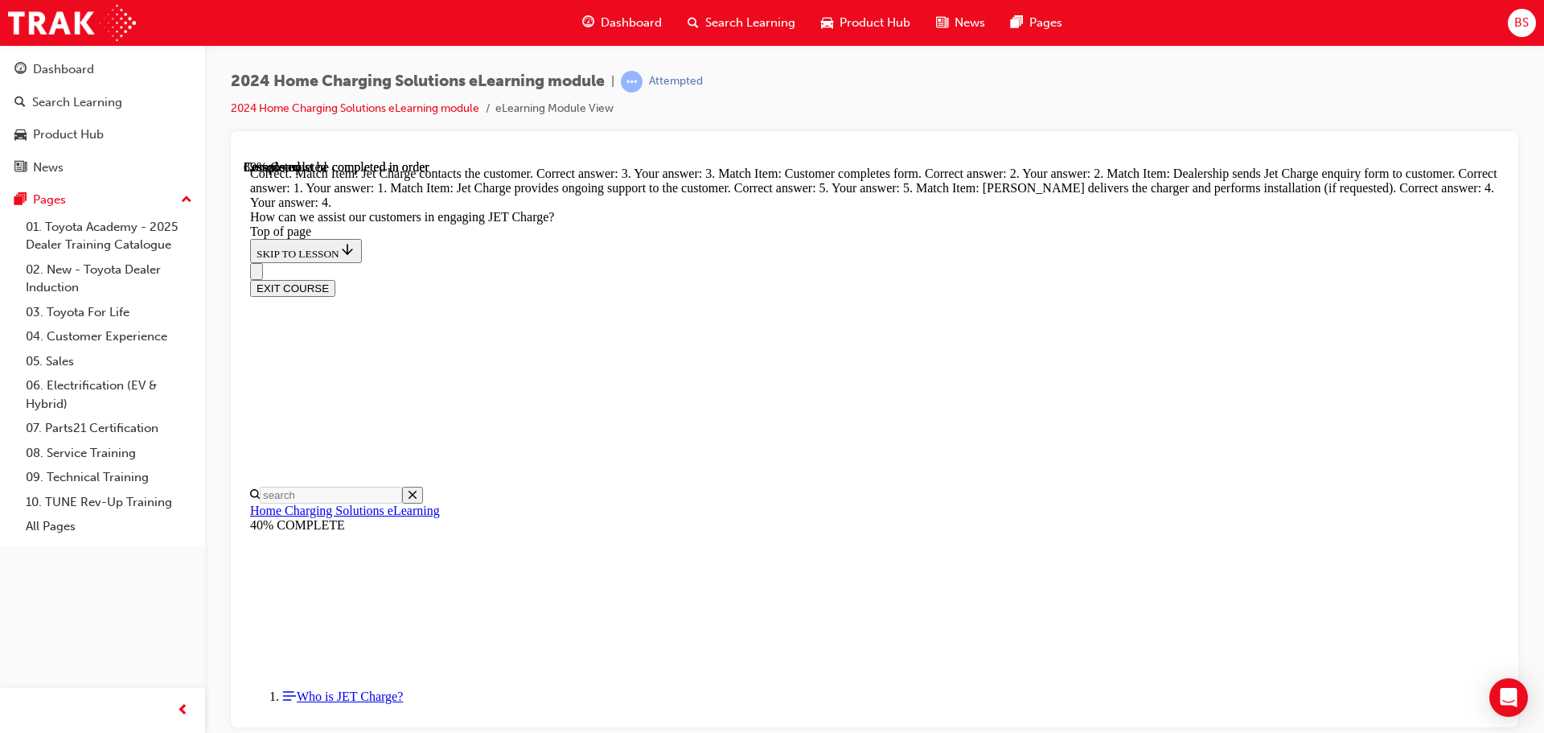
scroll to position [4198, 0]
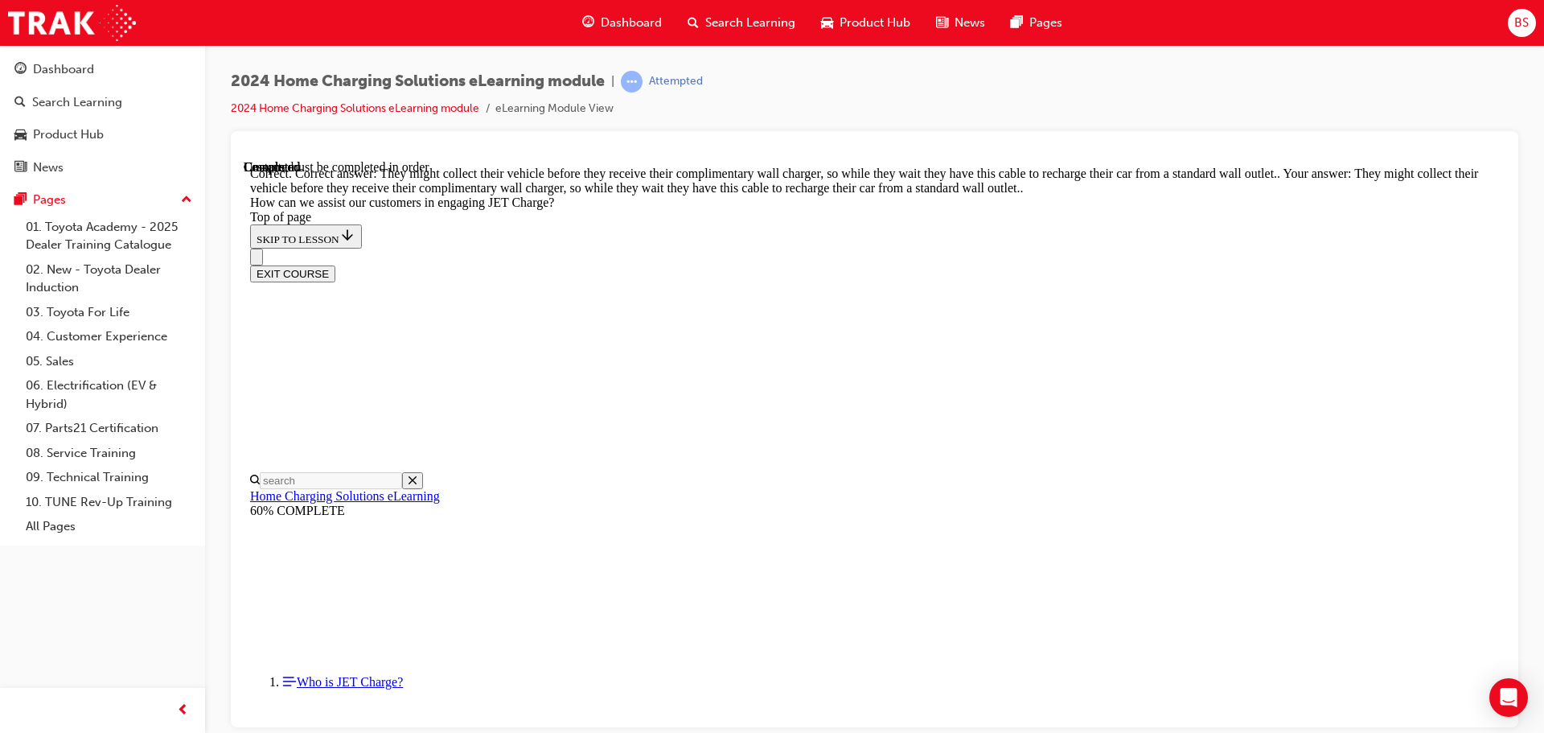
scroll to position [4437, 0]
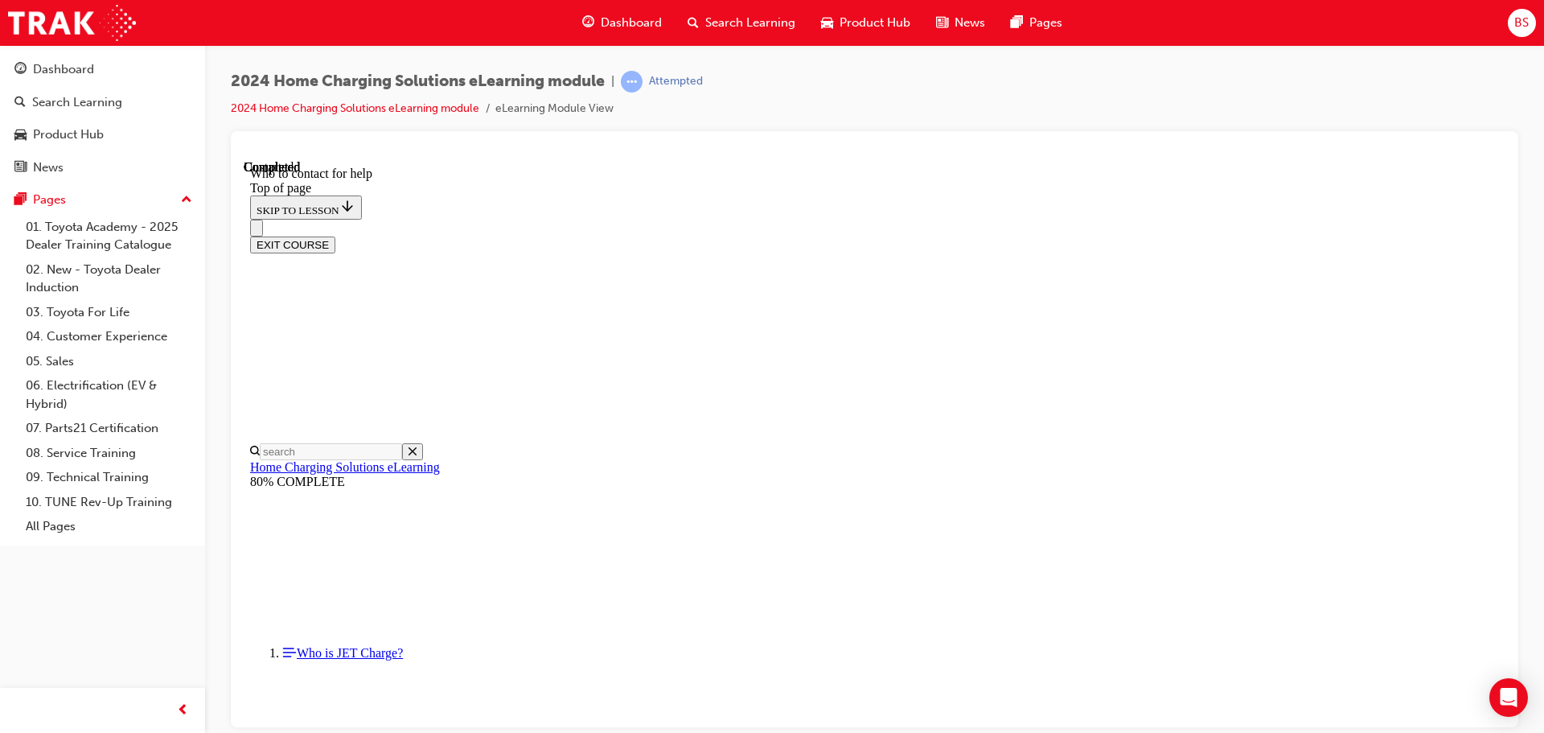
scroll to position [1873, 0]
click at [335, 236] on button "EXIT COURSE" at bounding box center [292, 244] width 85 height 17
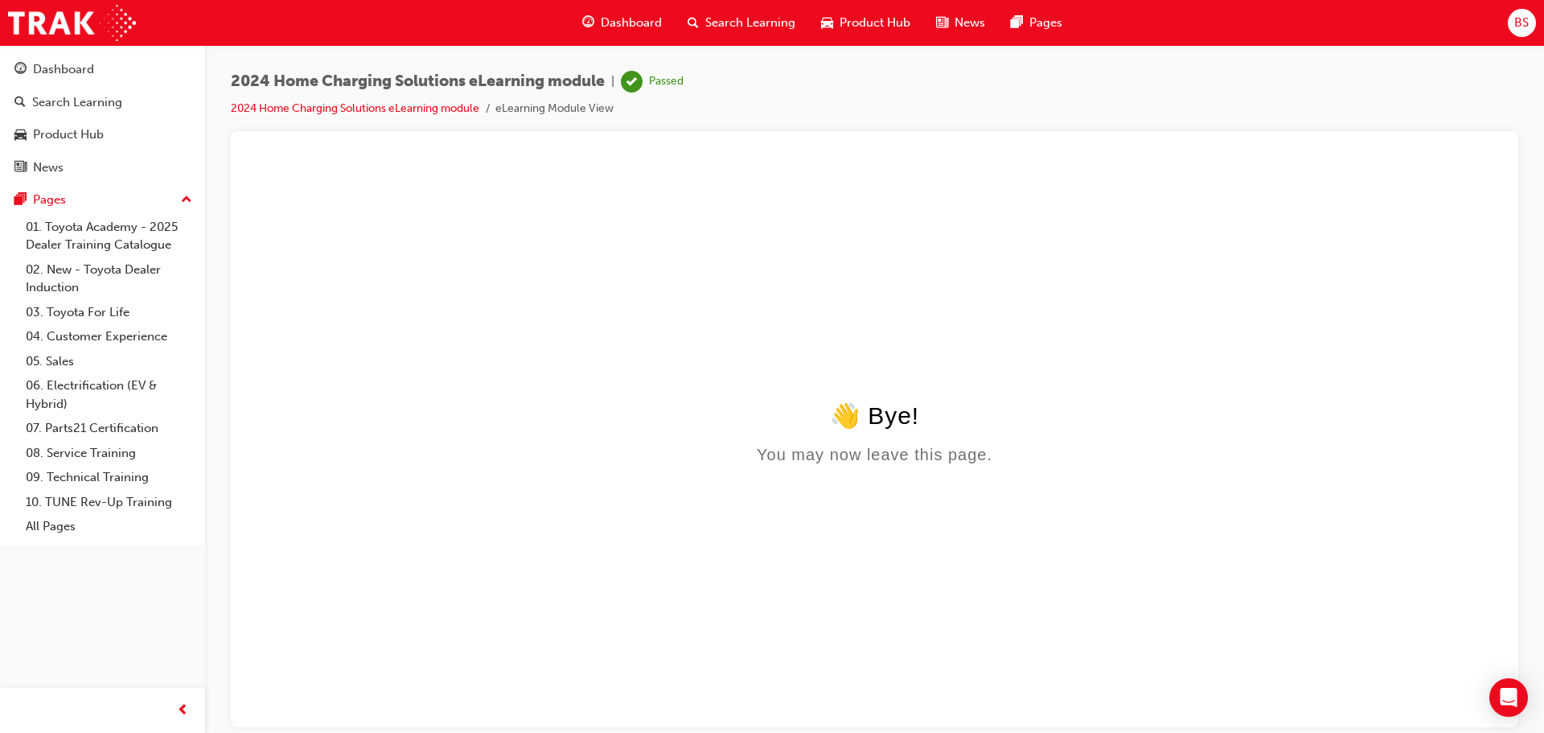
scroll to position [0, 0]
click at [85, 69] on div "Dashboard" at bounding box center [63, 69] width 61 height 18
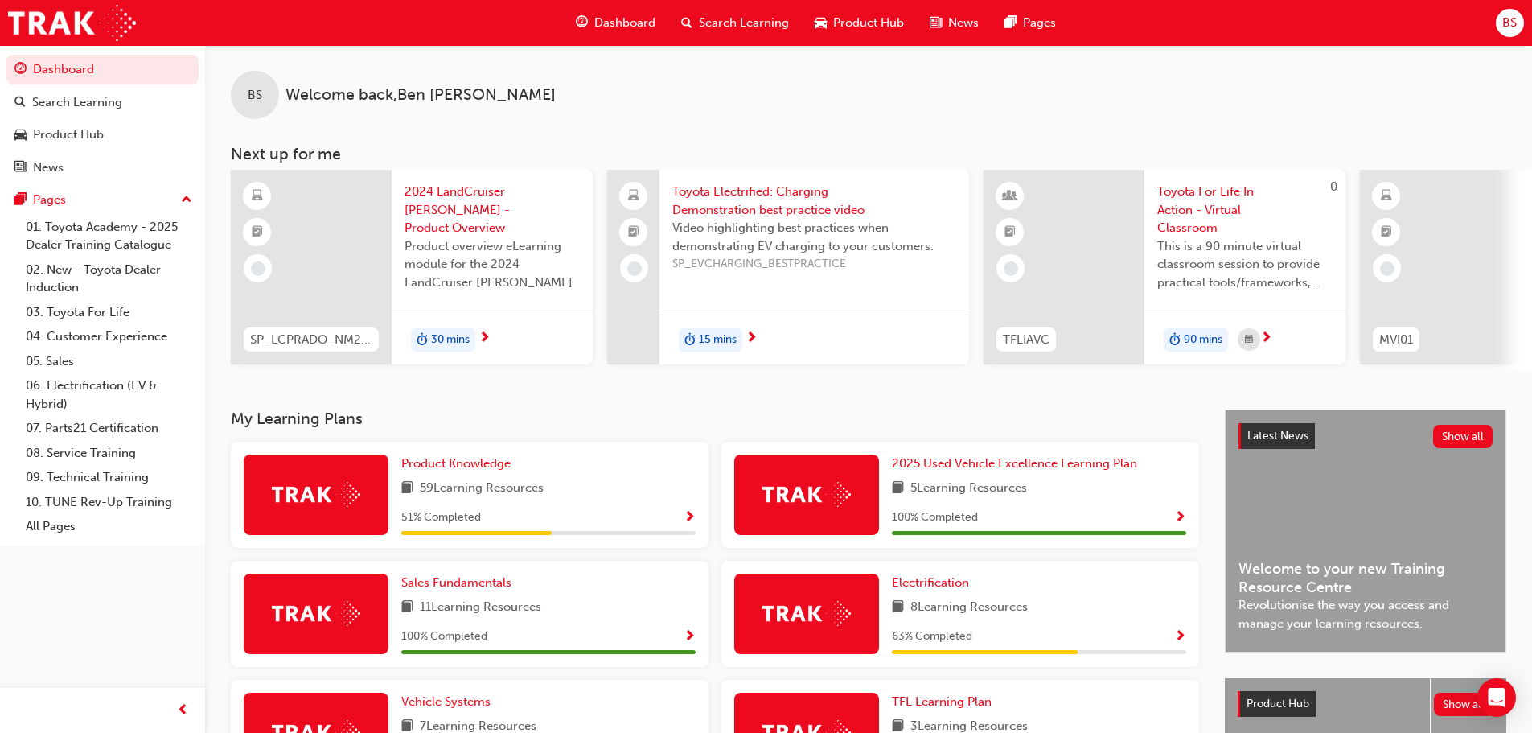
click at [729, 192] on span "Toyota Electrified: Charging Demonstration best practice video" at bounding box center [814, 201] width 284 height 36
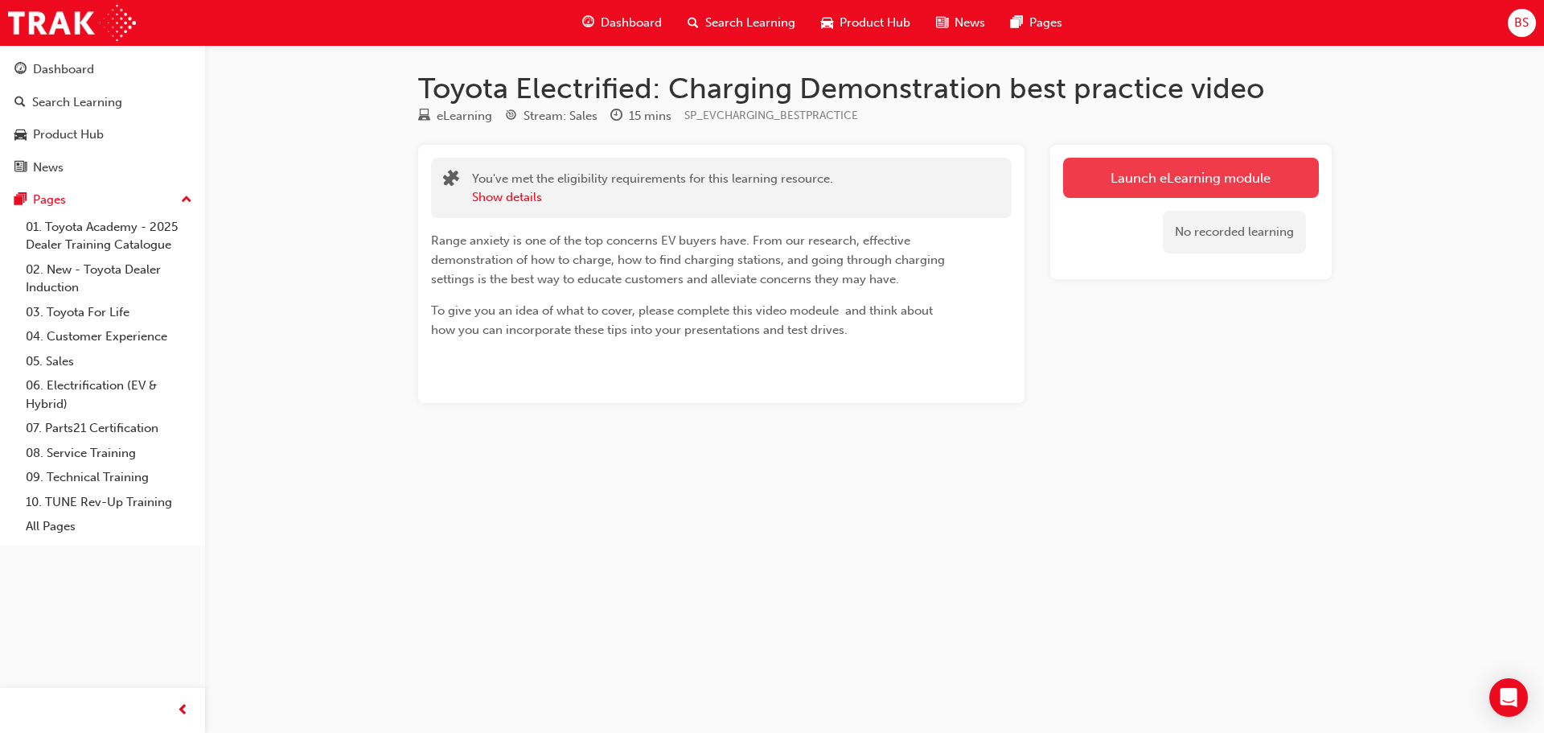
click at [1166, 178] on link "Launch eLearning module" at bounding box center [1191, 178] width 256 height 40
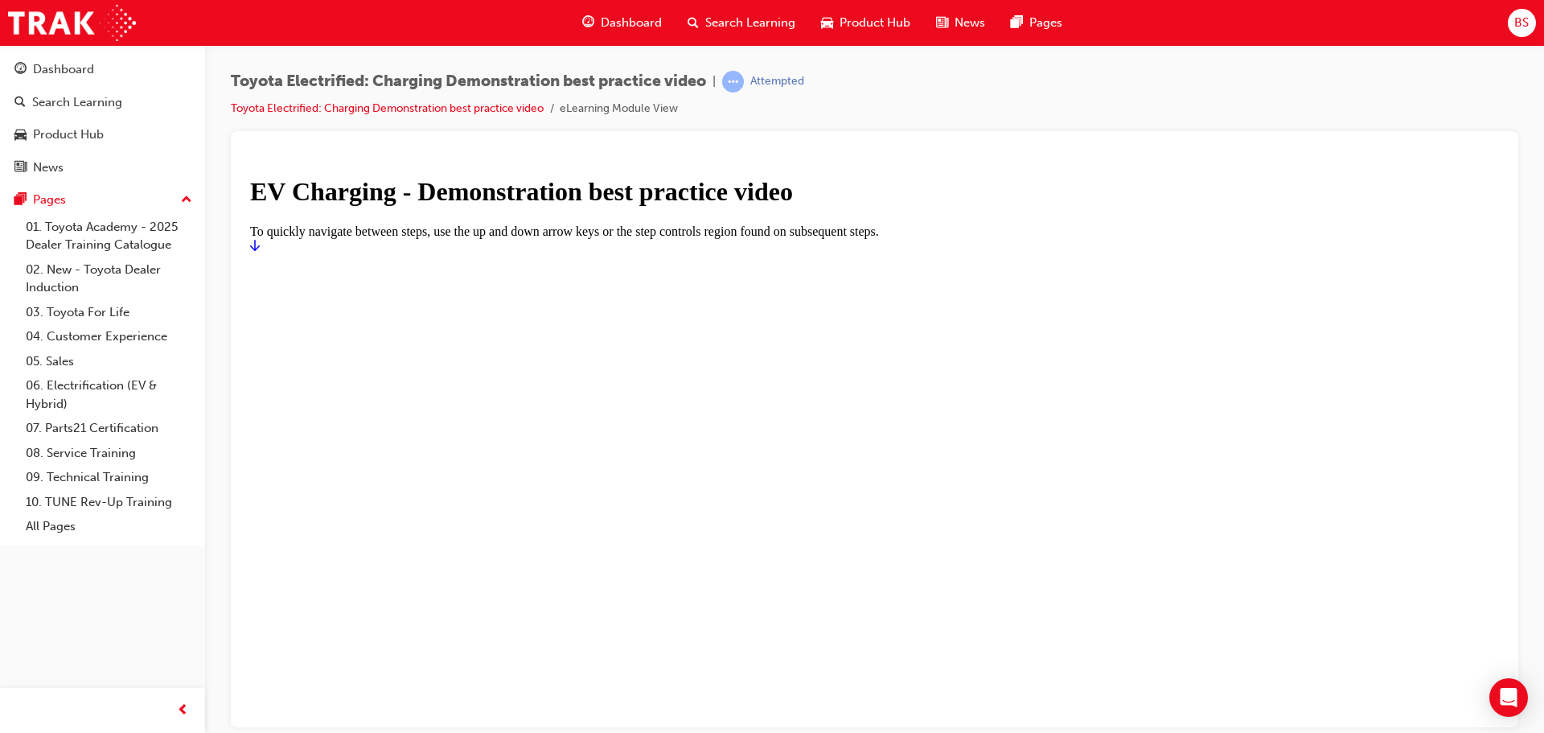
click at [260, 251] on icon "Start" at bounding box center [255, 244] width 10 height 13
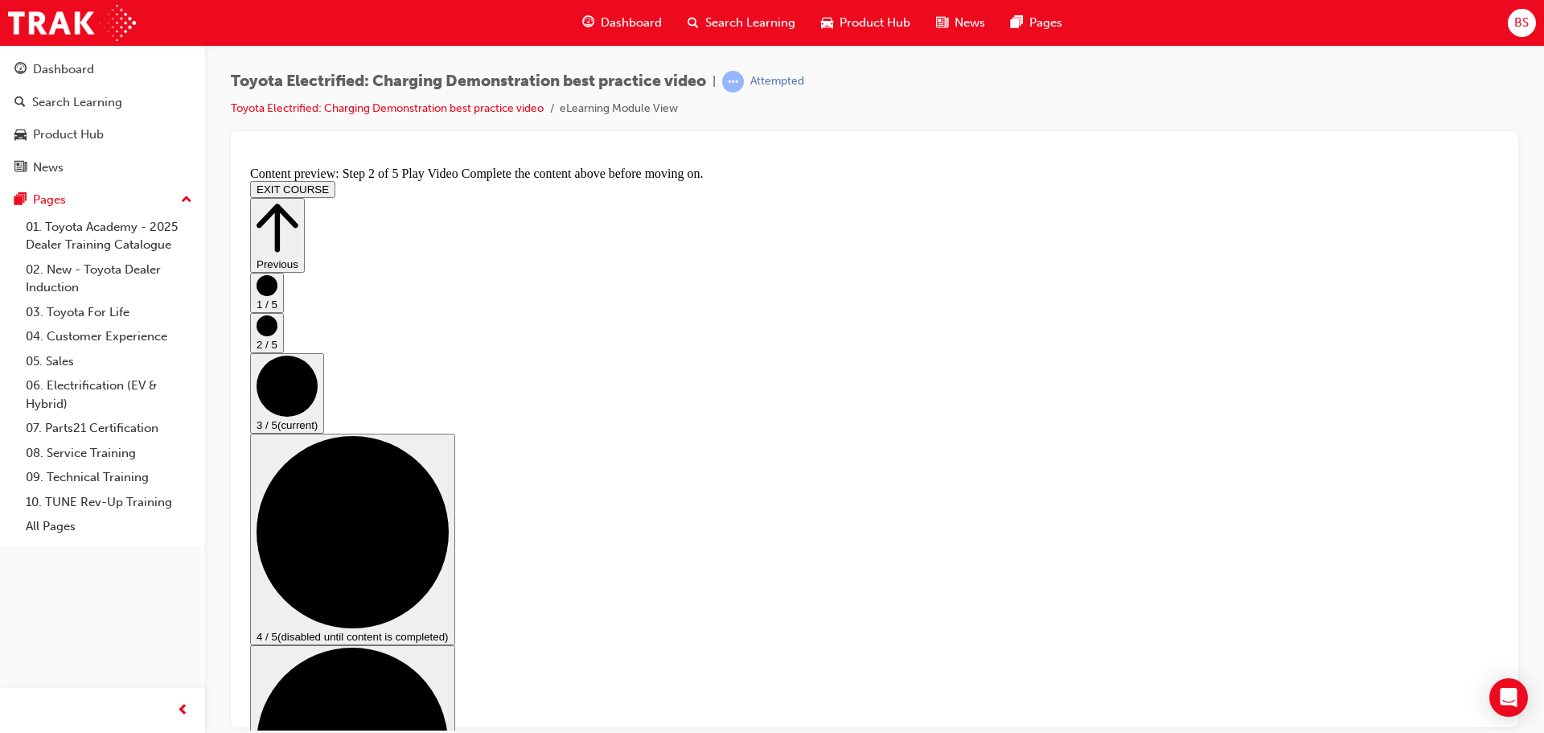
scroll to position [80, 0]
checkbox input "true"
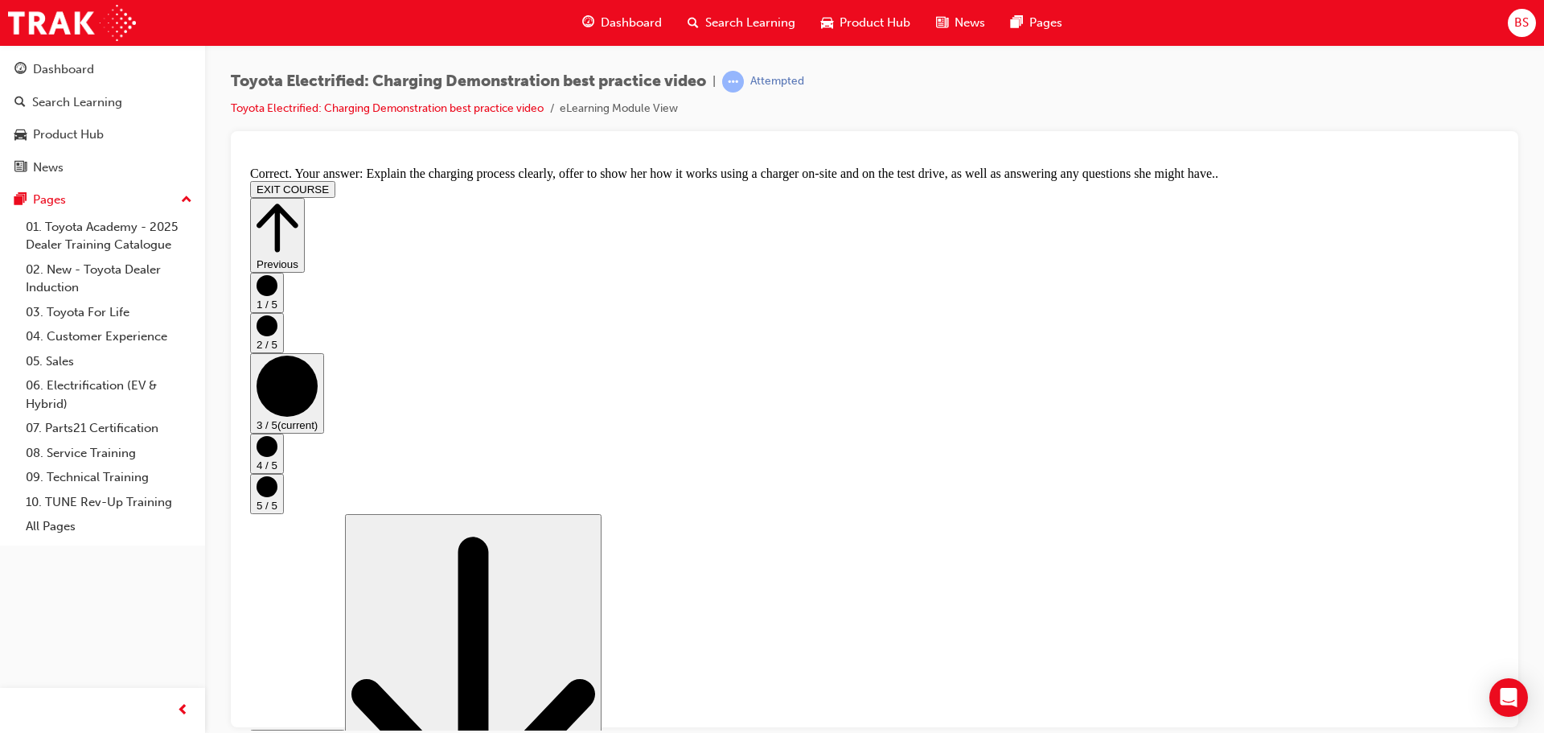
scroll to position [304, 0]
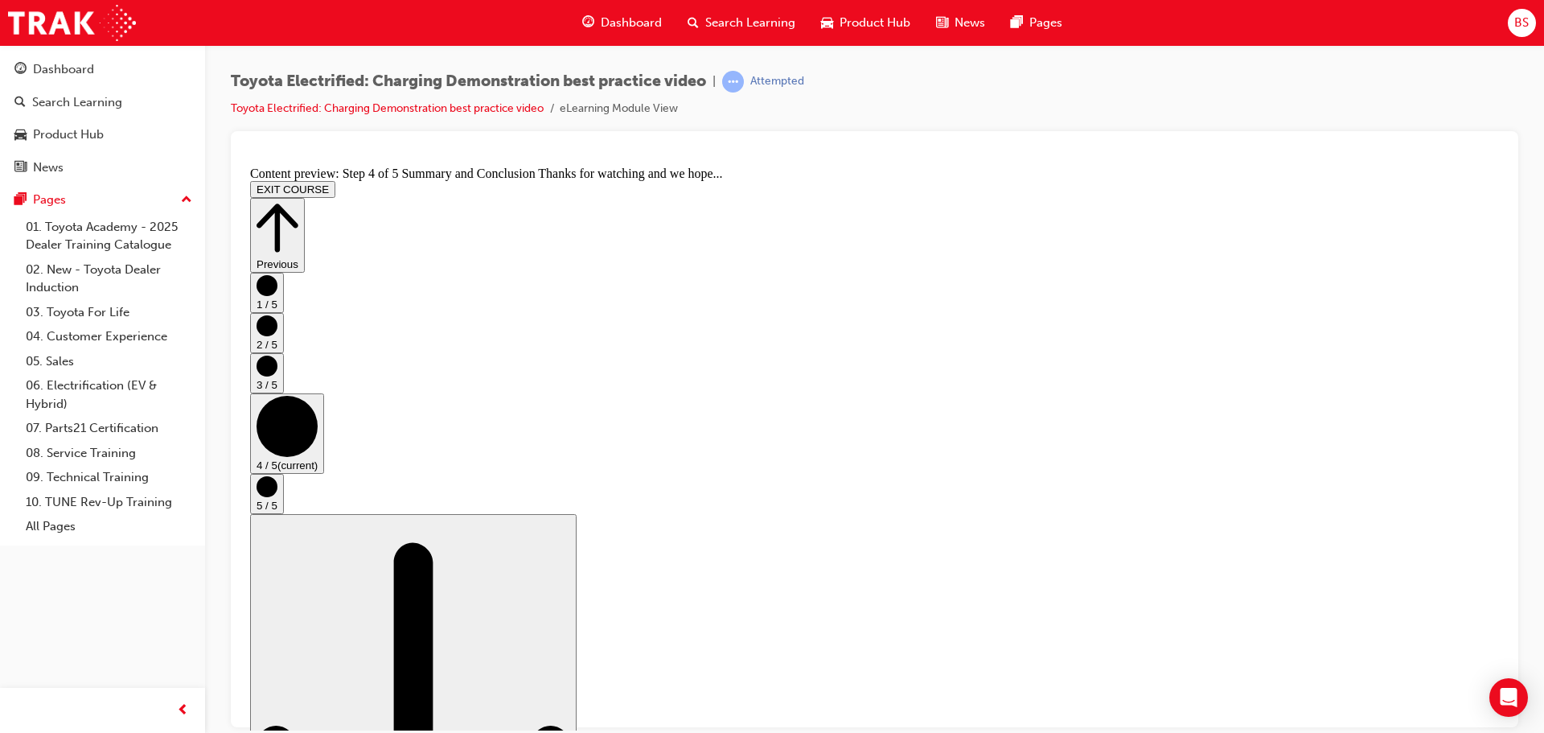
scroll to position [0, 0]
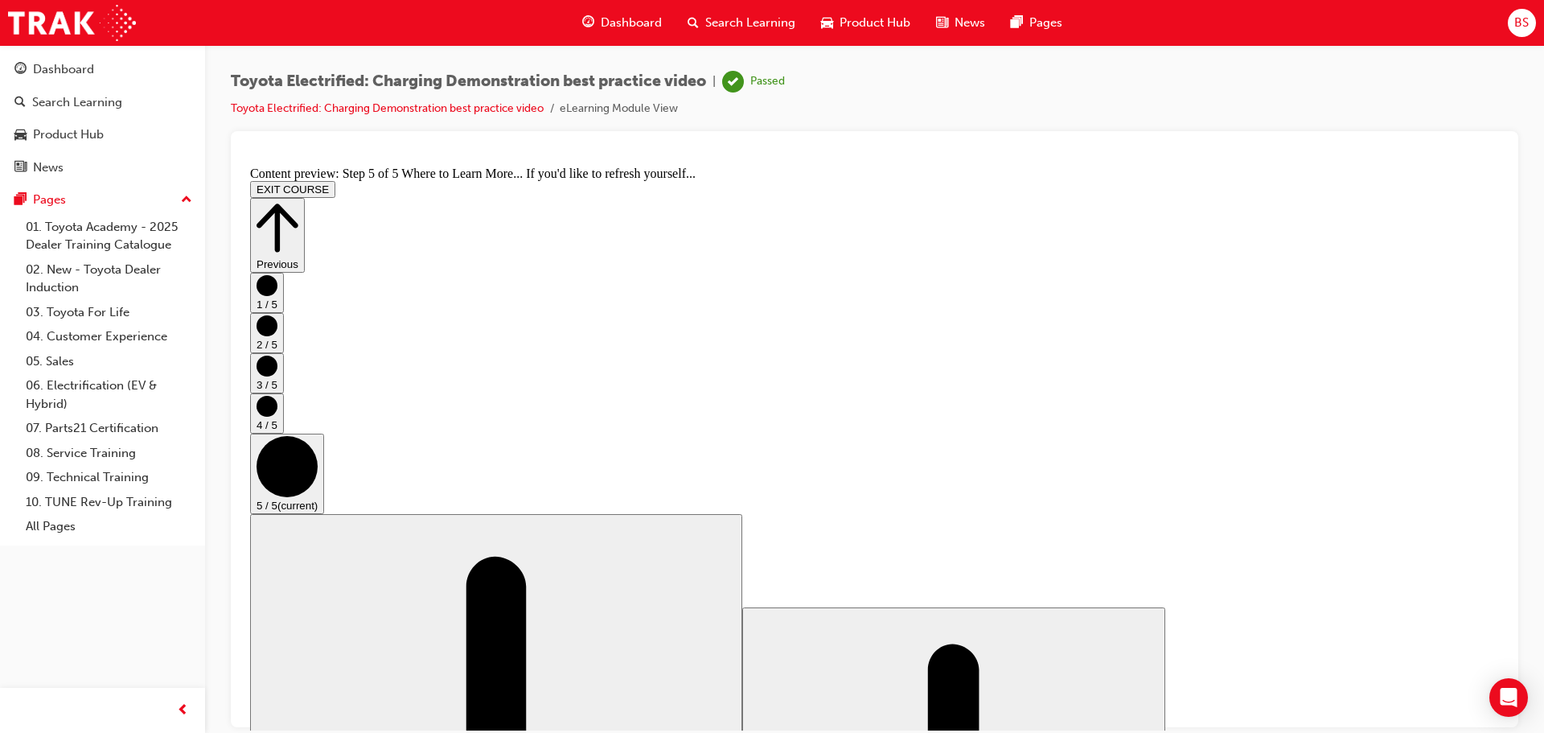
scroll to position [170, 0]
click at [335, 180] on button "EXIT COURSE" at bounding box center [292, 188] width 85 height 17
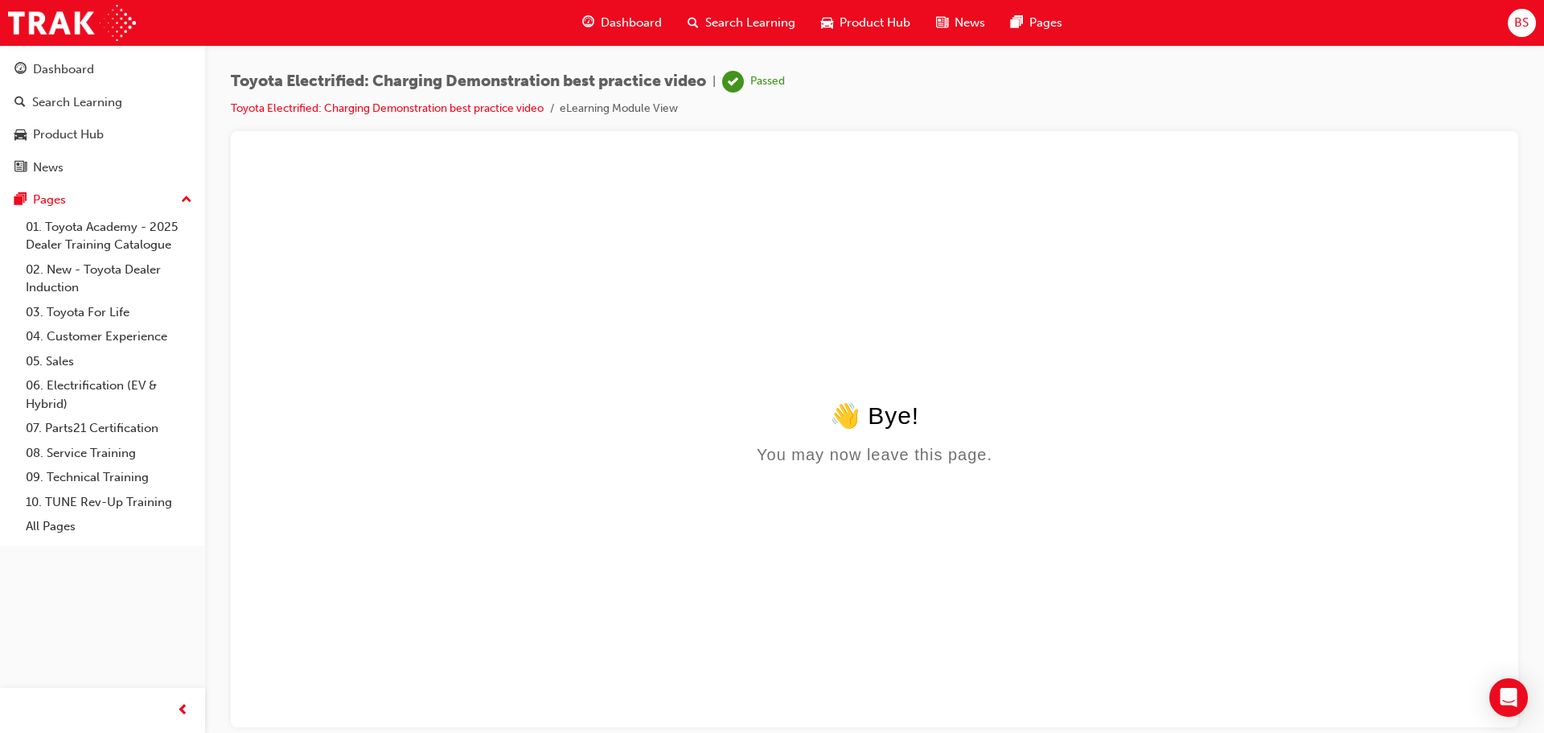
scroll to position [0, 0]
click at [88, 66] on div "Dashboard" at bounding box center [63, 69] width 61 height 18
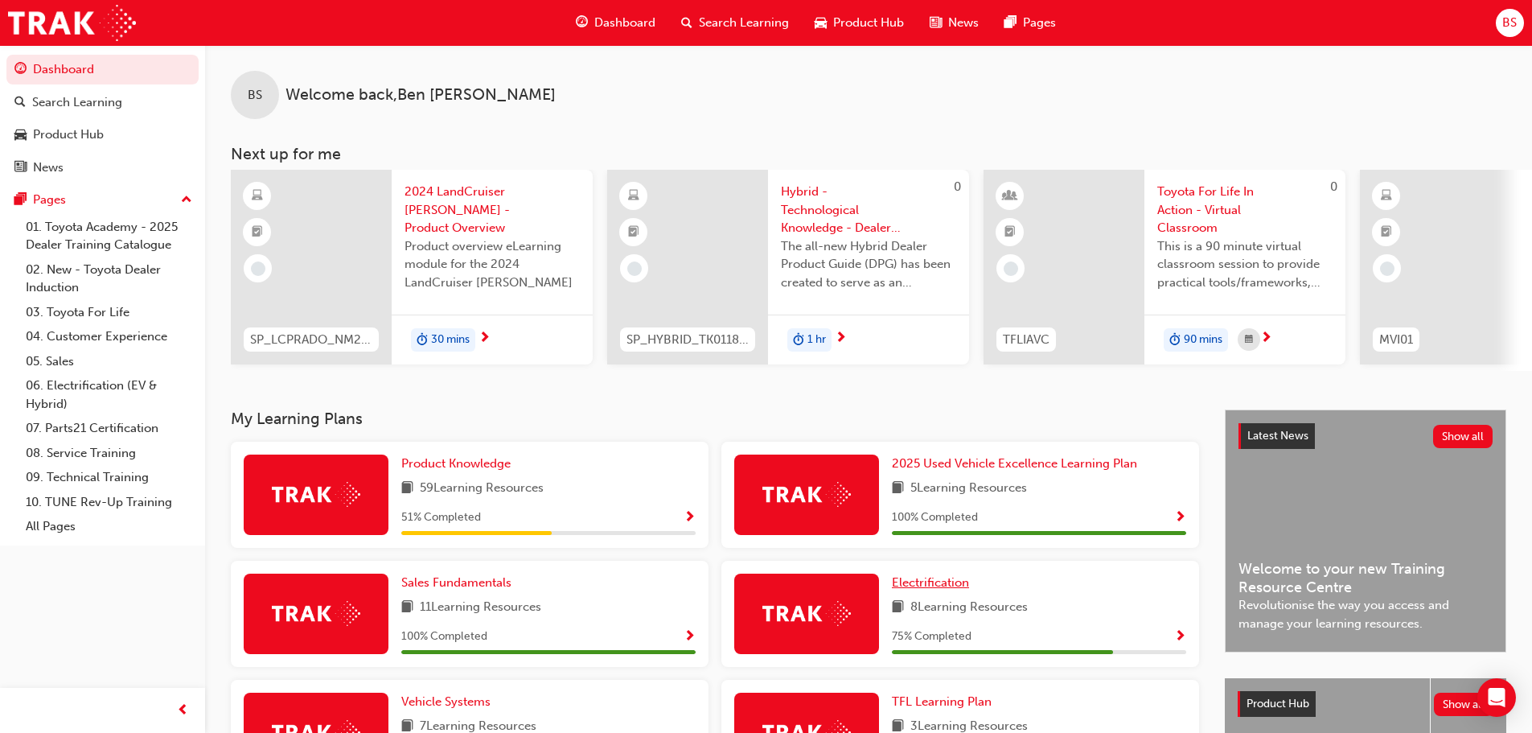
click at [944, 589] on span "Electrification" at bounding box center [930, 582] width 77 height 14
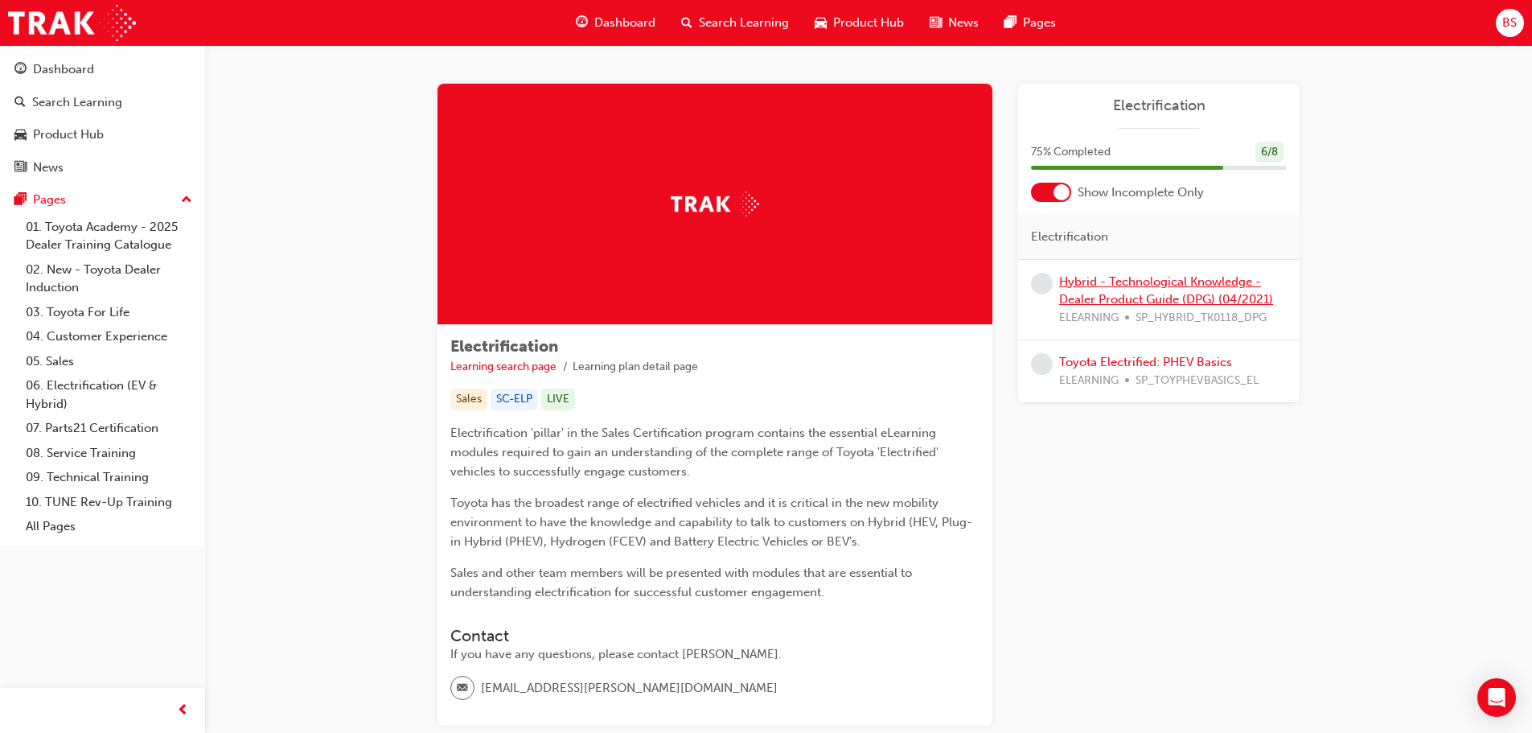
click at [1163, 279] on link "Hybrid - Technological Knowledge - Dealer Product Guide (DPG) (04/2021)" at bounding box center [1166, 290] width 214 height 33
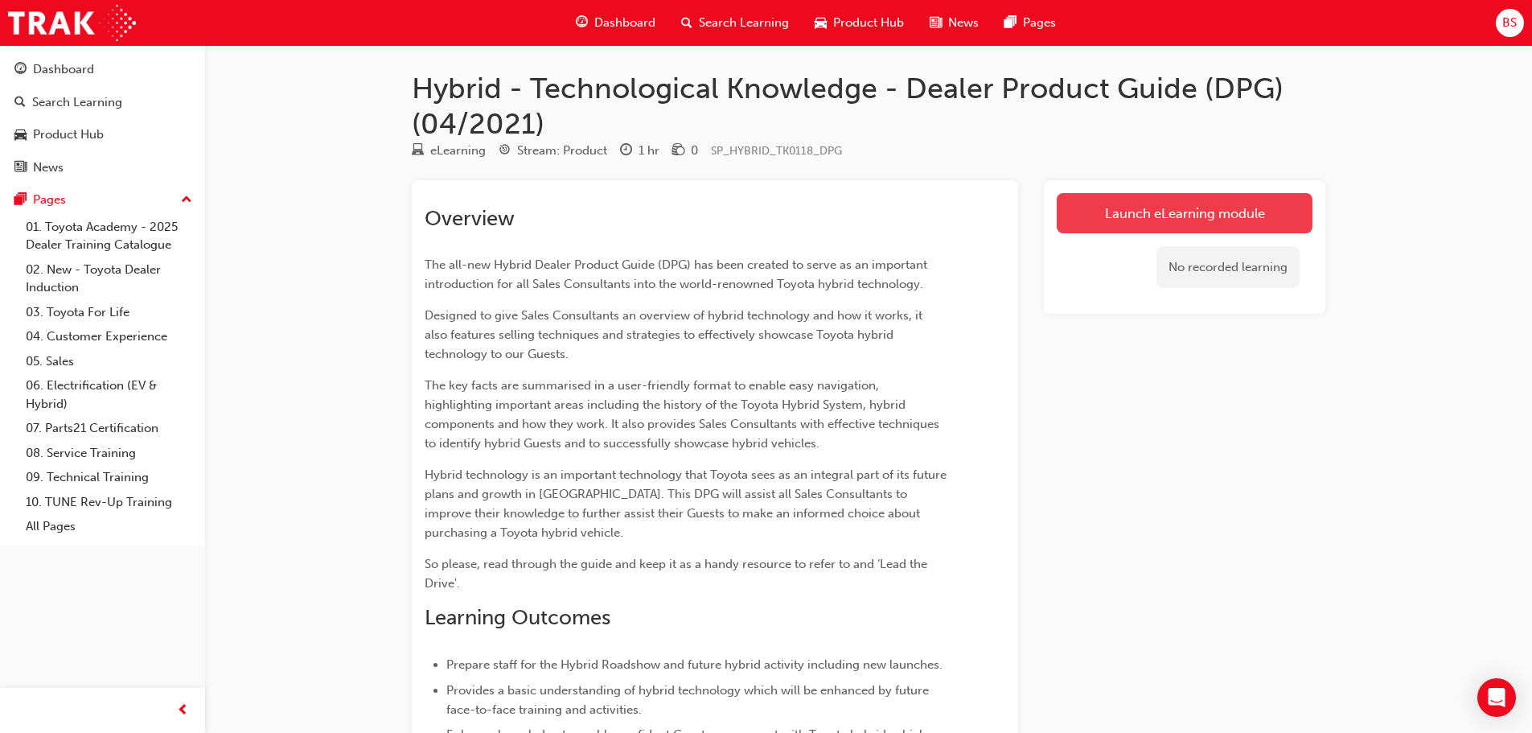
click at [1152, 202] on link "Launch eLearning module" at bounding box center [1185, 213] width 256 height 40
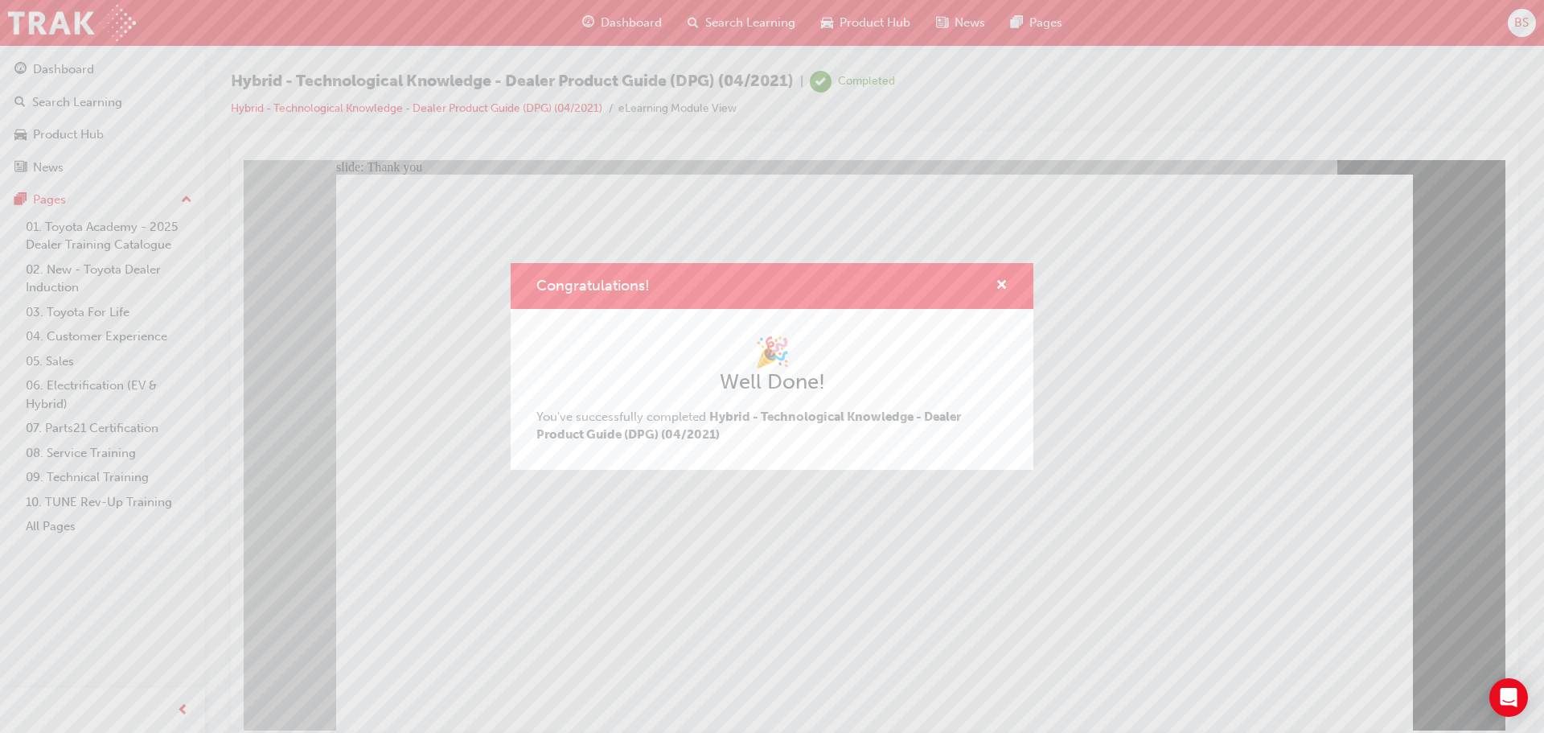
drag, startPoint x: 672, startPoint y: 618, endPoint x: 429, endPoint y: 458, distance: 292.0
click at [672, 618] on div "Congratulations! 🎉 Well Done! You've successfully completed Hybrid - Technologi…" at bounding box center [772, 366] width 1544 height 733
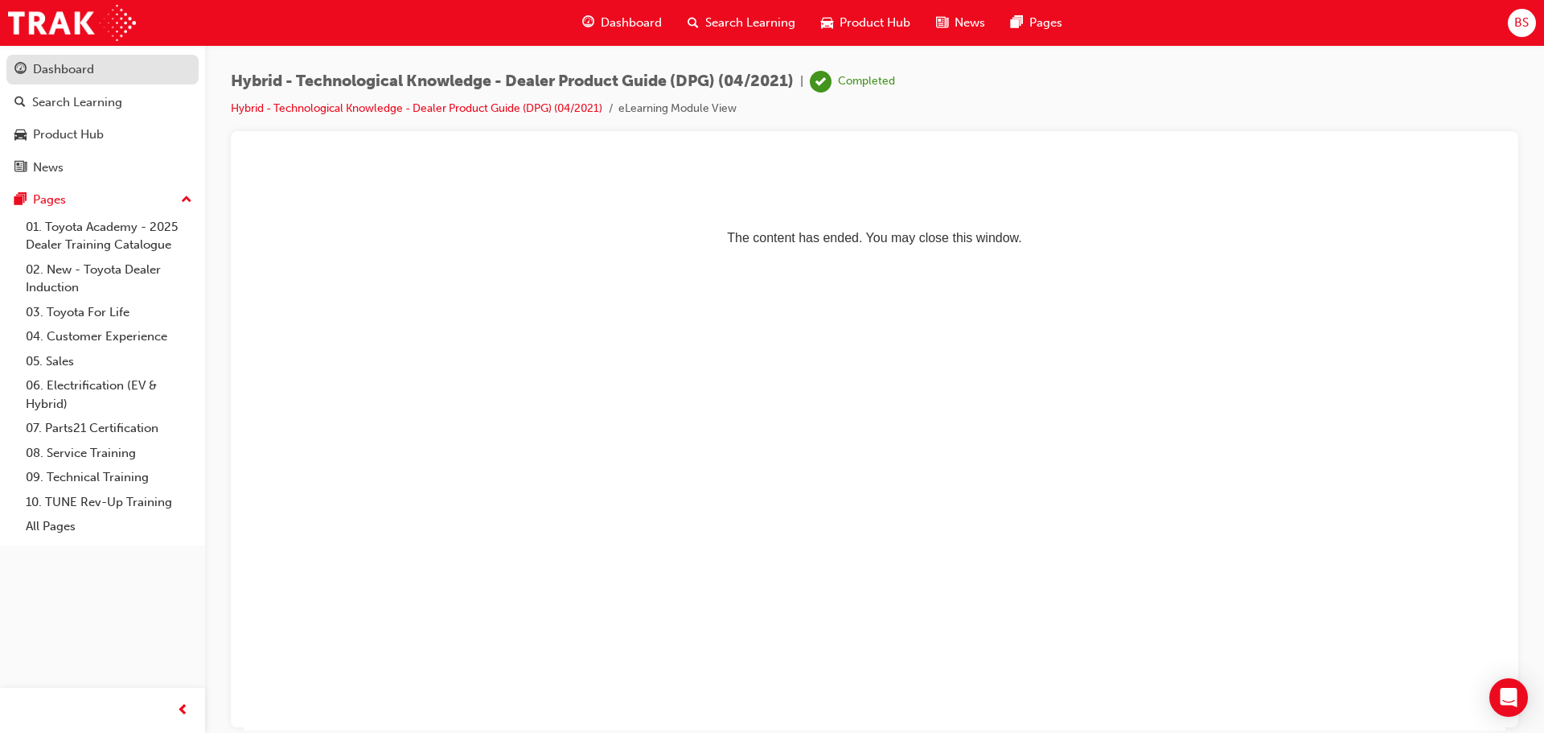
click at [64, 65] on div "Dashboard" at bounding box center [63, 69] width 61 height 18
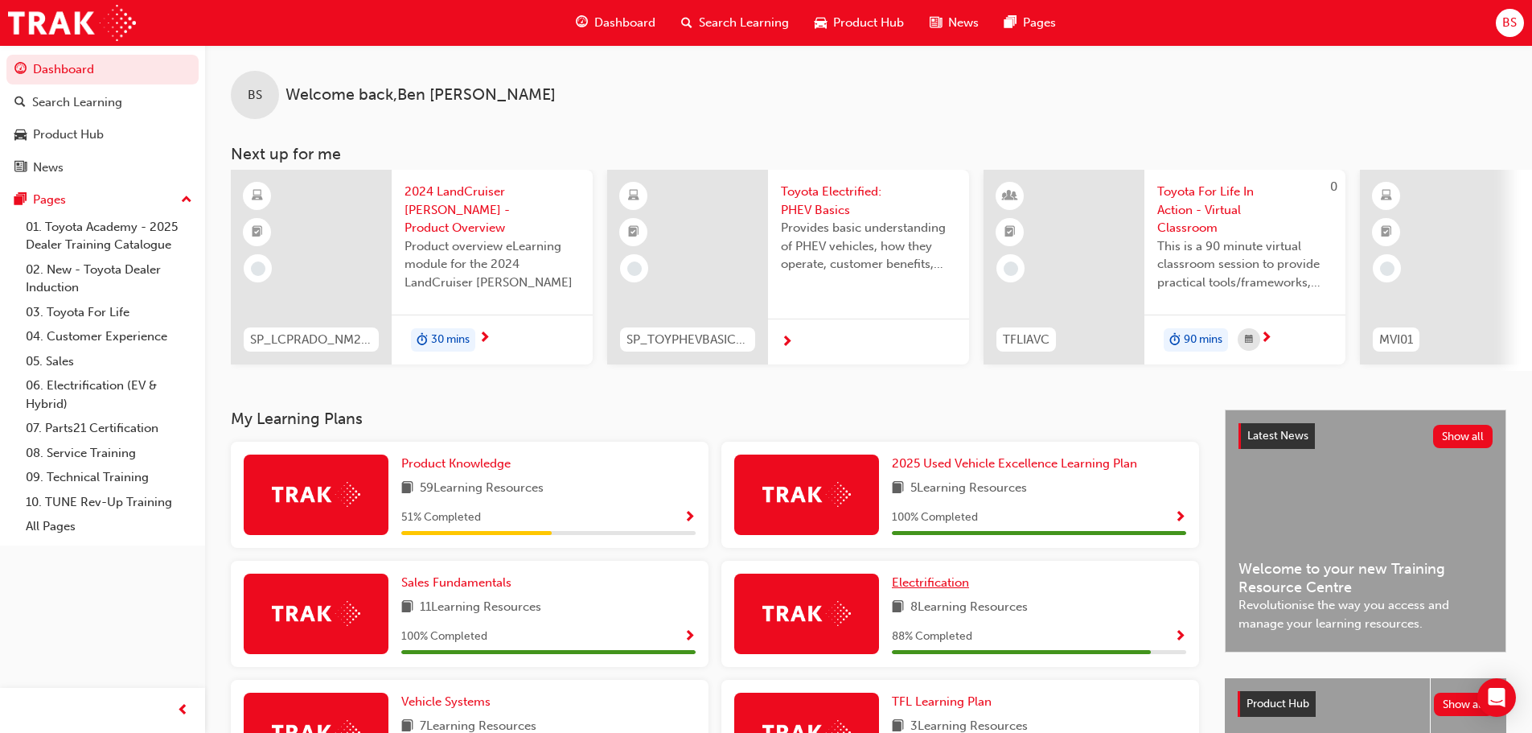
click at [934, 588] on span "Electrification" at bounding box center [930, 582] width 77 height 14
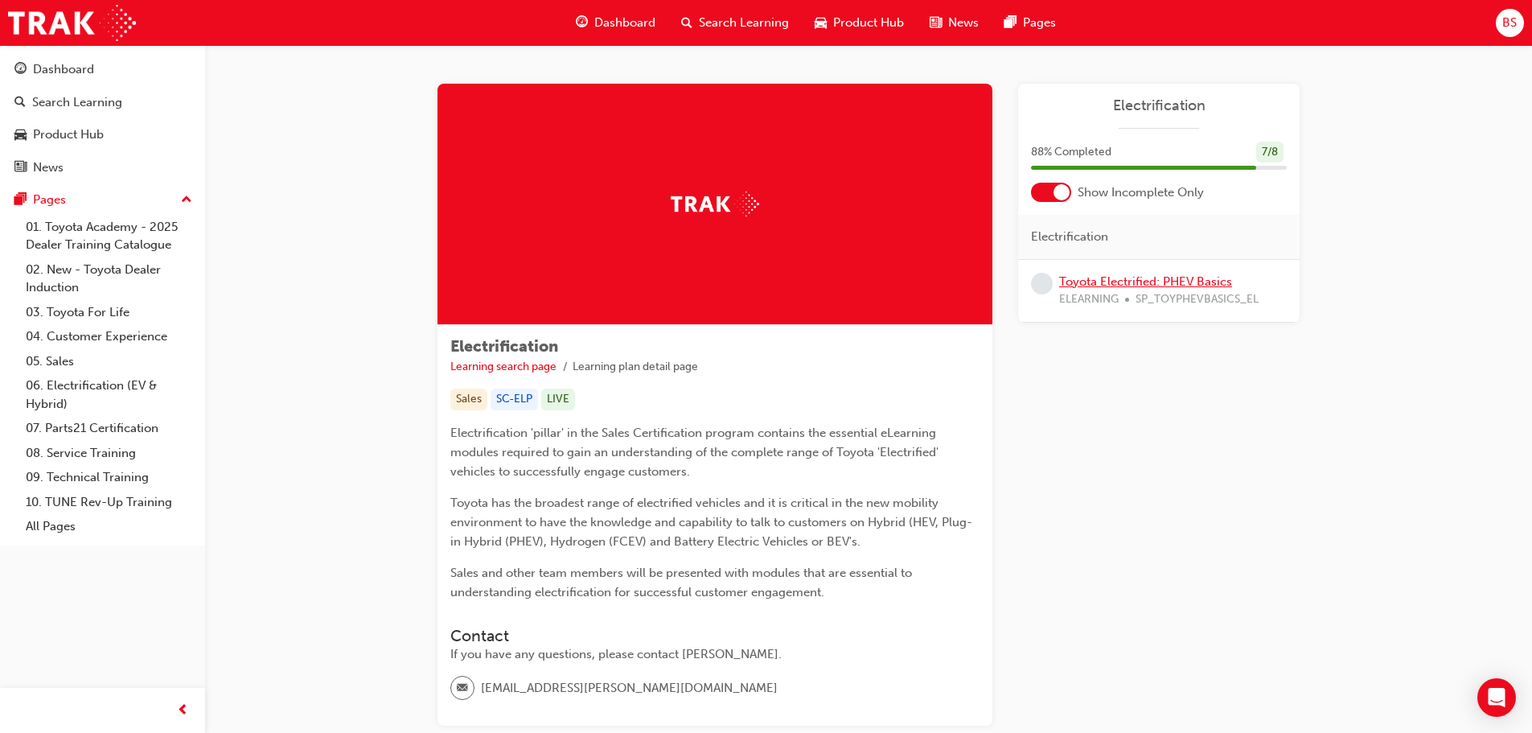
click at [1156, 280] on link "Toyota Electrified: PHEV Basics" at bounding box center [1145, 281] width 173 height 14
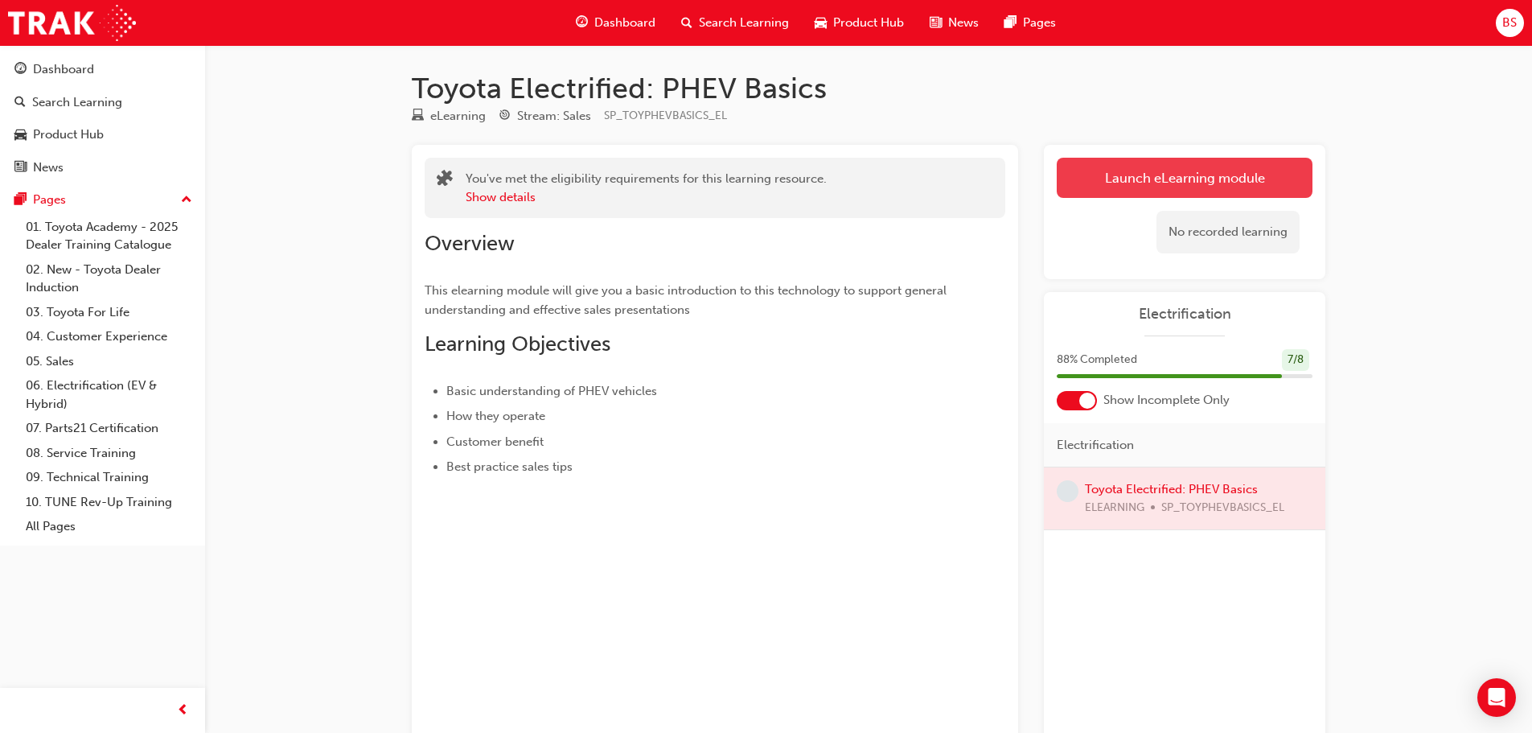
click at [1181, 175] on link "Launch eLearning module" at bounding box center [1185, 178] width 256 height 40
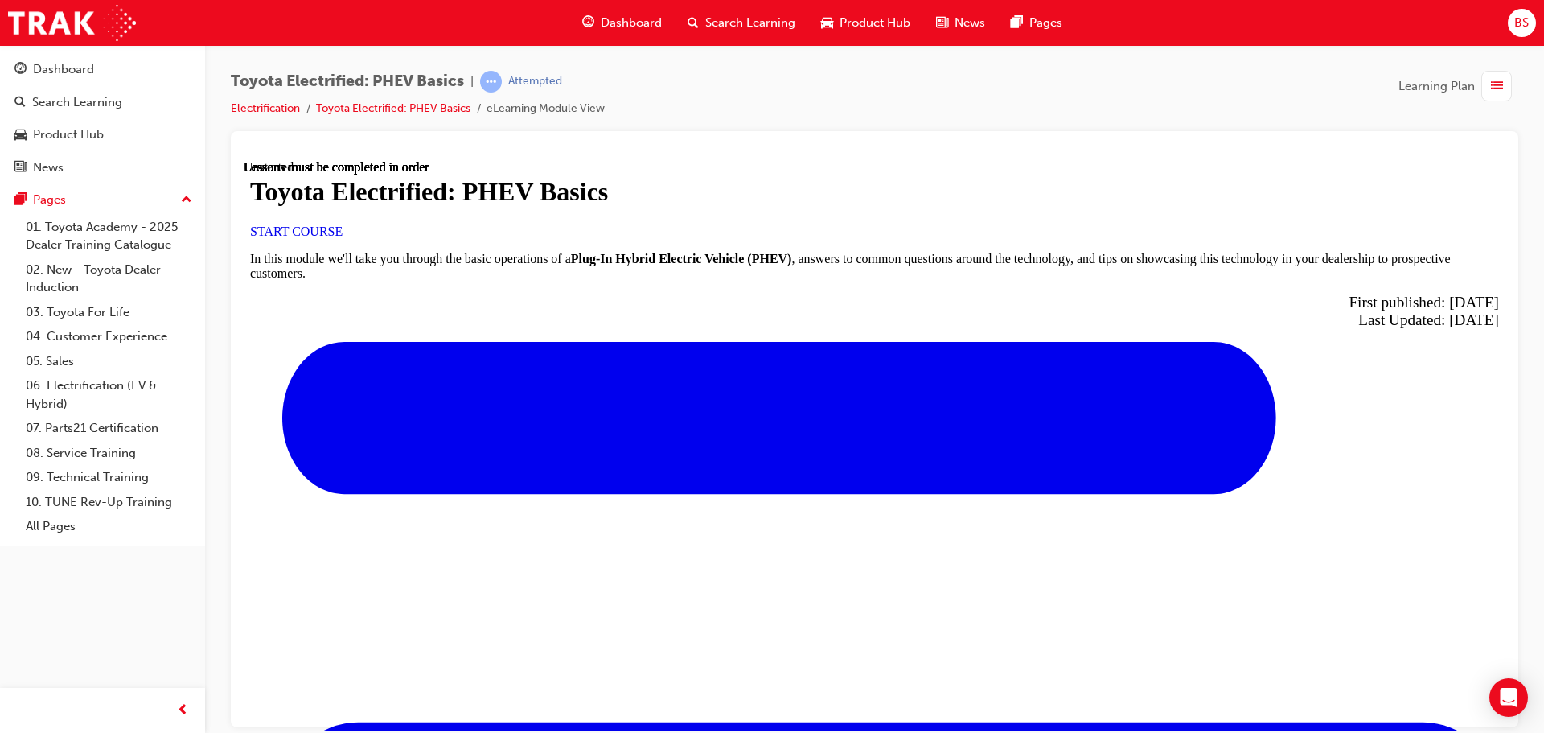
scroll to position [163, 0]
click at [343, 237] on span "START COURSE" at bounding box center [296, 231] width 92 height 14
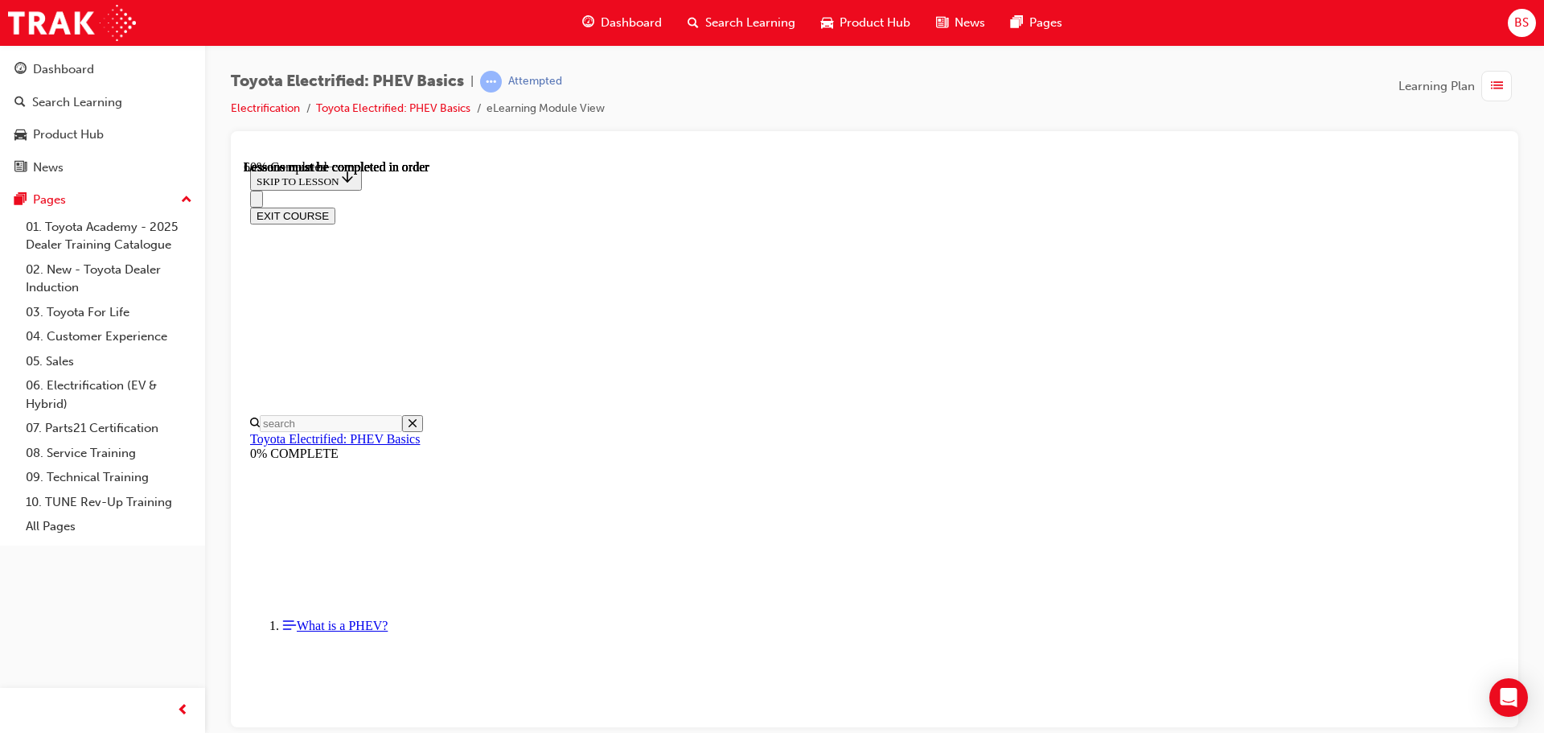
scroll to position [613, 0]
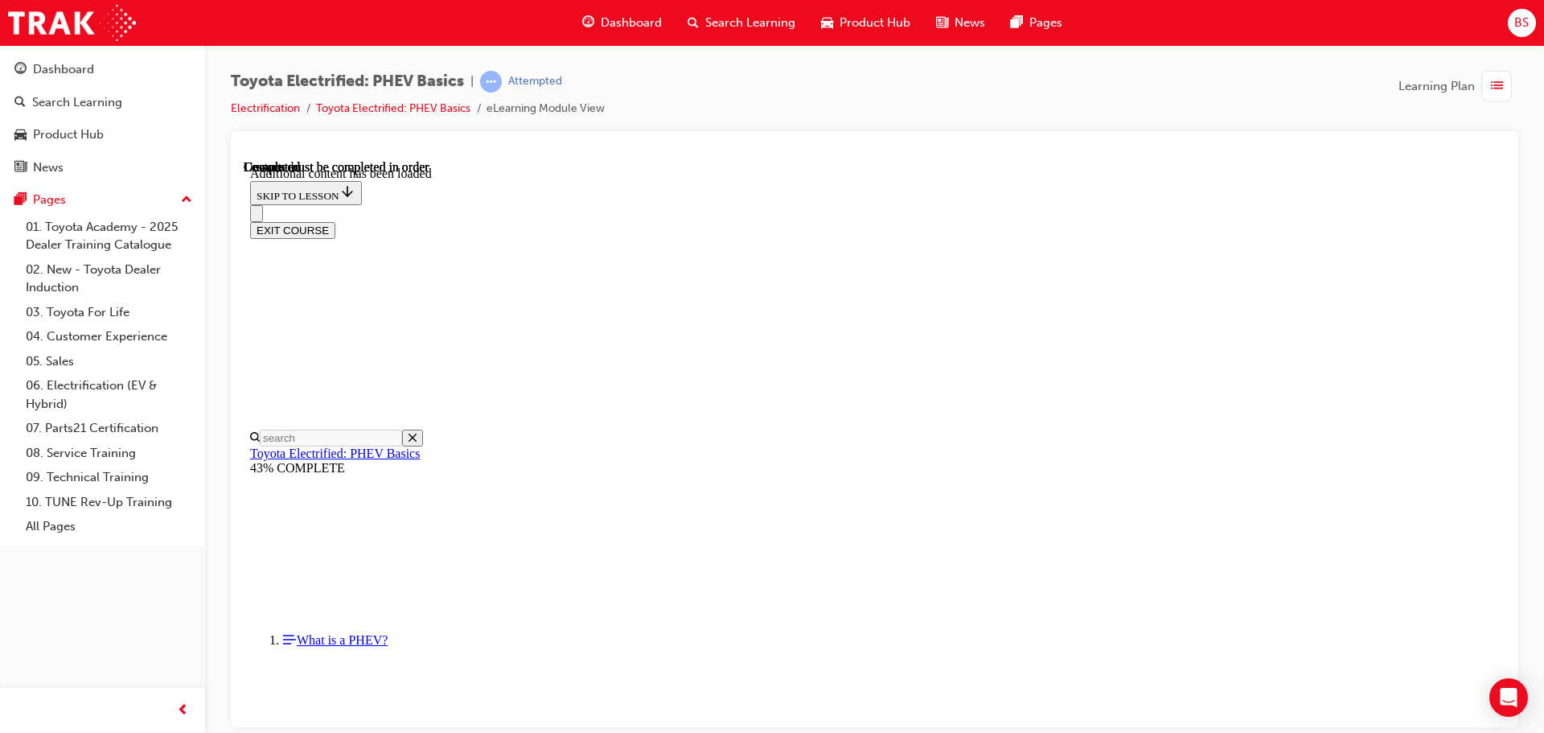
scroll to position [344, 0]
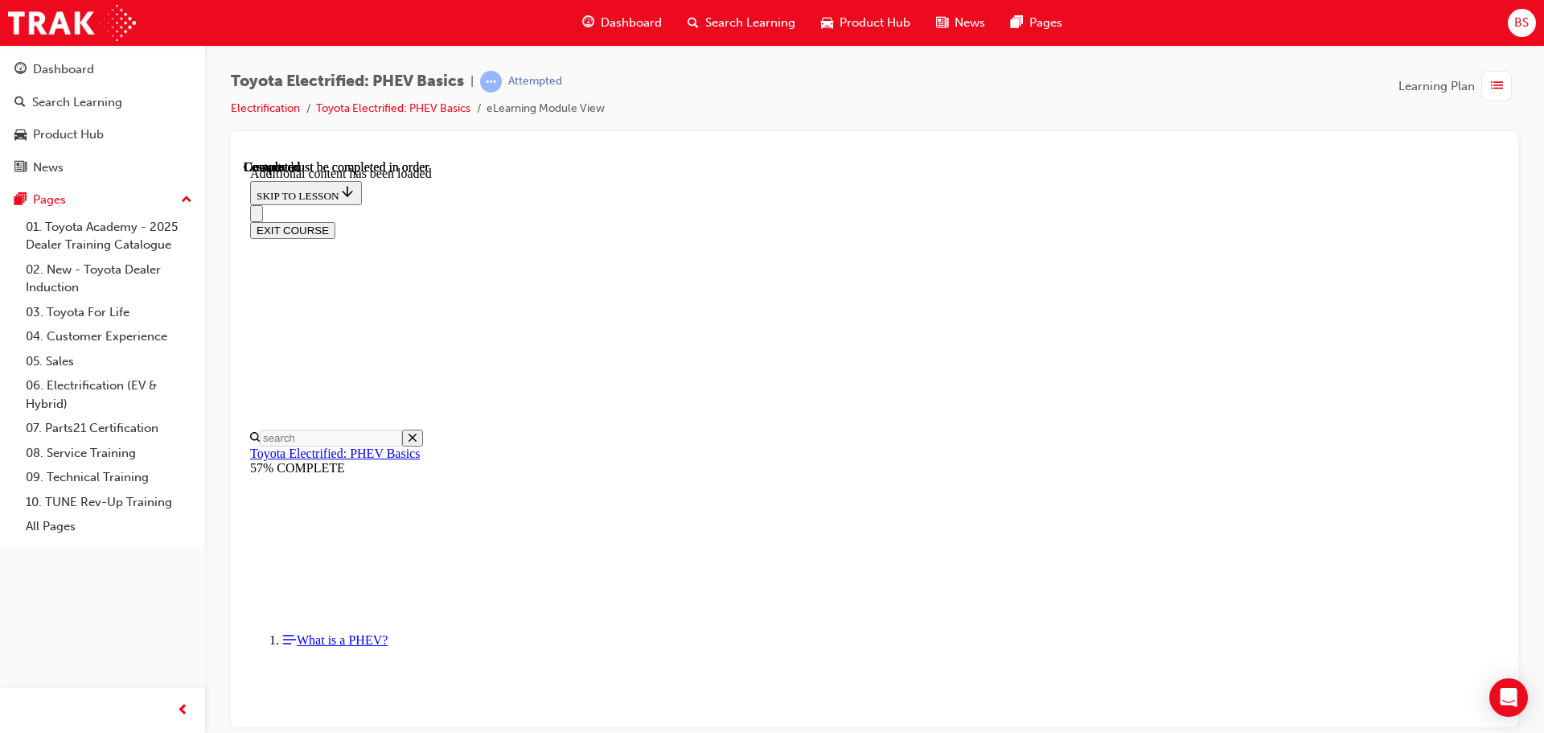
scroll to position [1417, 0]
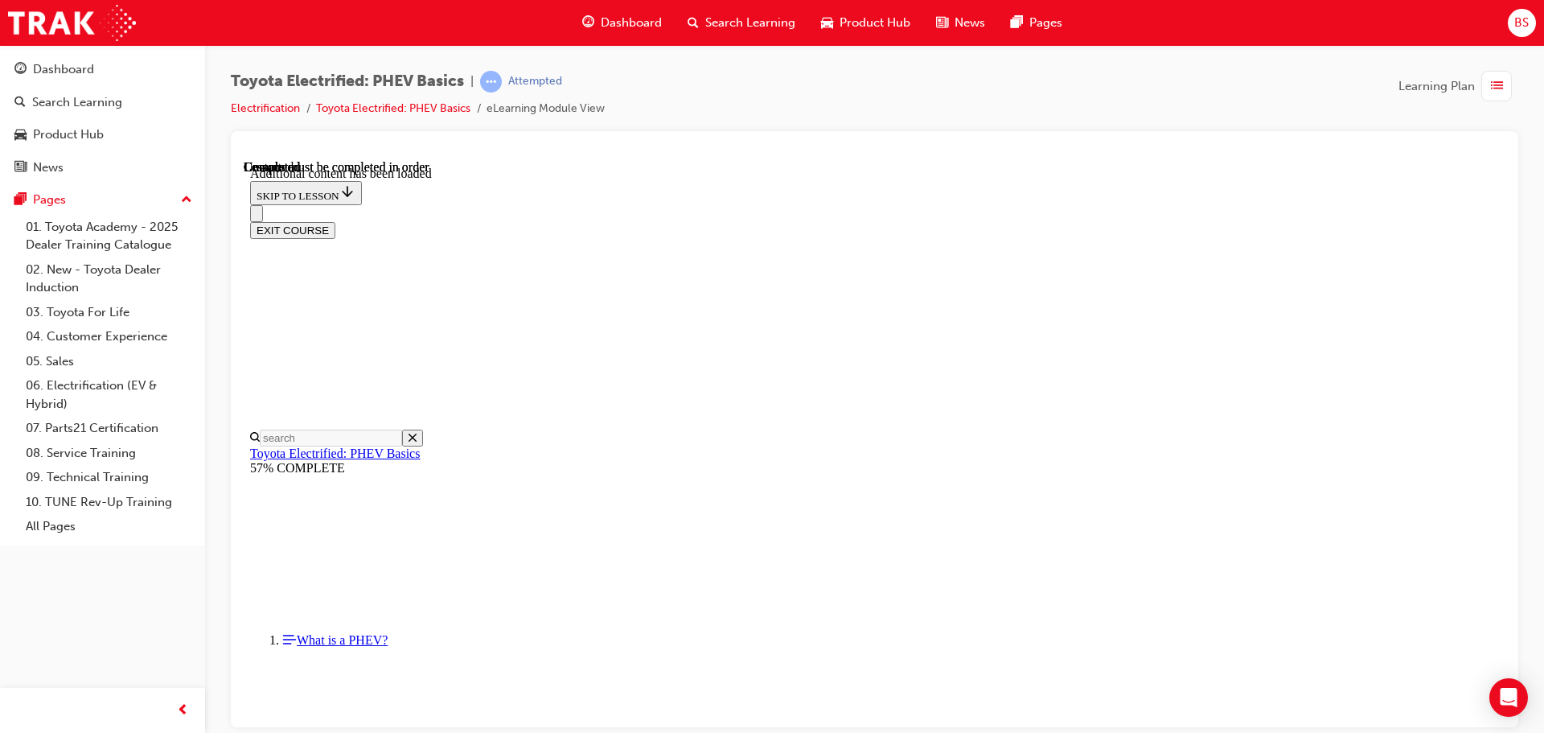
scroll to position [2543, 0]
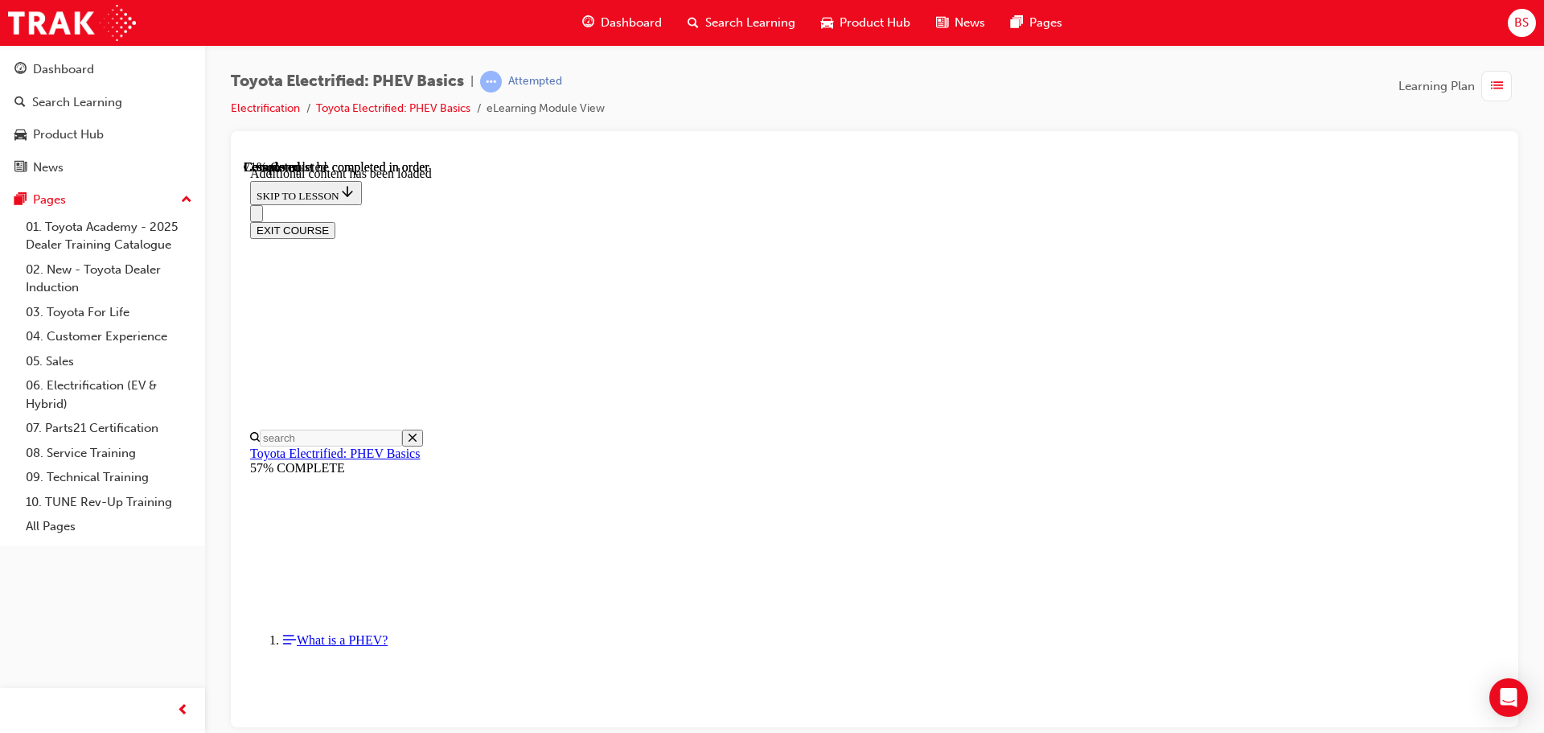
scroll to position [729, 0]
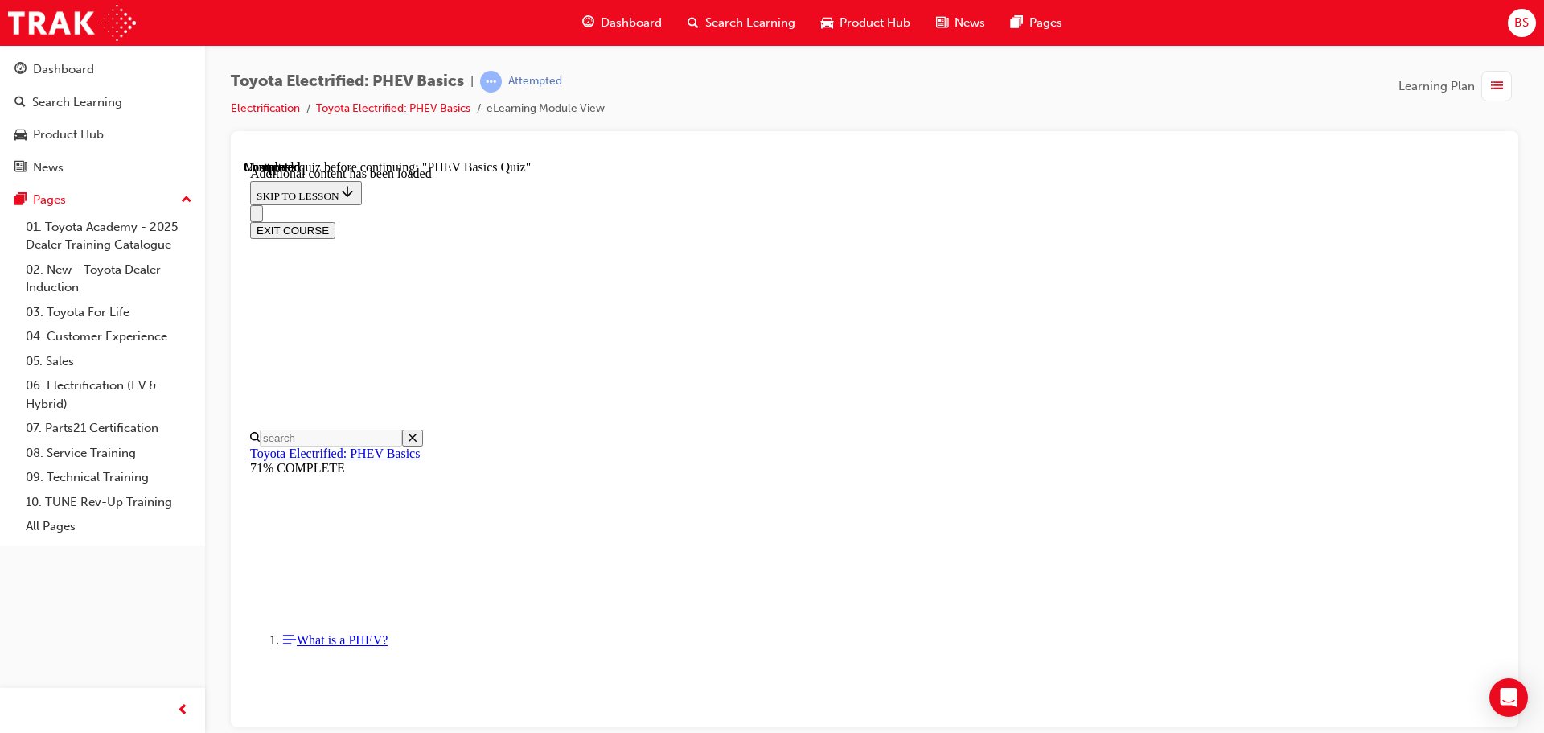
radio input "true"
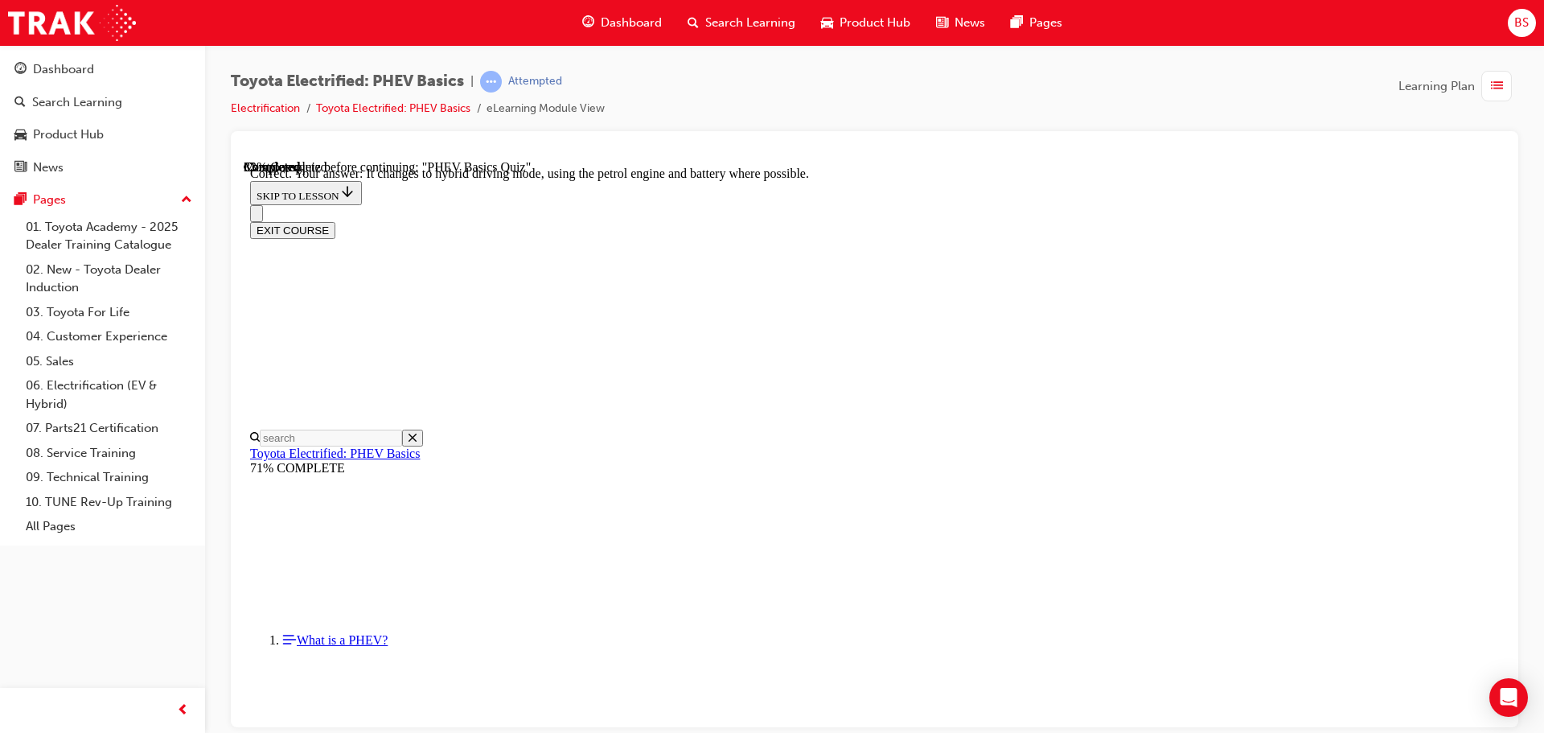
radio input "true"
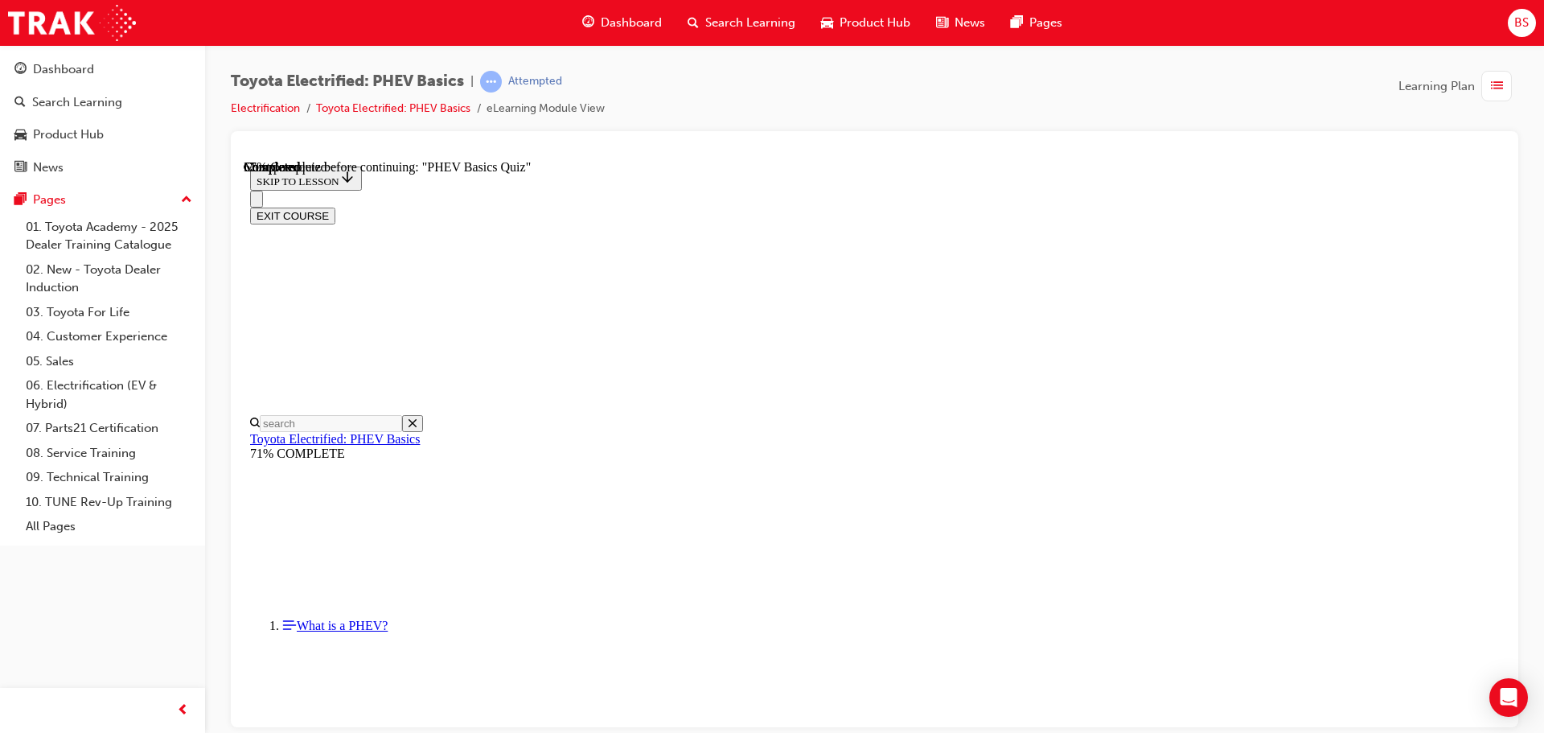
scroll to position [49, 0]
radio input "true"
drag, startPoint x: 950, startPoint y: 679, endPoint x: 966, endPoint y: 678, distance: 16.1
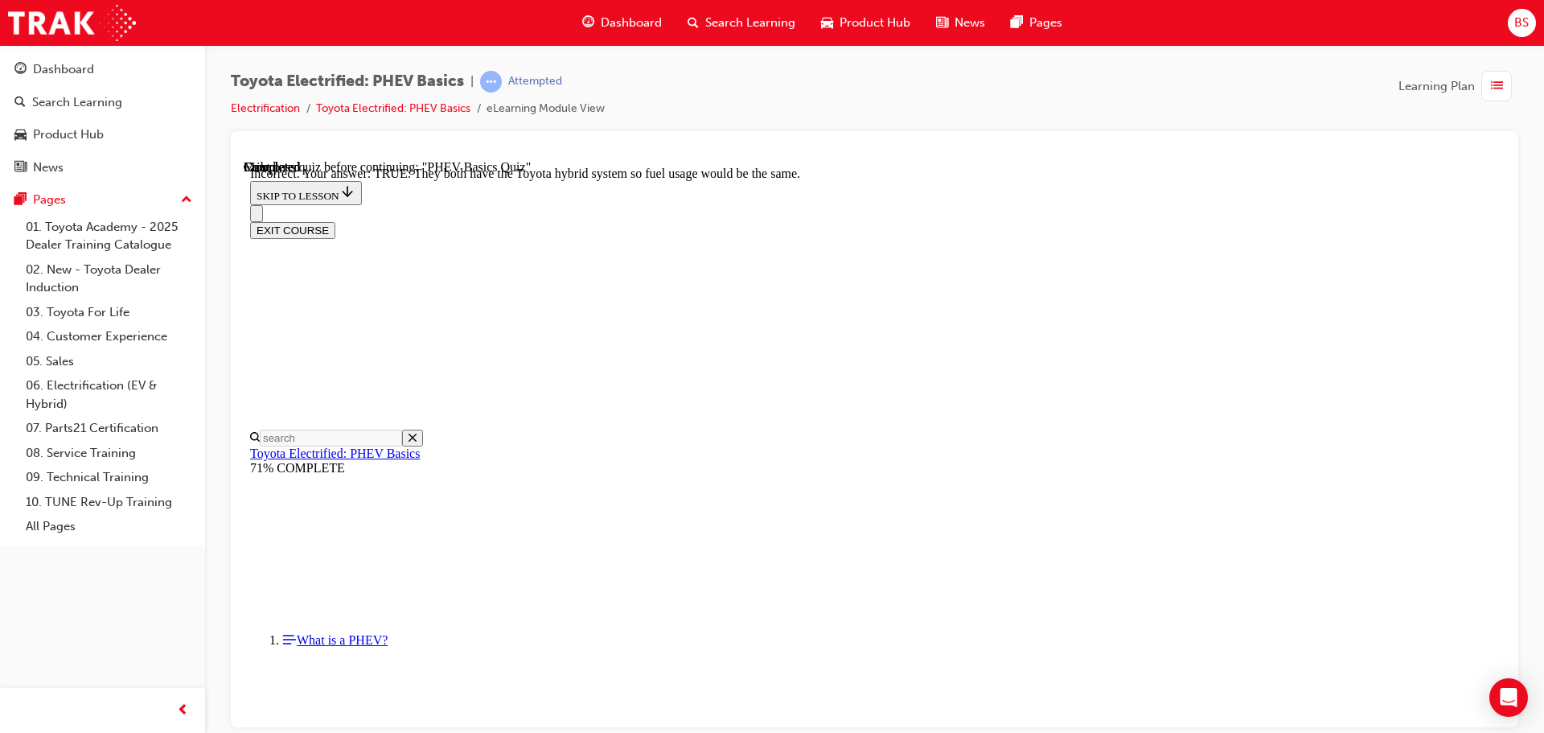
scroll to position [210, 0]
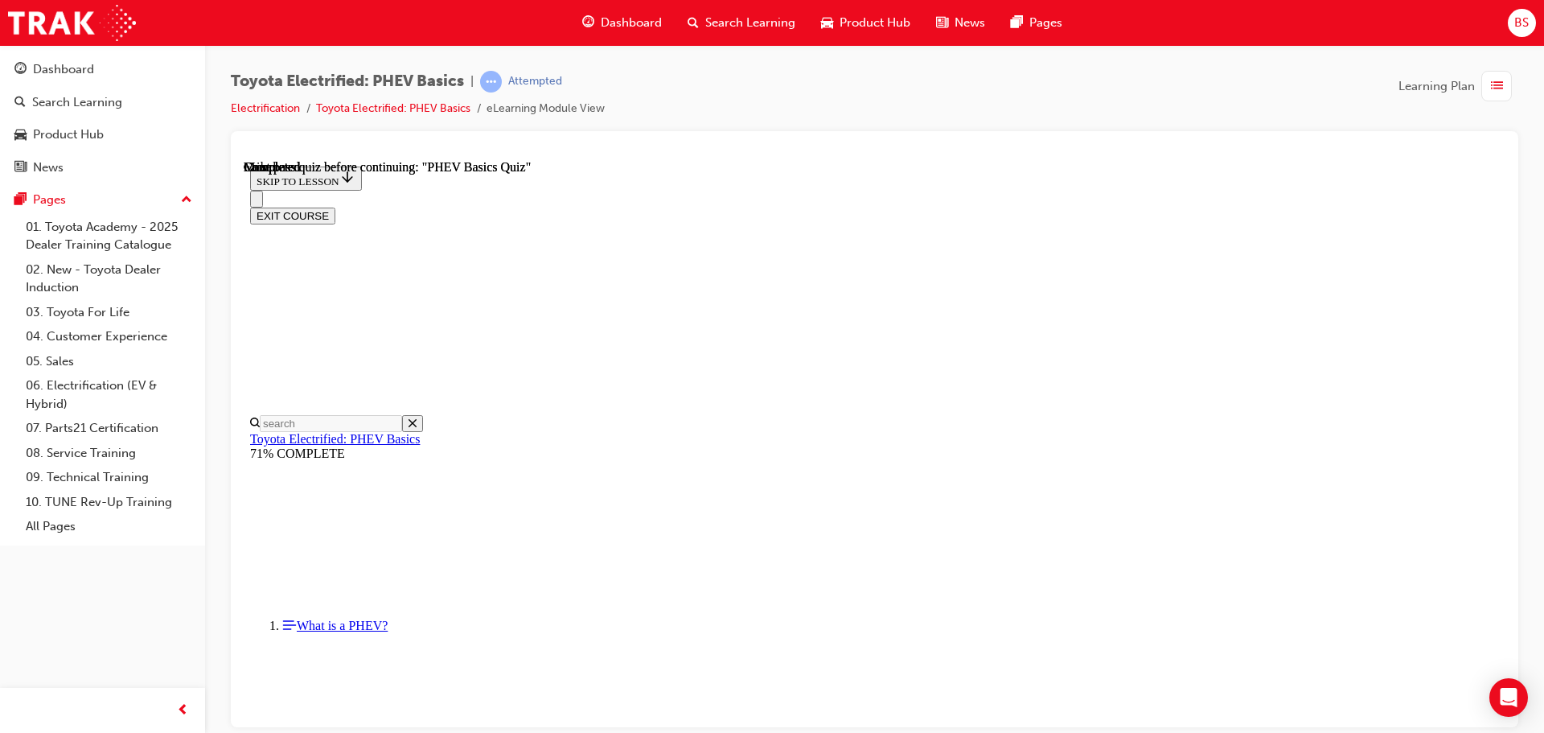
scroll to position [303, 0]
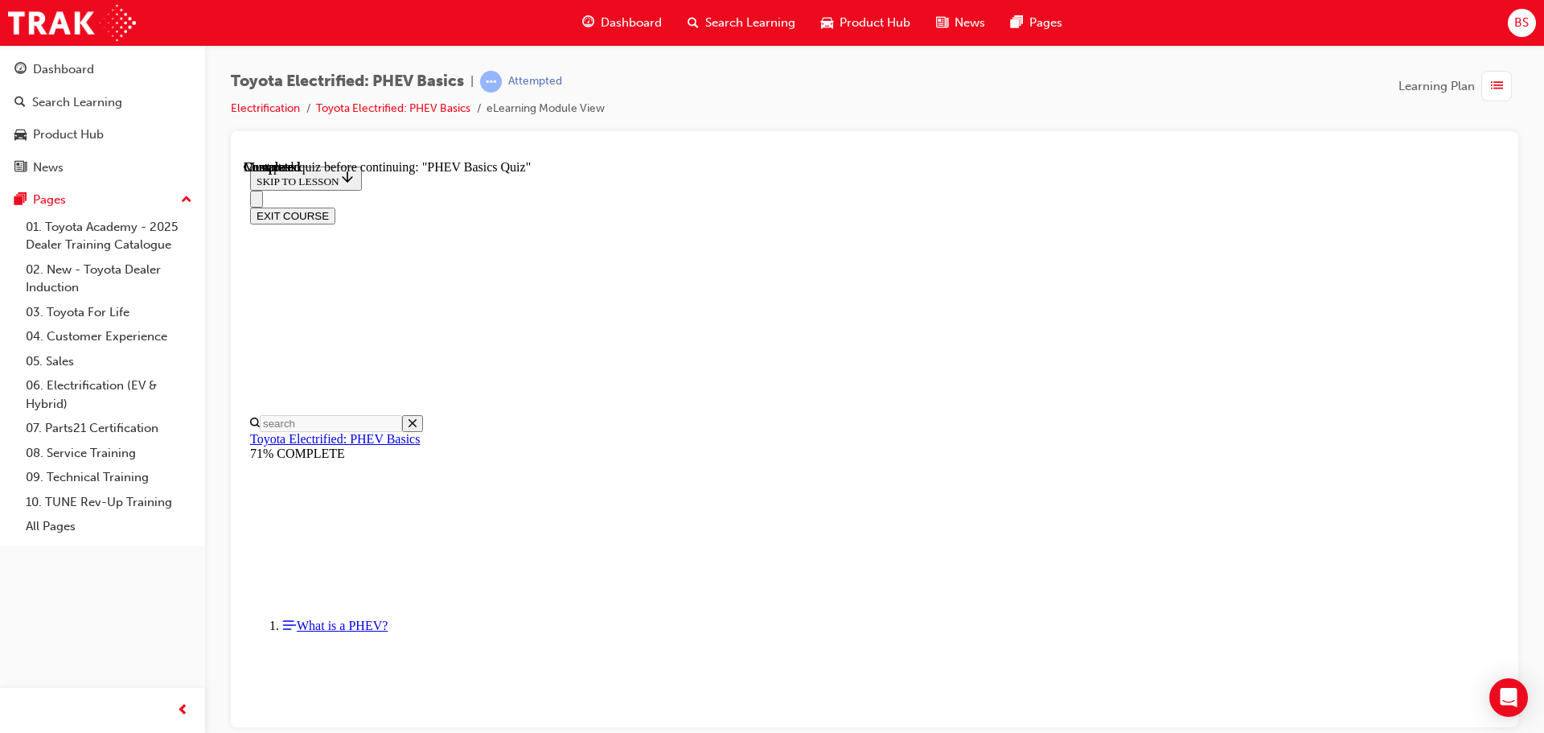
scroll to position [49, 0]
radio input "true"
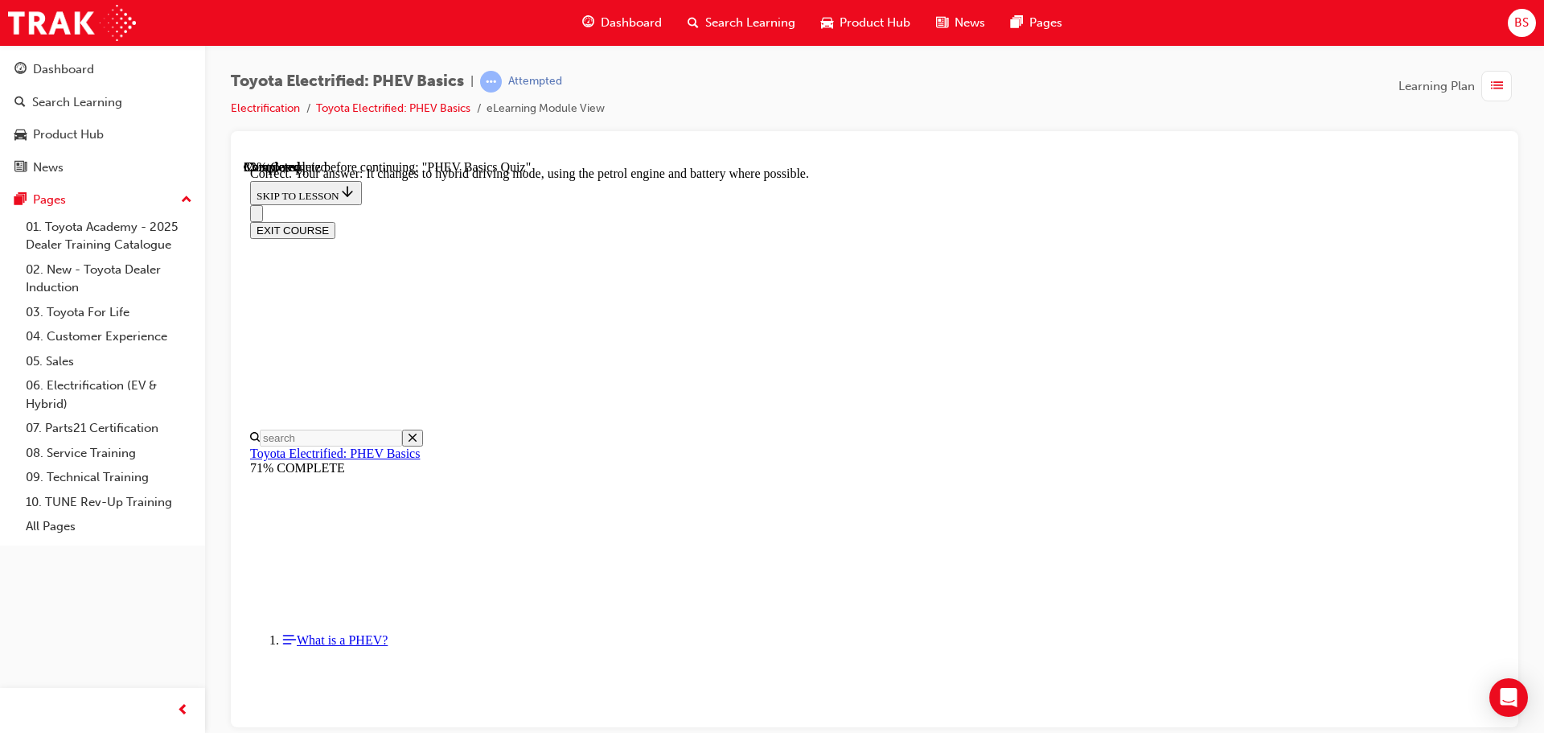
drag, startPoint x: 750, startPoint y: 500, endPoint x: 768, endPoint y: 509, distance: 19.8
radio input "true"
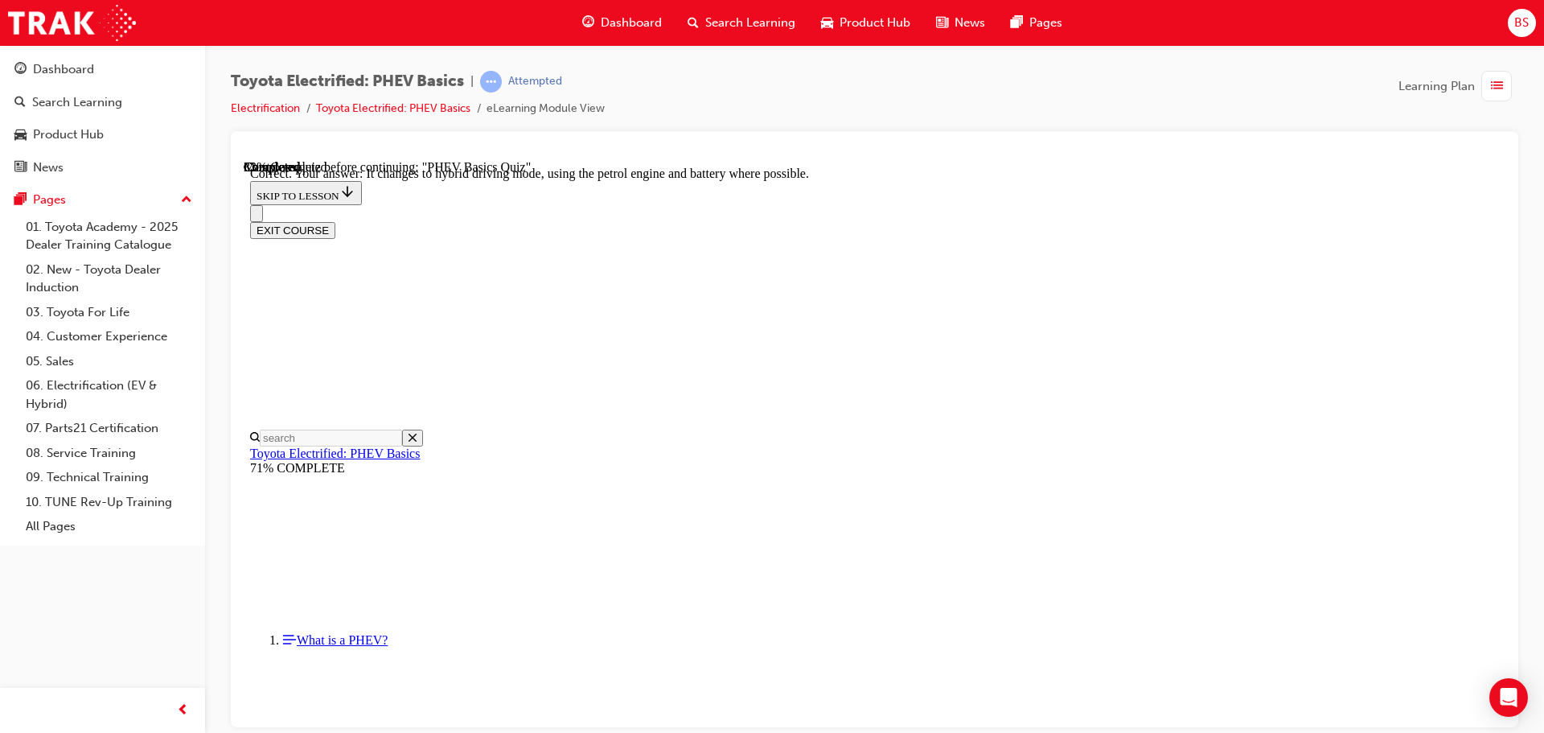
scroll to position [210, 0]
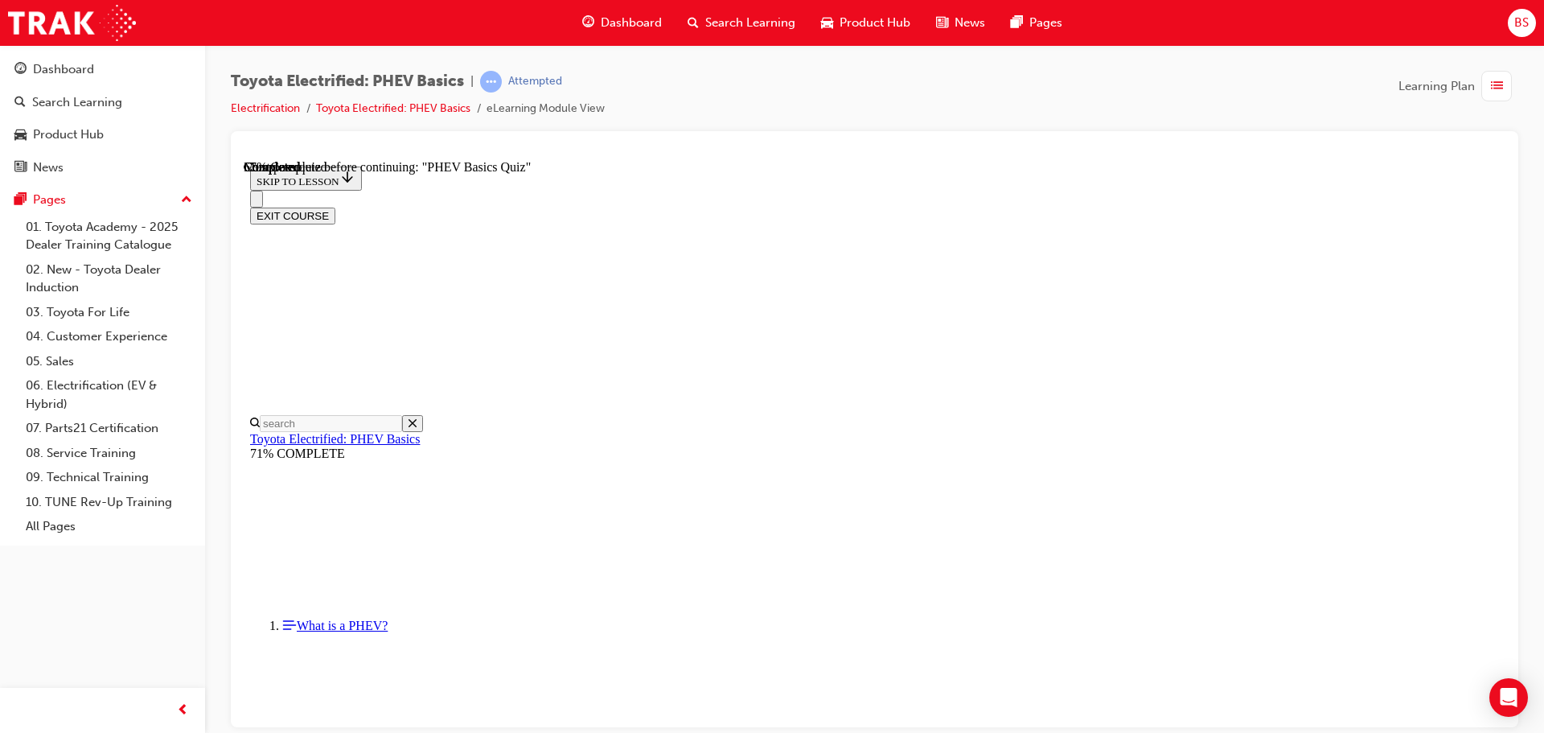
radio input "true"
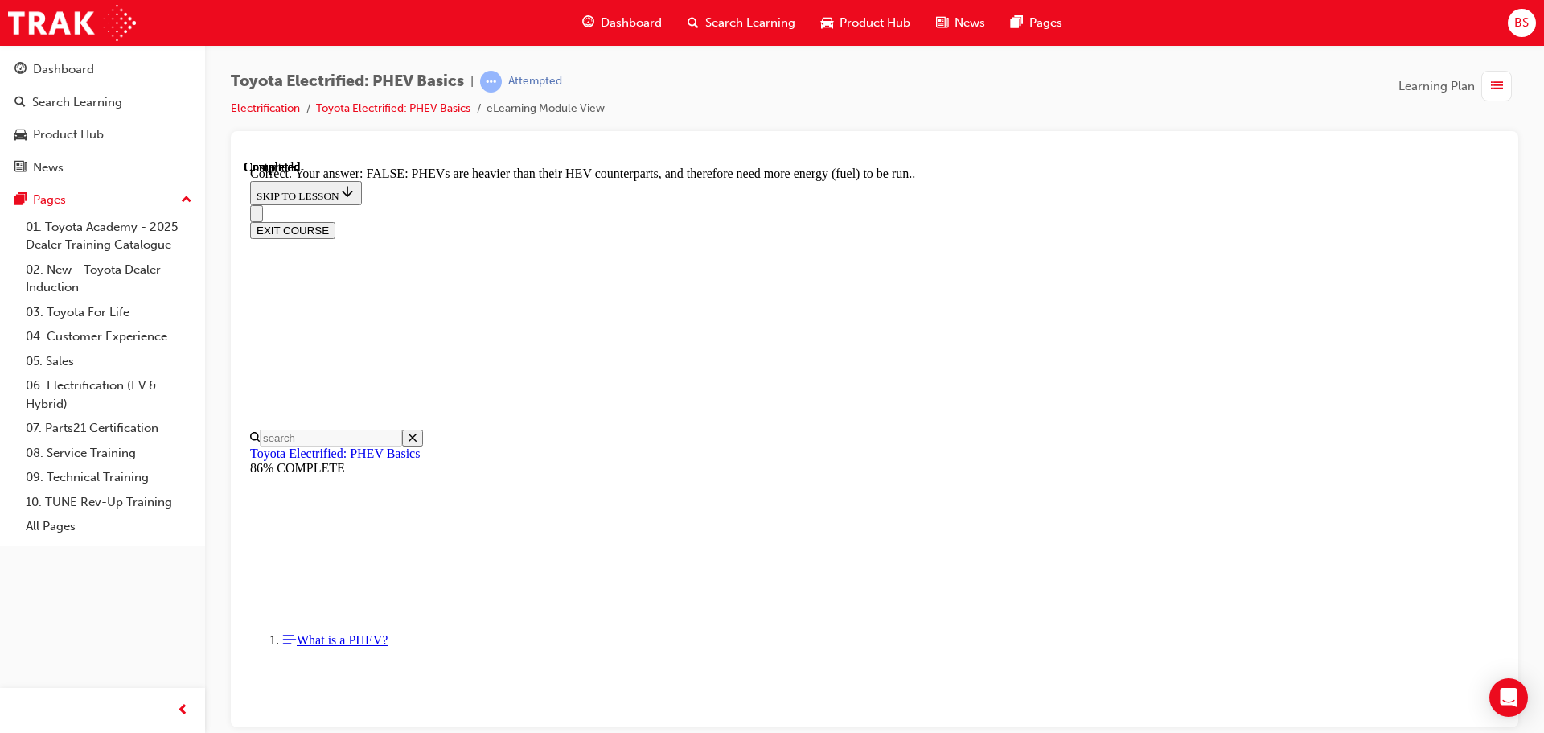
scroll to position [283, 0]
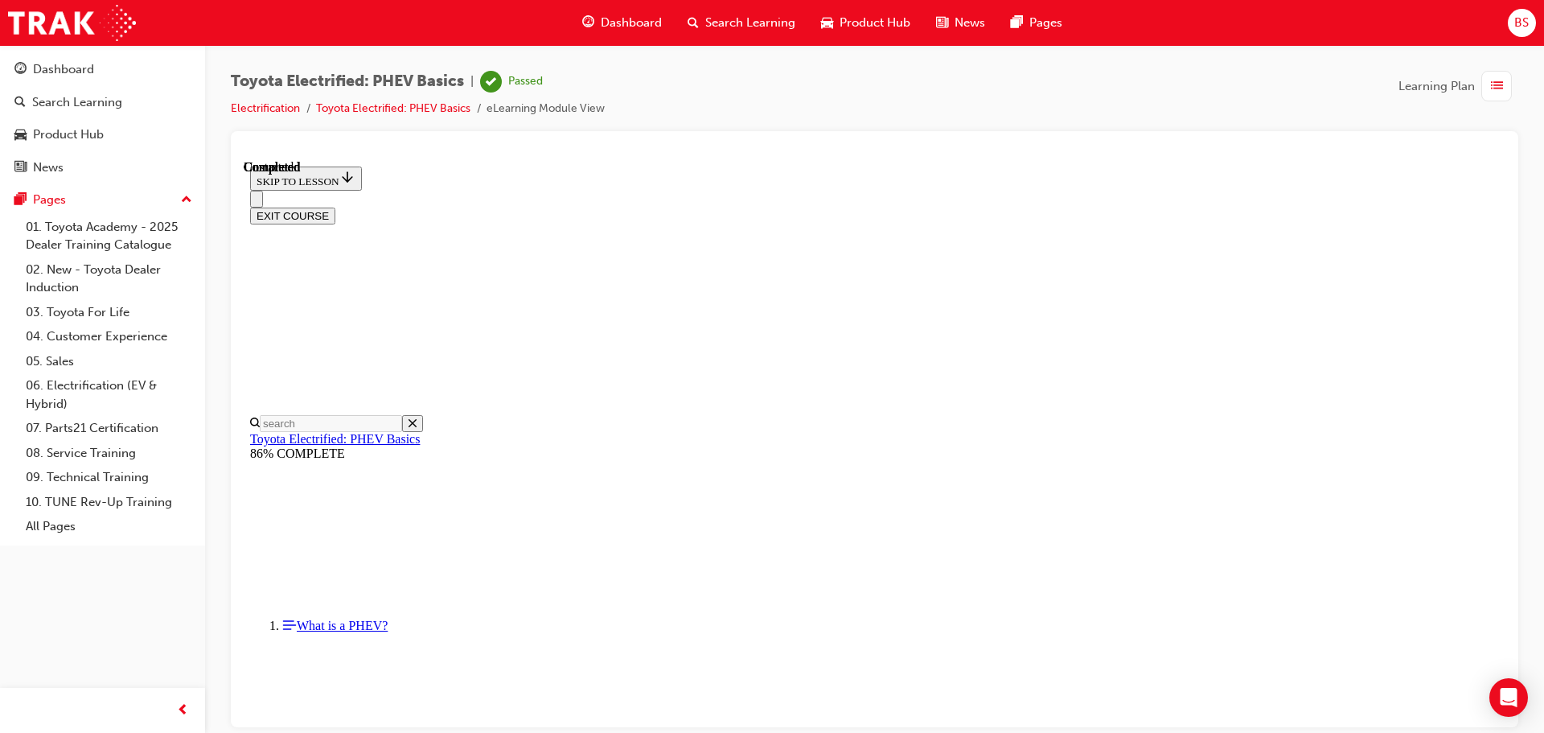
scroll to position [303, 0]
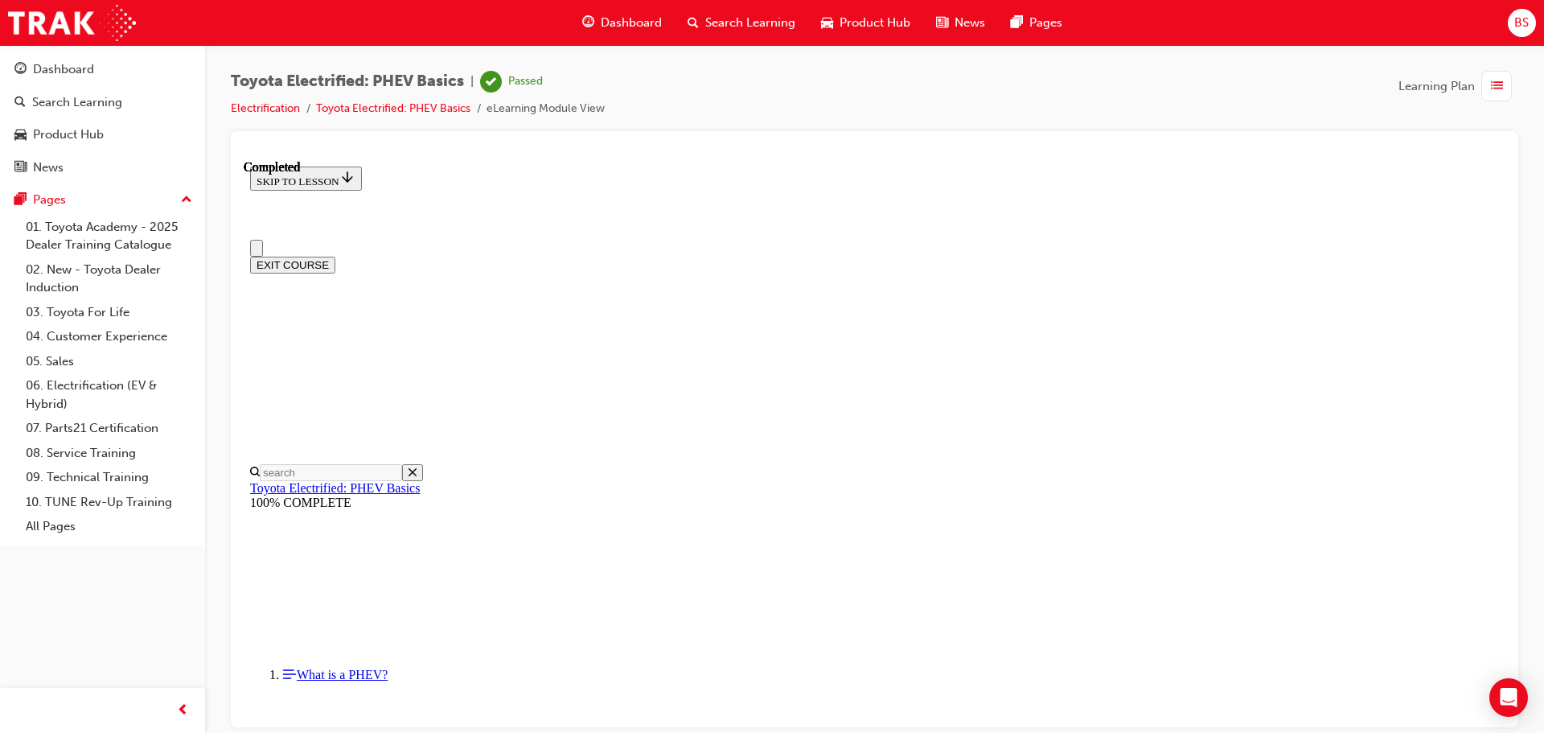
click at [335, 256] on button "EXIT COURSE" at bounding box center [292, 264] width 85 height 17
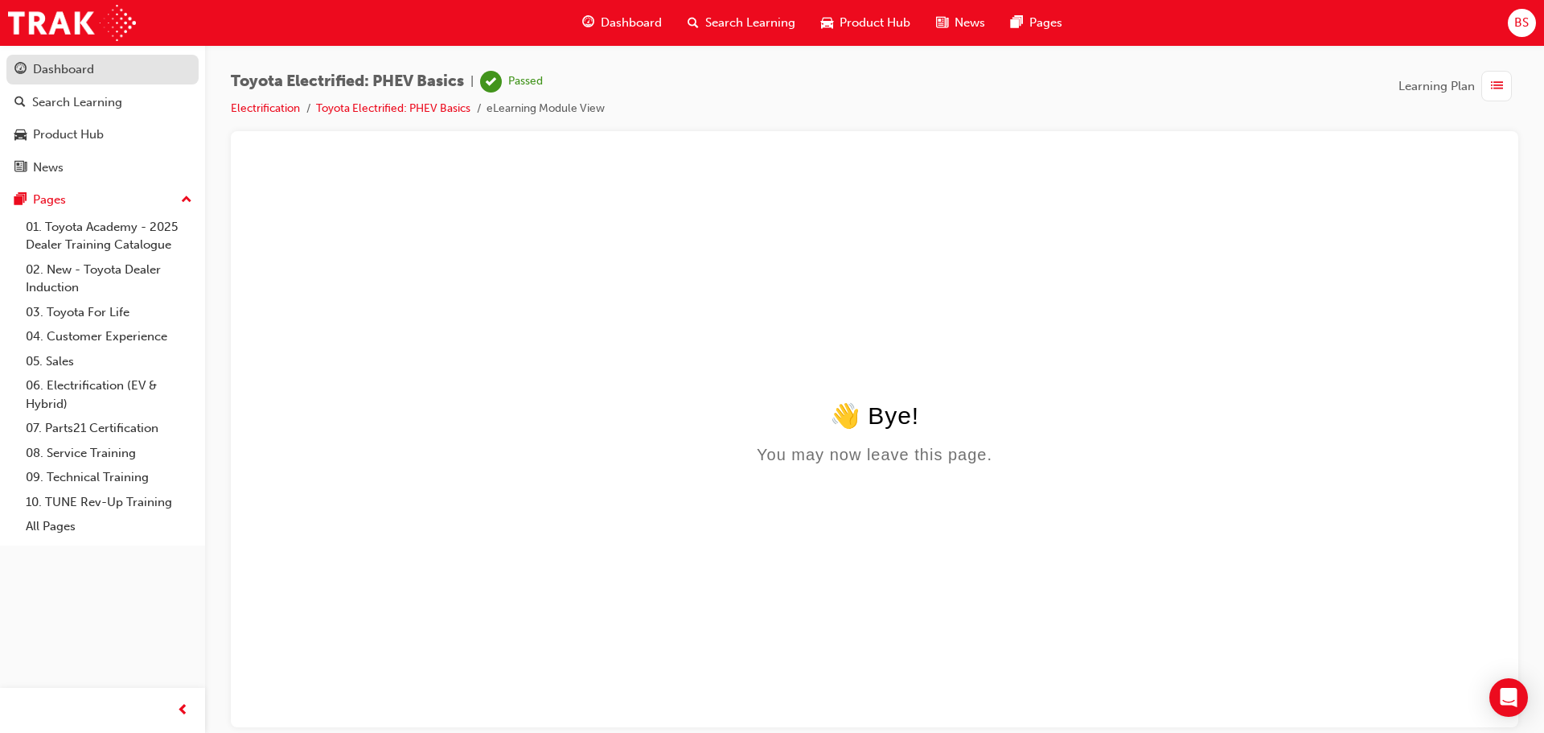
click at [72, 60] on div "Dashboard" at bounding box center [102, 70] width 176 height 20
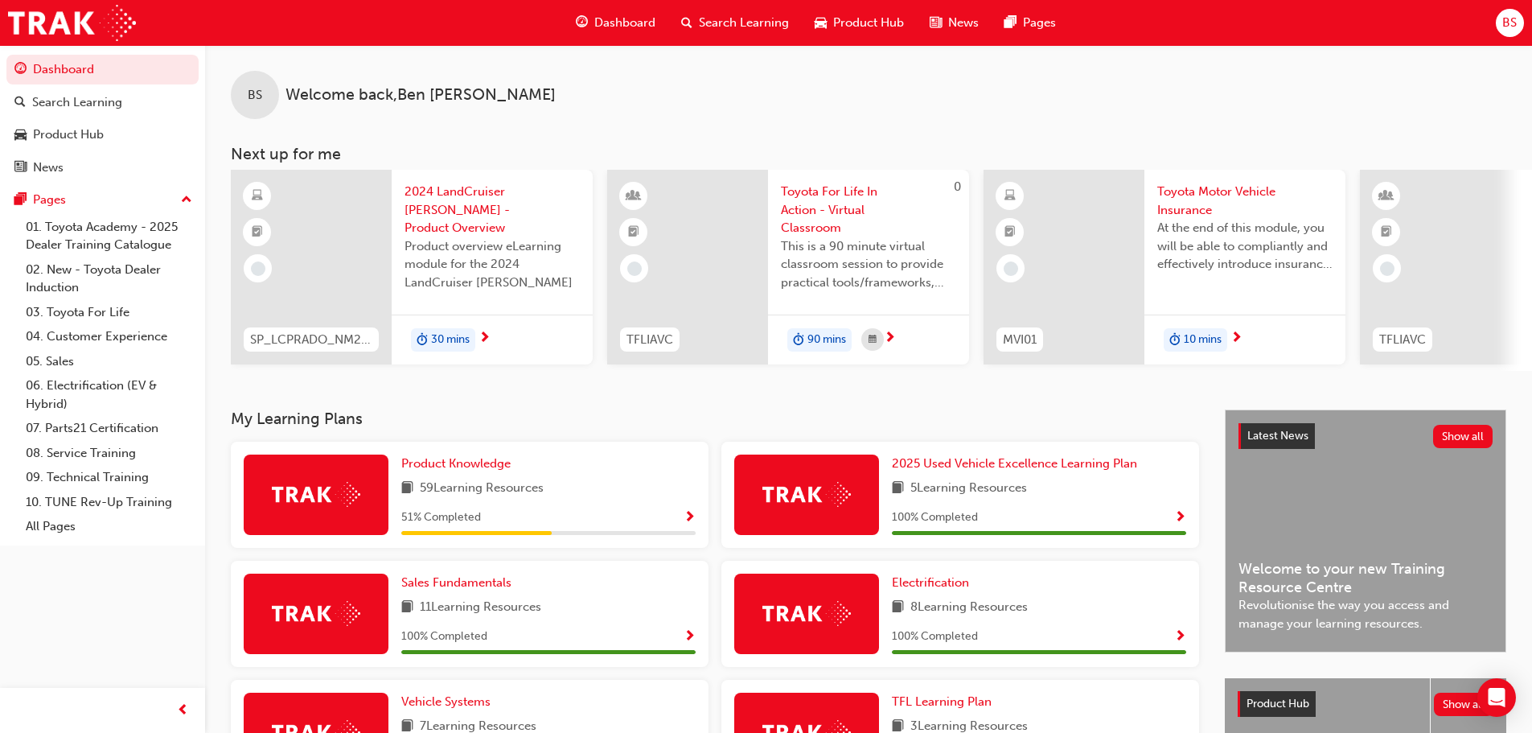
click at [1194, 193] on span "Toyota Motor Vehicle Insurance" at bounding box center [1244, 201] width 175 height 36
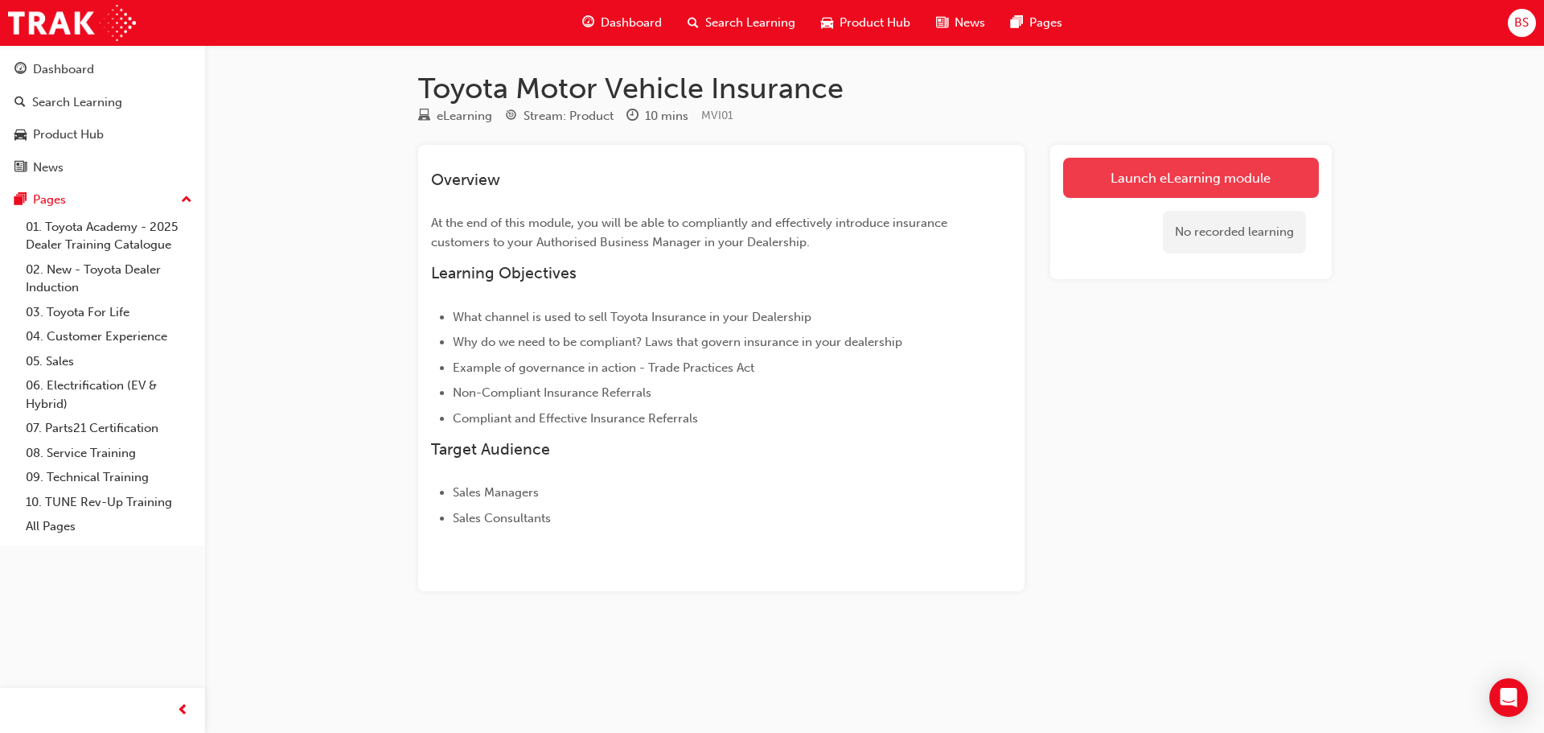
click at [1219, 173] on link "Launch eLearning module" at bounding box center [1191, 178] width 256 height 40
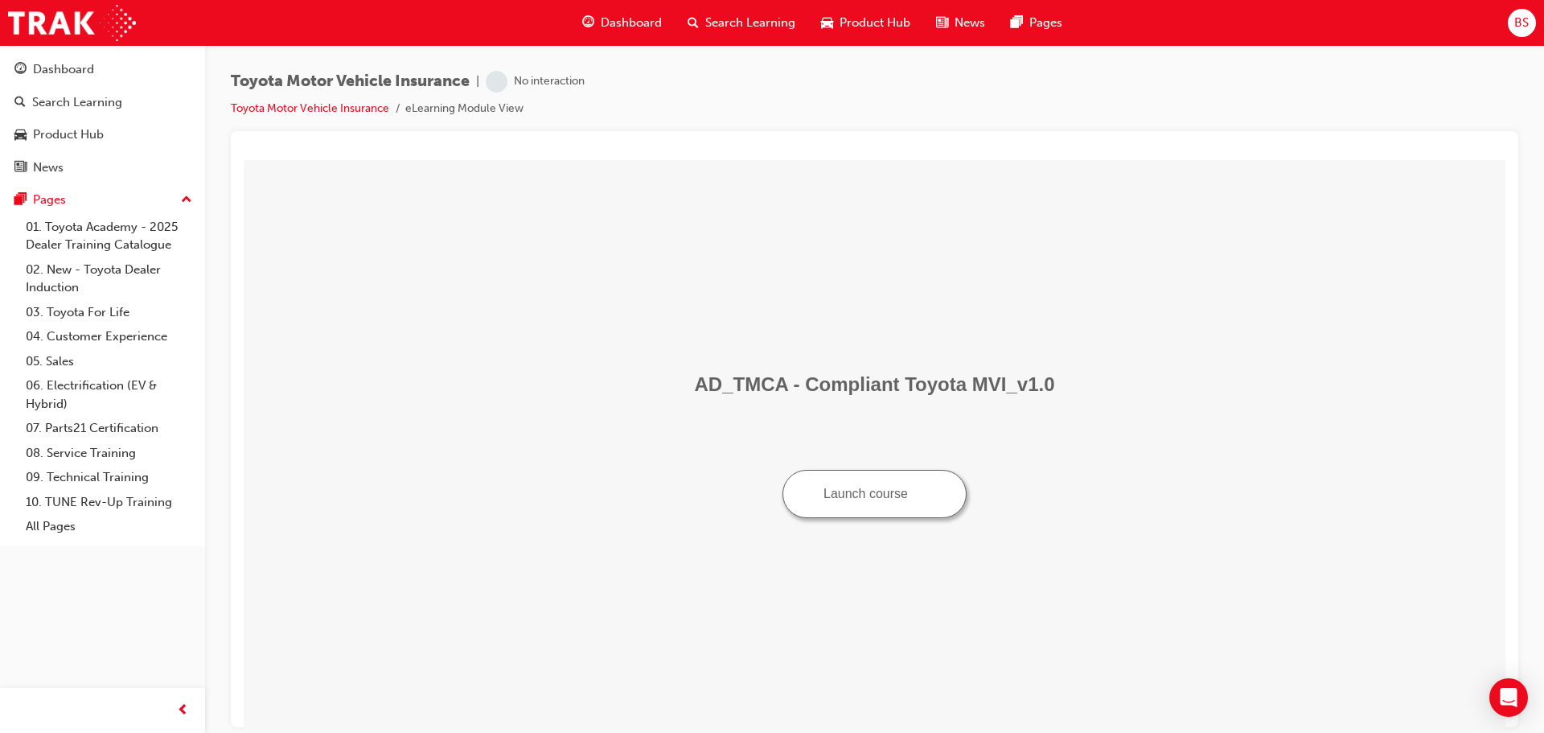
click at [886, 503] on button "Launch course" at bounding box center [874, 493] width 184 height 48
click at [57, 66] on div "Dashboard" at bounding box center [63, 69] width 61 height 18
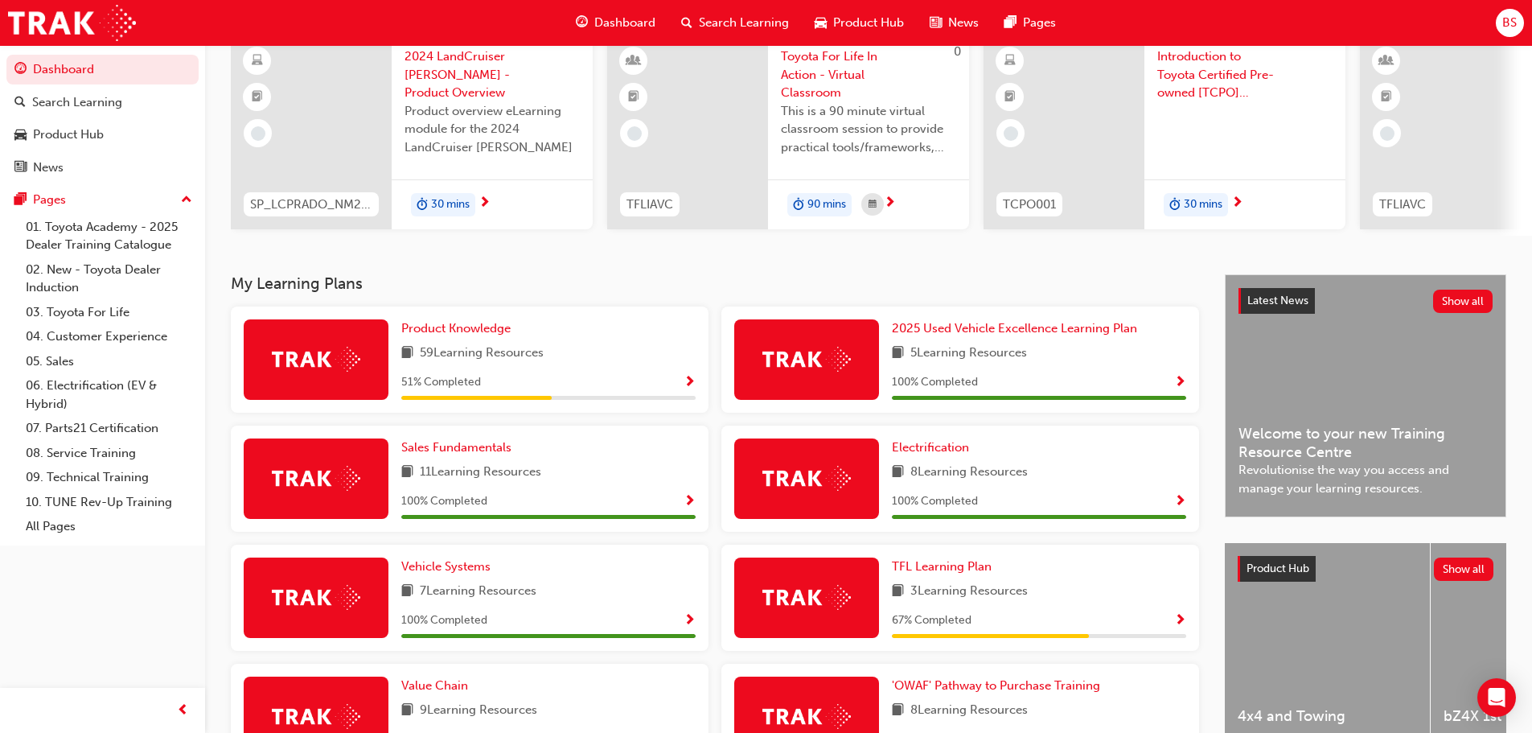
scroll to position [55, 0]
